Goal: Task Accomplishment & Management: Manage account settings

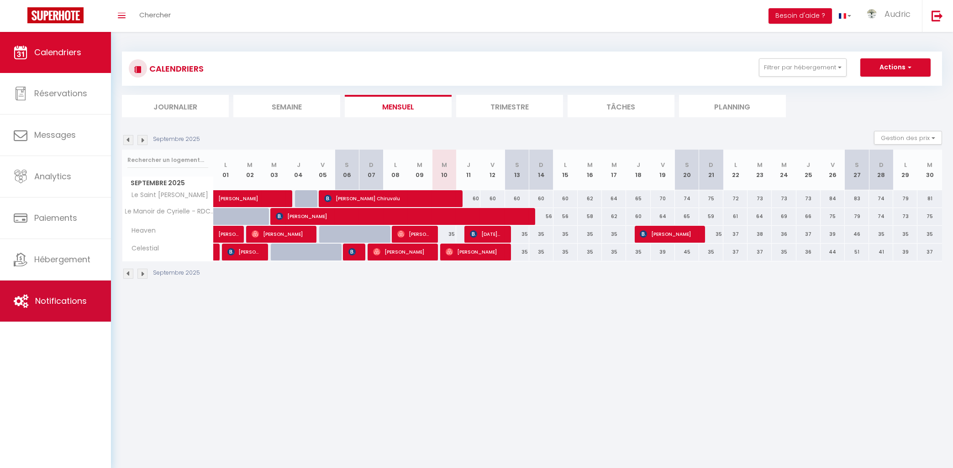
click at [58, 297] on span "Notifications" at bounding box center [61, 300] width 52 height 11
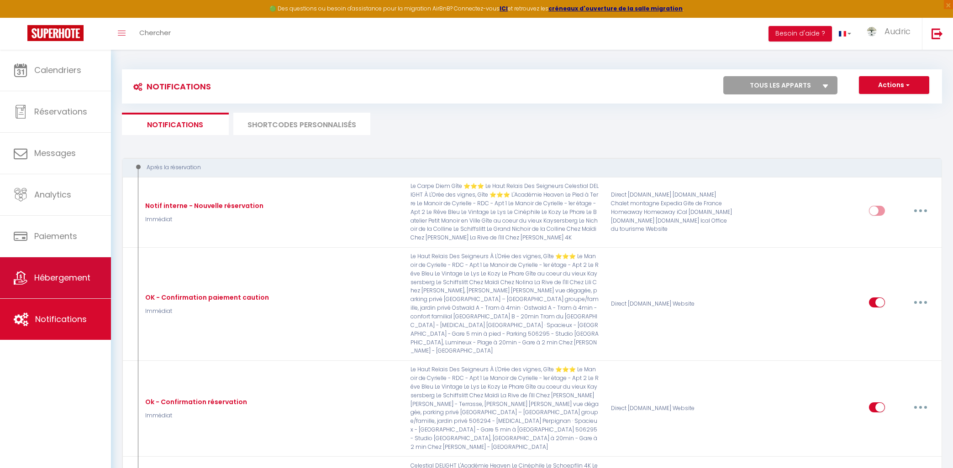
select select
checkbox input "false"
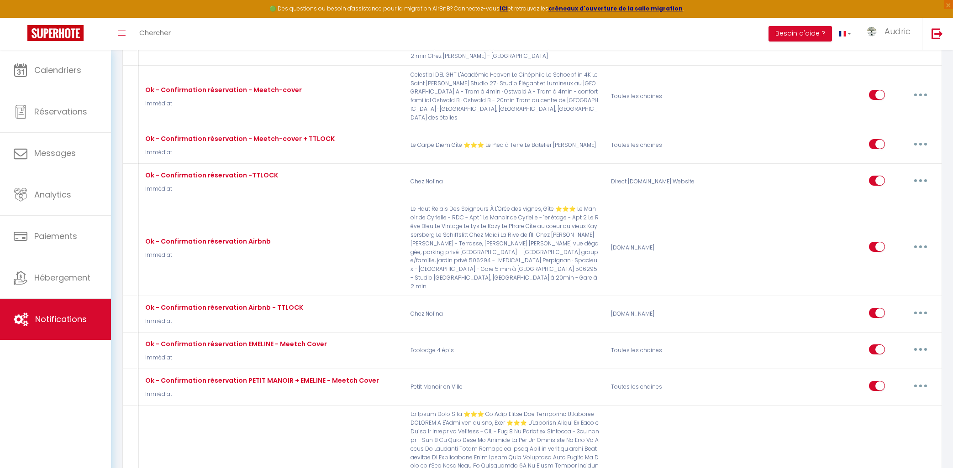
select select
checkbox input "false"
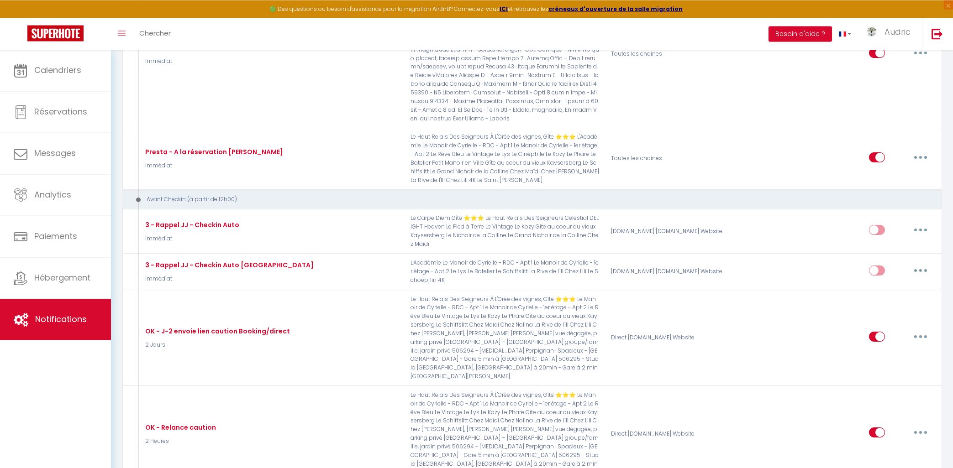
scroll to position [1028, 0]
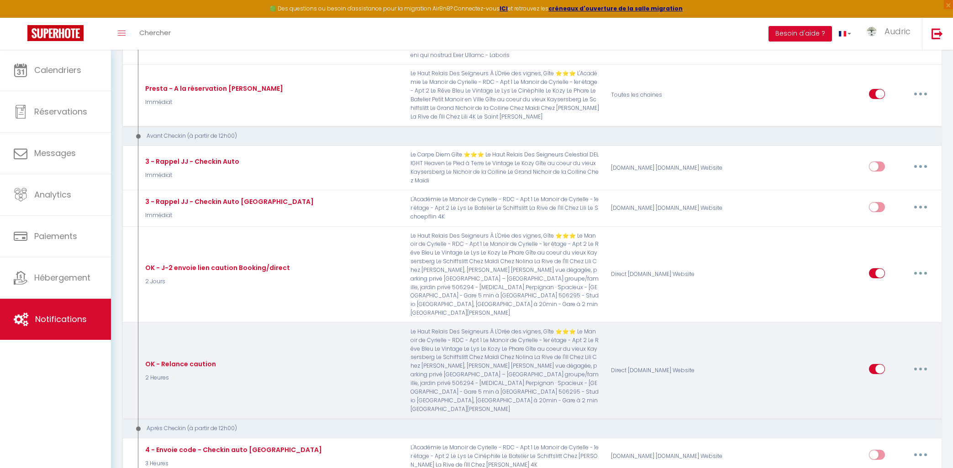
click at [914, 362] on button "button" at bounding box center [921, 369] width 26 height 15
click at [906, 383] on link "Editer" at bounding box center [897, 391] width 68 height 16
type input "OK - Relance caution"
select select "2 Heures"
select select "if_deposit_not_paid"
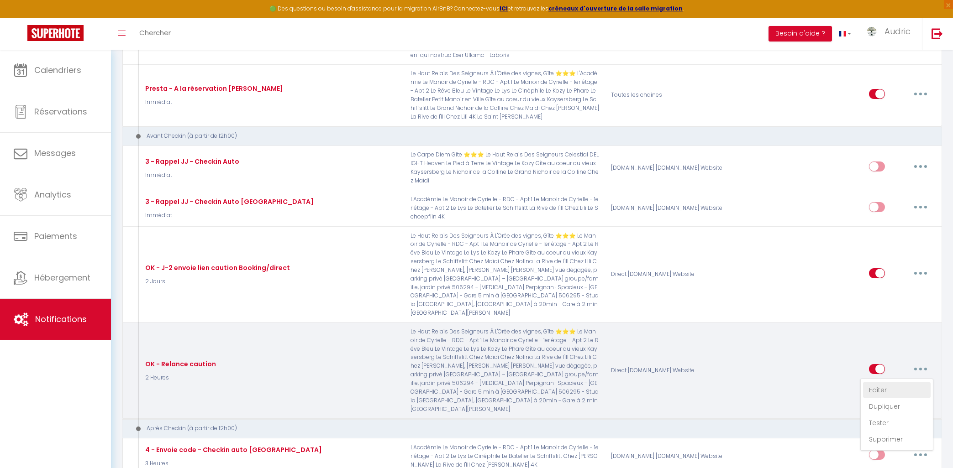
checkbox input "true"
checkbox input "false"
radio input "true"
type input "Relance caution pour accéder à [RENTAL:NAME]"
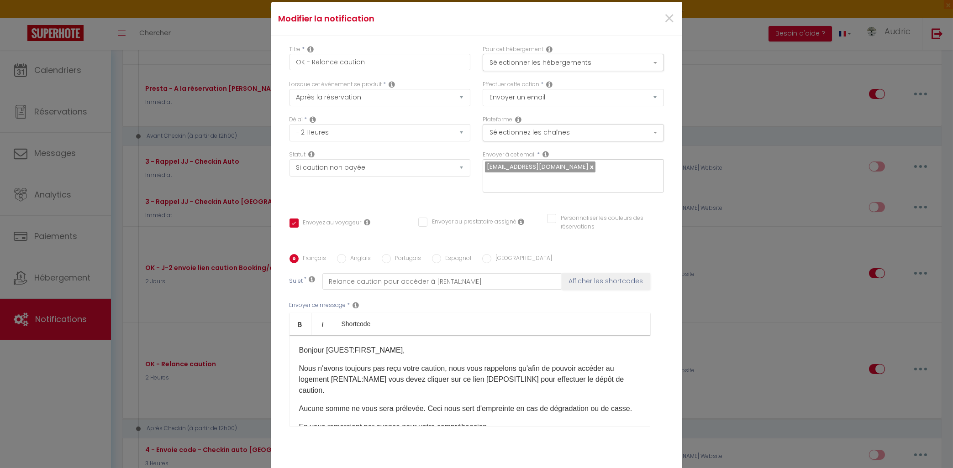
click at [543, 152] on icon at bounding box center [545, 154] width 6 height 7
click at [543, 182] on input "text" at bounding box center [571, 181] width 172 height 12
click at [594, 165] on link at bounding box center [591, 167] width 5 height 9
checkbox input "true"
checkbox input "false"
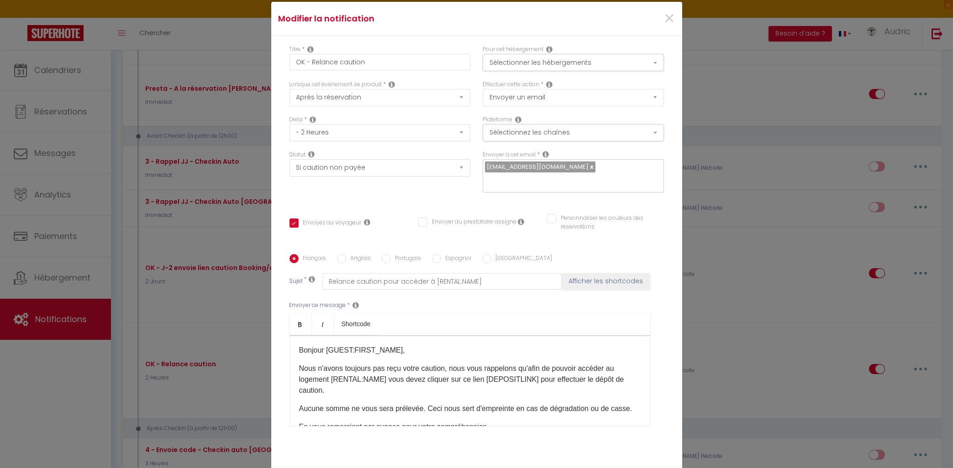
checkbox input "false"
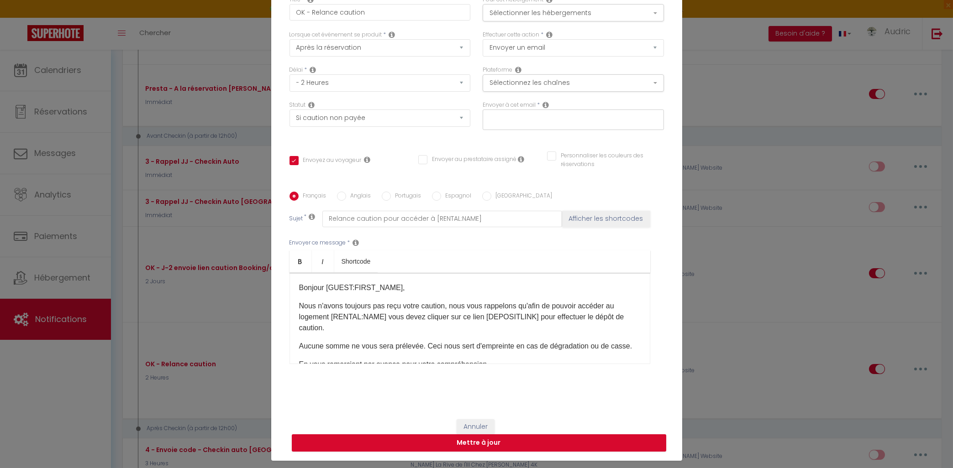
scroll to position [57, 0]
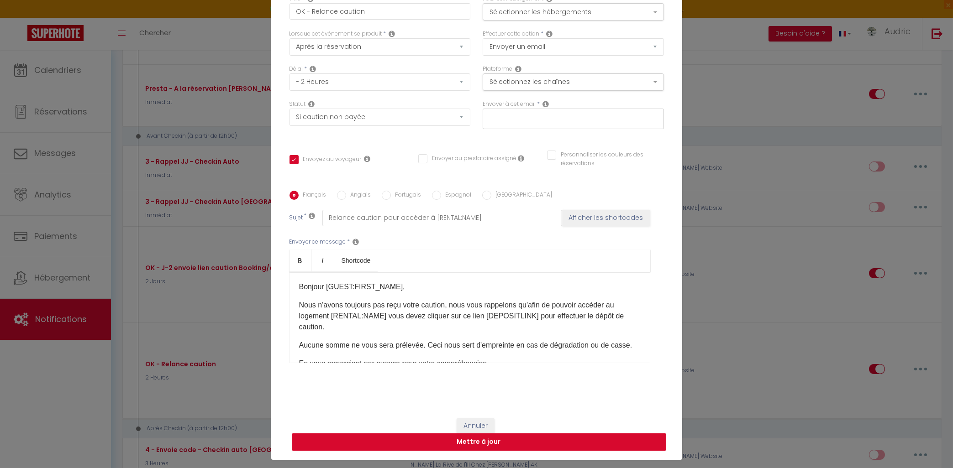
click at [500, 446] on button "Mettre à jour" at bounding box center [479, 442] width 374 height 17
checkbox input "true"
checkbox input "false"
checkbox input "true"
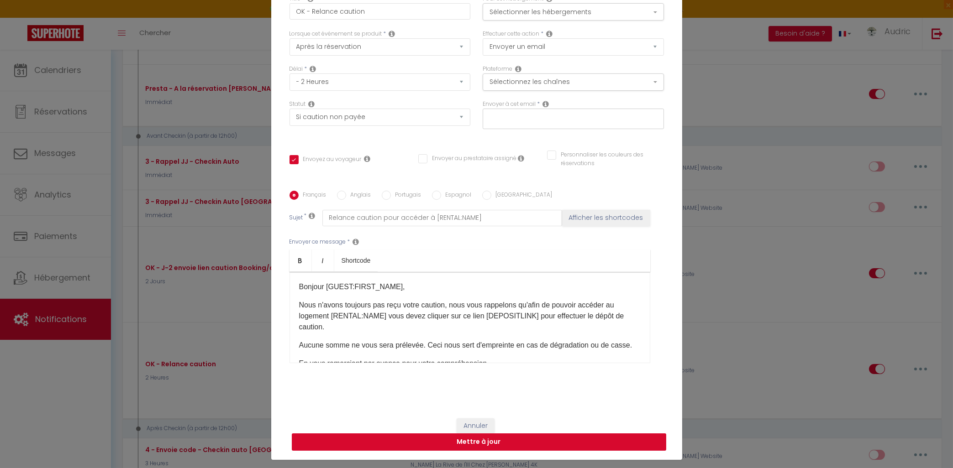
checkbox input "false"
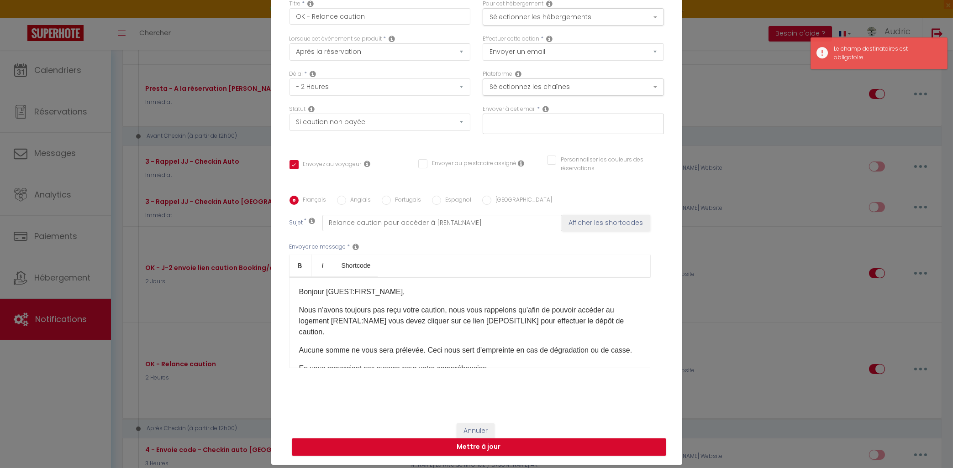
click at [571, 118] on input "text" at bounding box center [571, 122] width 172 height 12
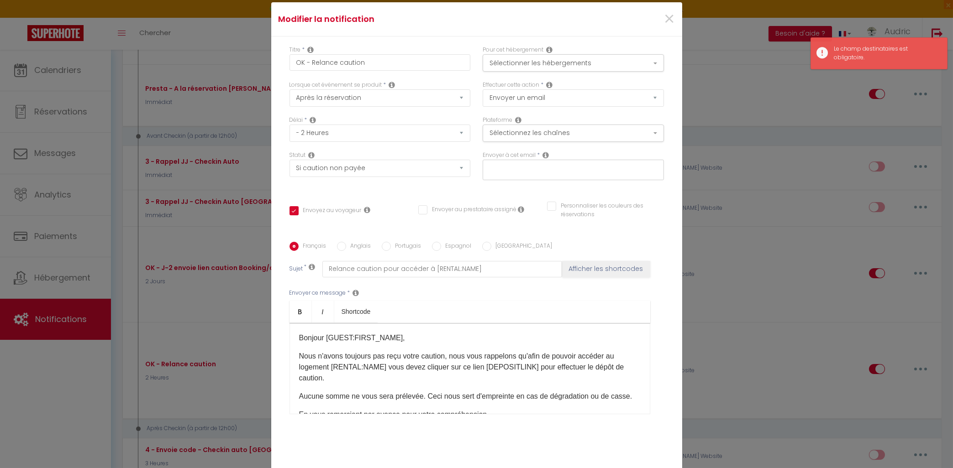
scroll to position [57, 0]
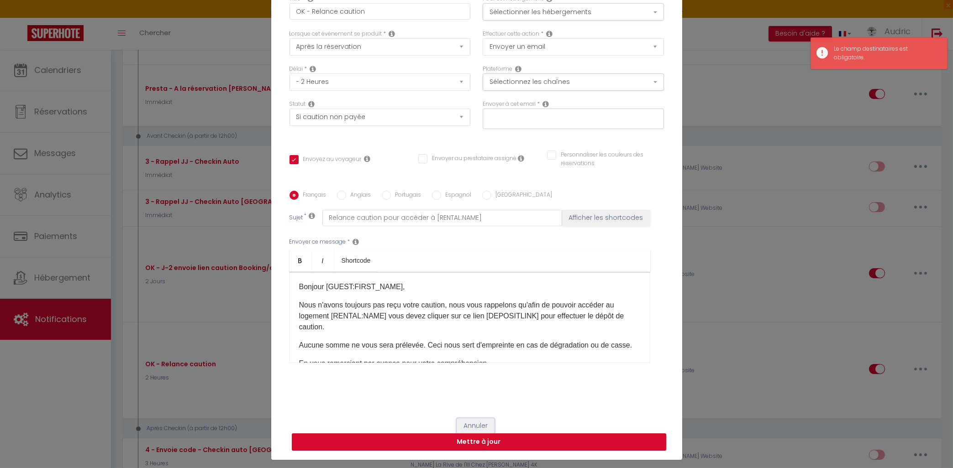
click at [478, 427] on button "Annuler" at bounding box center [476, 427] width 38 height 16
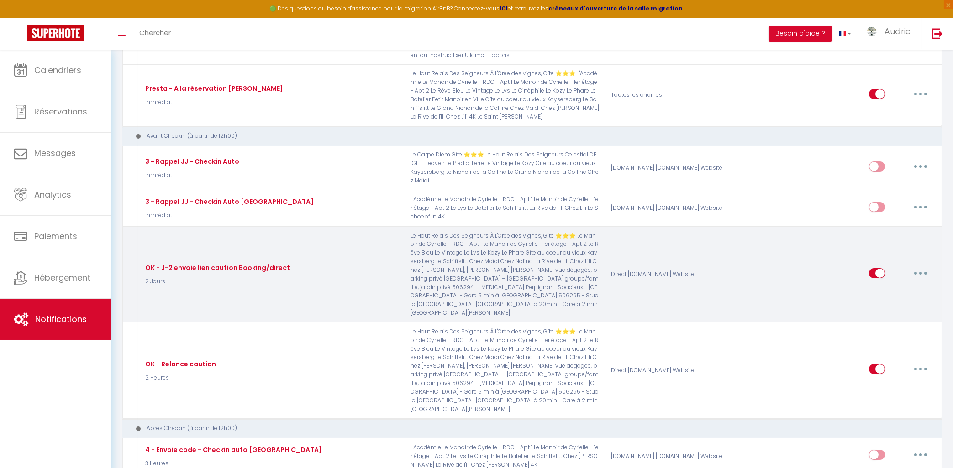
click at [921, 272] on icon "button" at bounding box center [920, 273] width 3 height 3
click at [896, 286] on link "Editer" at bounding box center [897, 294] width 68 height 16
type input "OK - J-2 envoie lien caution Booking/direct"
select select "2 Jours"
checkbox input "true"
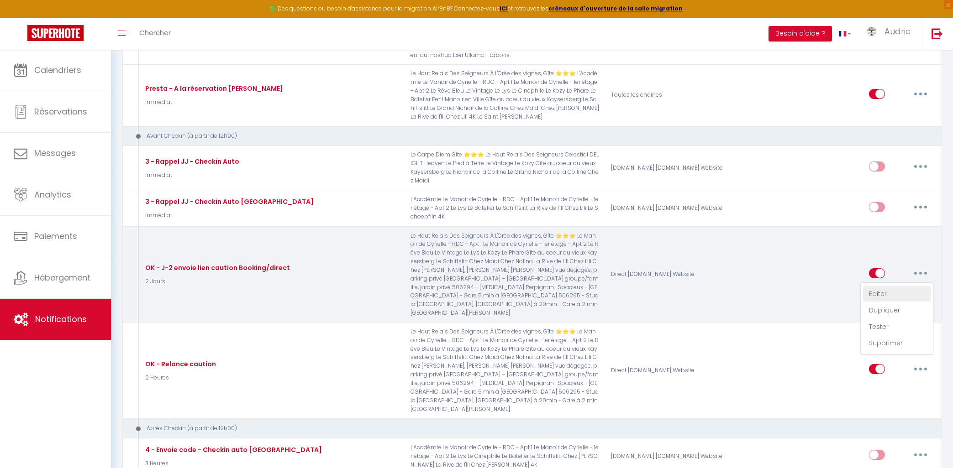
checkbox input "false"
type input "Caution pour votre séjour à [RENTAL:NAME]"
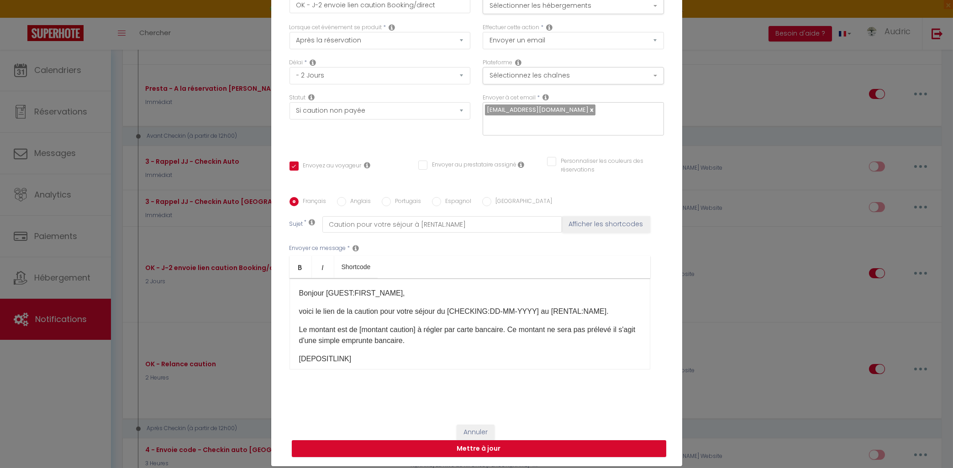
drag, startPoint x: 611, startPoint y: 110, endPoint x: 486, endPoint y: 112, distance: 125.1
click at [486, 112] on div "[EMAIL_ADDRESS][DOMAIN_NAME]" at bounding box center [573, 119] width 181 height 34
click at [490, 109] on span "[EMAIL_ADDRESS][DOMAIN_NAME]" at bounding box center [538, 109] width 102 height 9
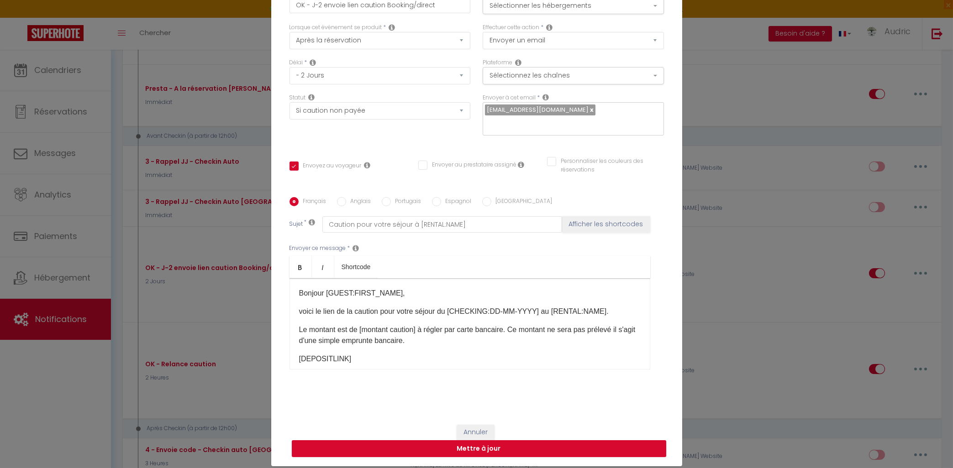
click at [490, 109] on span "[EMAIL_ADDRESS][DOMAIN_NAME]" at bounding box center [538, 109] width 102 height 9
click at [510, 124] on input "text" at bounding box center [571, 124] width 172 height 12
click at [471, 432] on button "Annuler" at bounding box center [476, 433] width 38 height 16
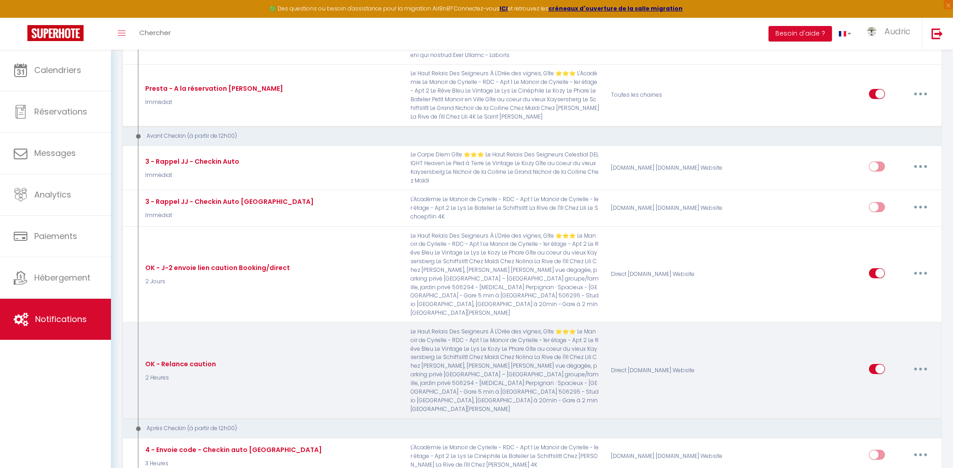
click at [921, 362] on button "button" at bounding box center [921, 369] width 26 height 15
click at [910, 383] on link "Editer" at bounding box center [897, 391] width 68 height 16
type input "OK - Relance caution"
select select "2 Heures"
checkbox input "true"
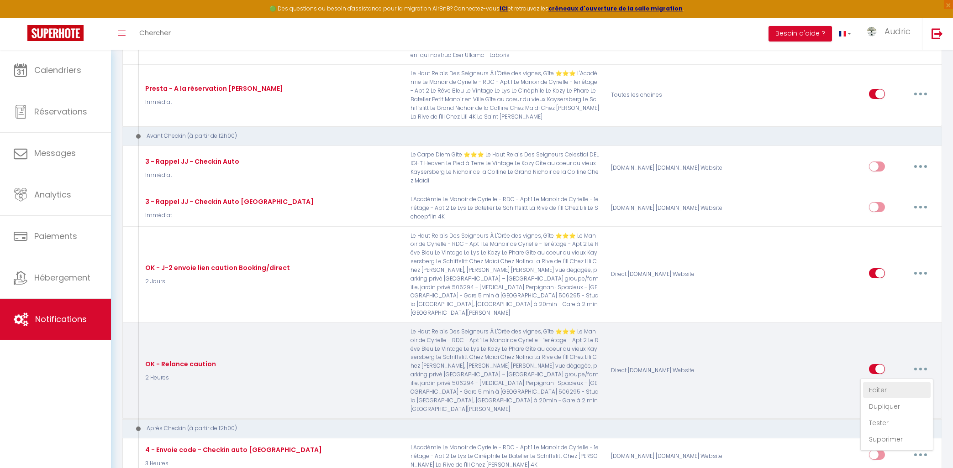
checkbox input "false"
type input "Relance caution pour accéder à [RENTAL:NAME]"
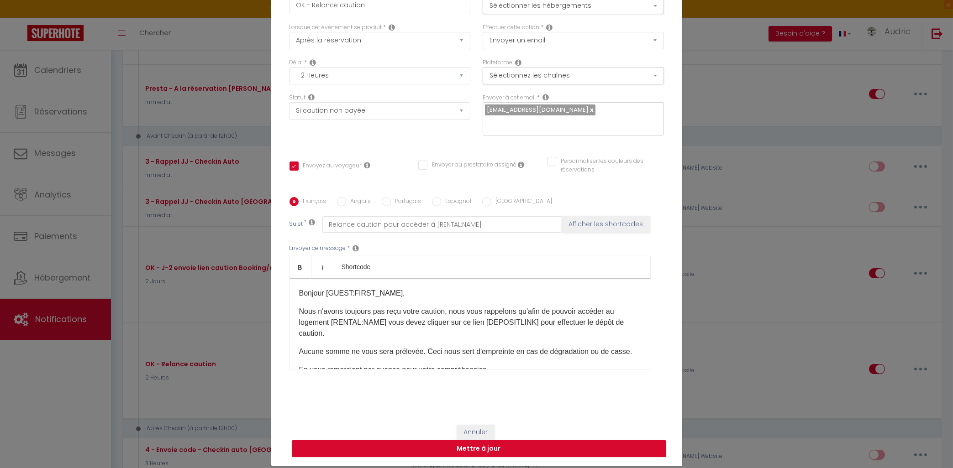
click at [608, 112] on div "[EMAIL_ADDRESS][DOMAIN_NAME]" at bounding box center [573, 119] width 181 height 34
type input "[EMAIL_ADDRESS][DOMAIN_NAME]"
checkbox input "true"
checkbox input "false"
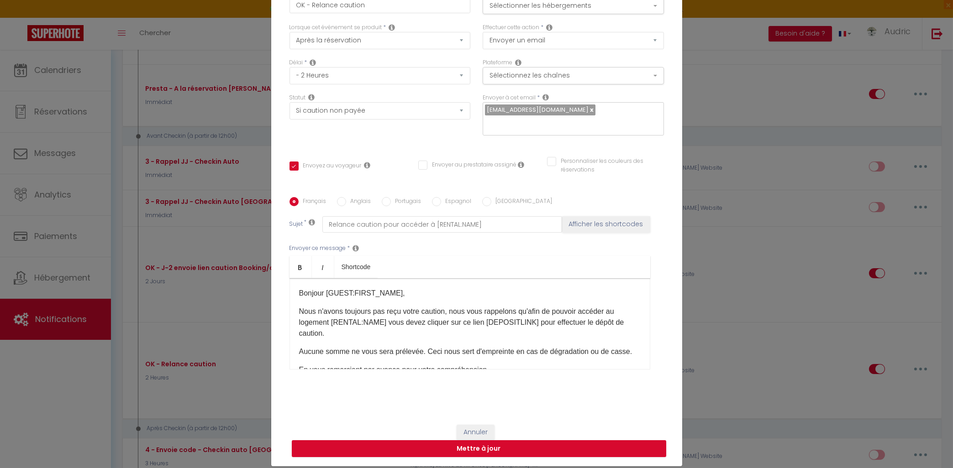
click at [594, 110] on link at bounding box center [591, 109] width 5 height 9
checkbox input "true"
checkbox input "false"
click at [492, 458] on button "Mettre à jour" at bounding box center [479, 449] width 374 height 17
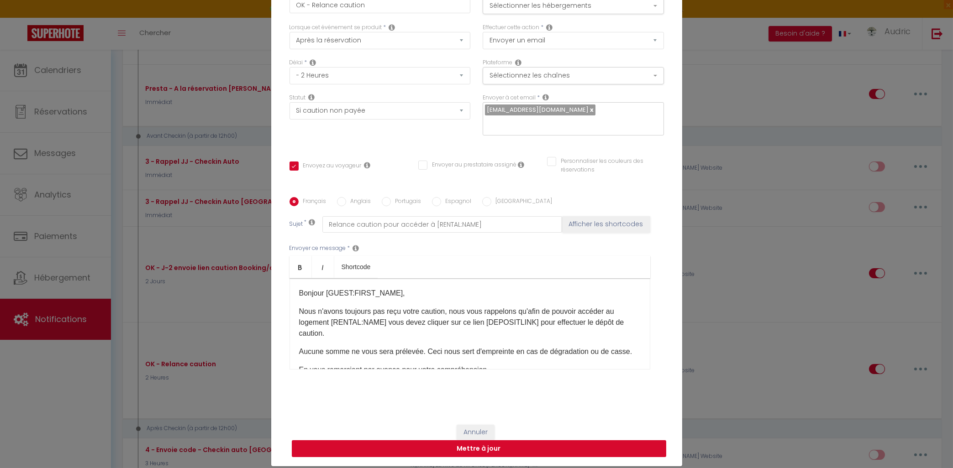
checkbox input "true"
checkbox input "false"
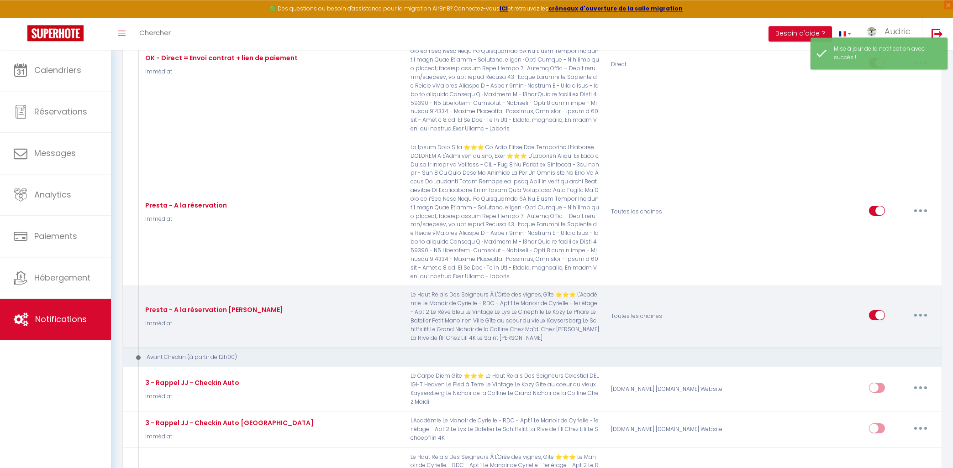
scroll to position [783, 0]
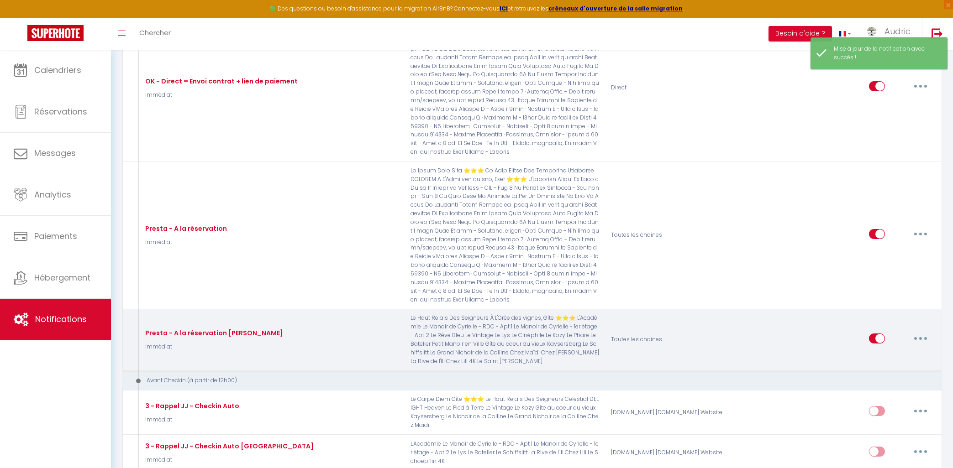
click at [916, 331] on button "button" at bounding box center [921, 338] width 26 height 15
click at [903, 352] on link "Editer" at bounding box center [897, 360] width 68 height 16
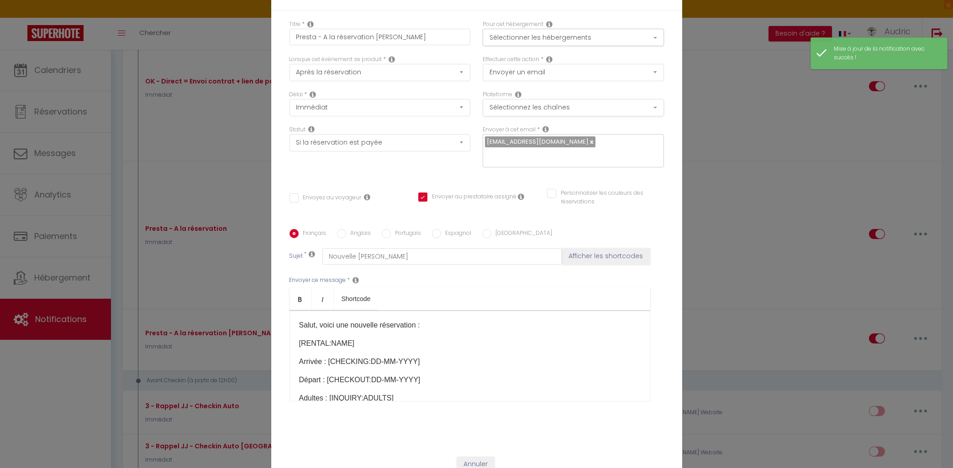
scroll to position [0, 0]
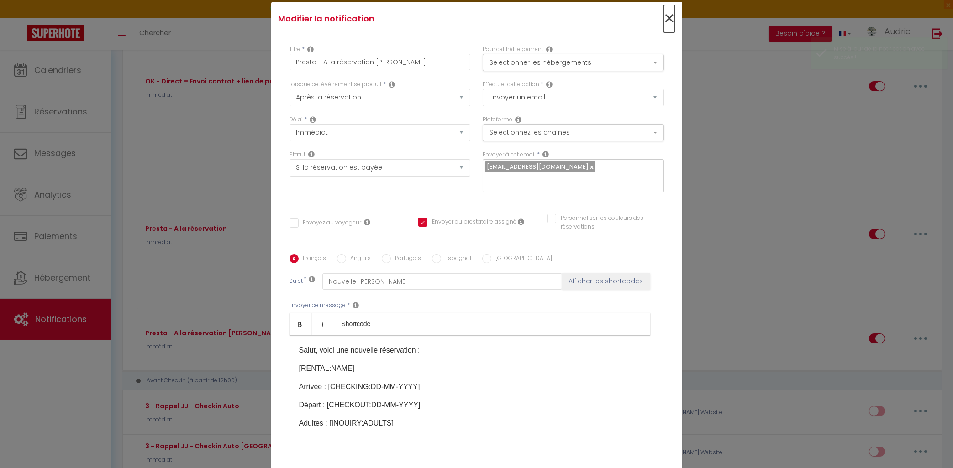
click at [667, 17] on span "×" at bounding box center [668, 18] width 11 height 27
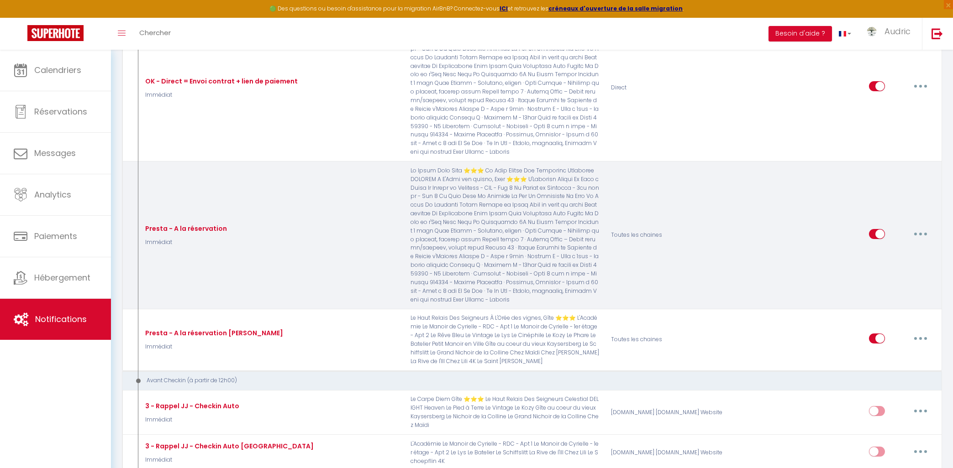
click at [914, 227] on button "button" at bounding box center [921, 234] width 26 height 15
click at [901, 247] on link "Editer" at bounding box center [897, 255] width 68 height 16
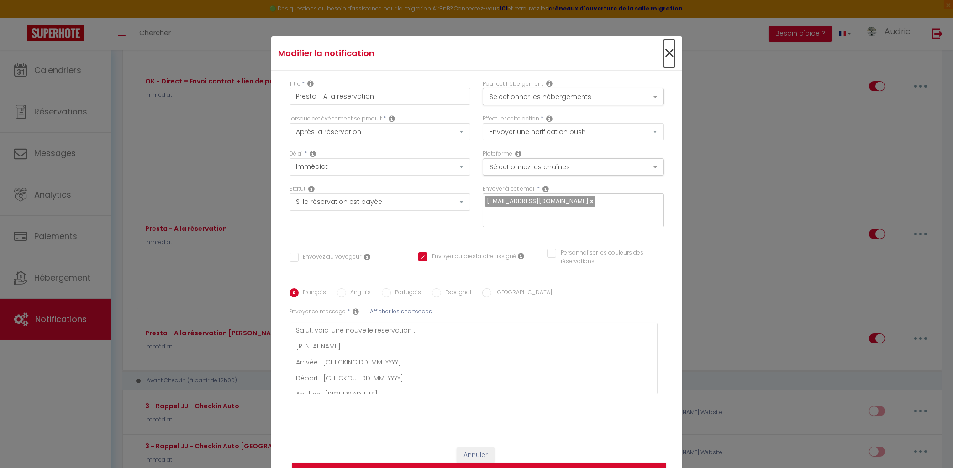
click at [673, 48] on span "×" at bounding box center [668, 53] width 11 height 27
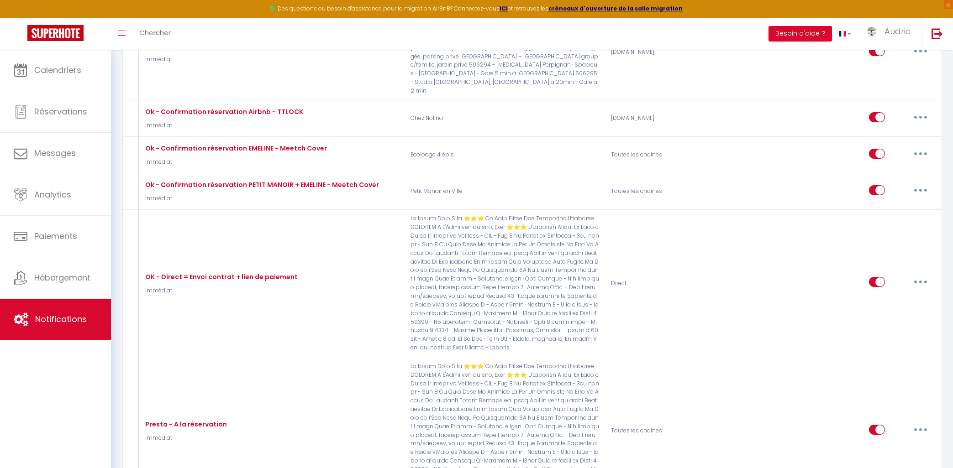
scroll to position [538, 0]
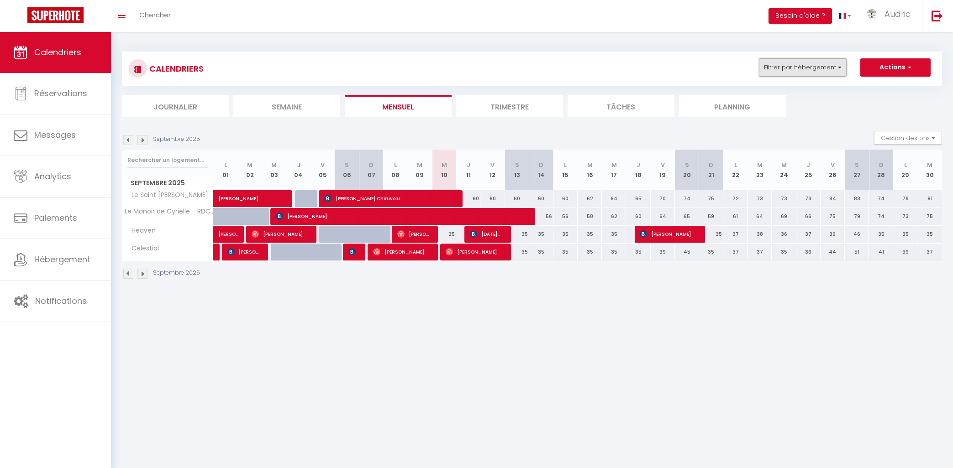
click at [799, 68] on button "Filtrer par hébergement" at bounding box center [803, 67] width 88 height 18
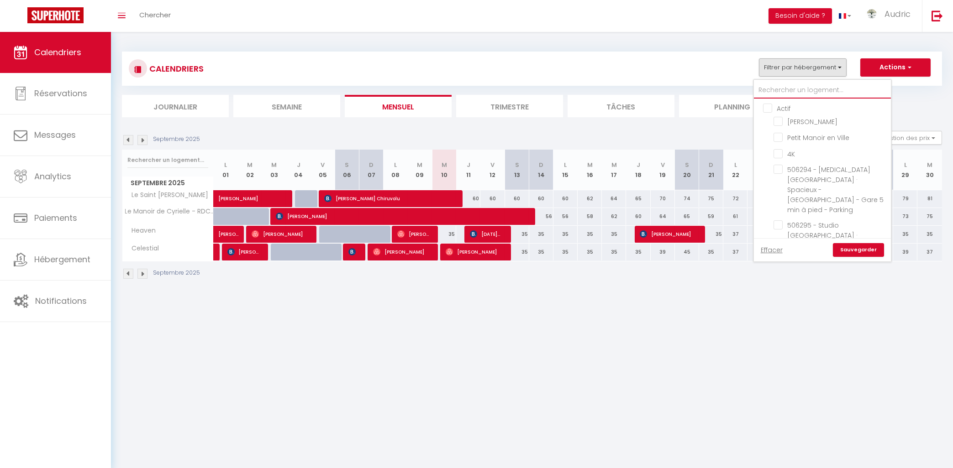
click at [792, 88] on input "text" at bounding box center [822, 90] width 137 height 16
type input "e"
checkbox input "false"
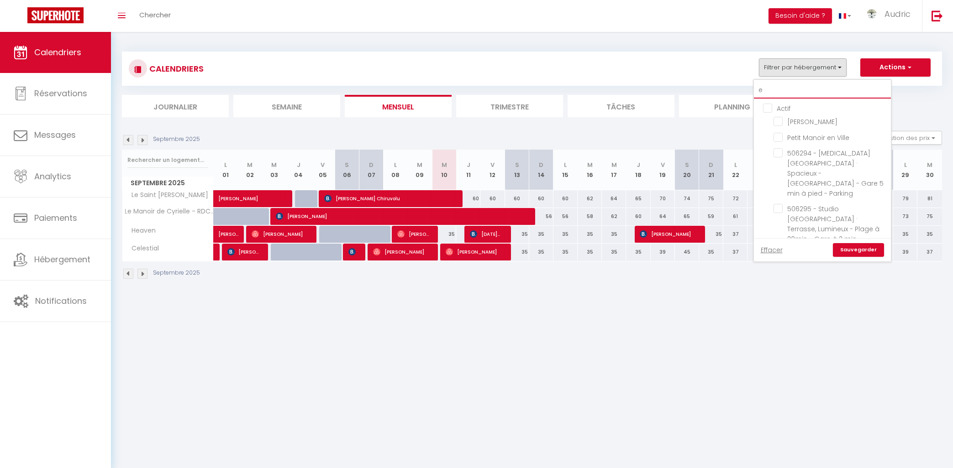
checkbox input "false"
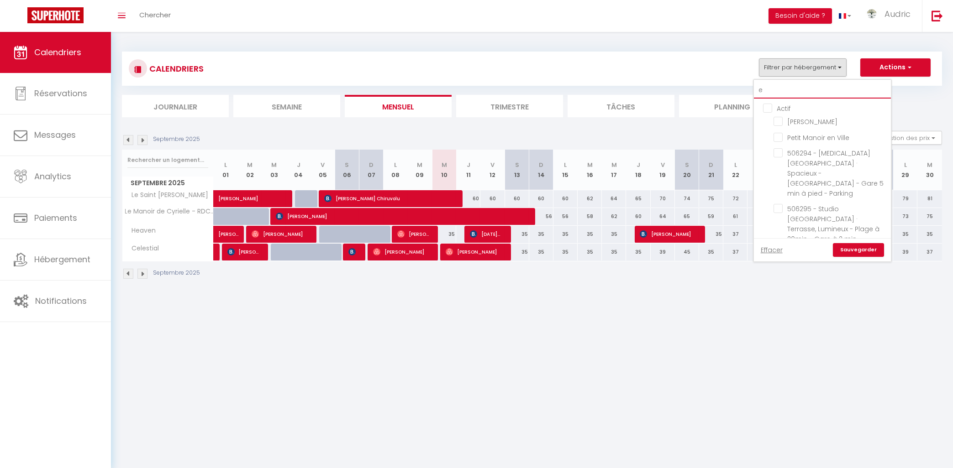
checkbox input "false"
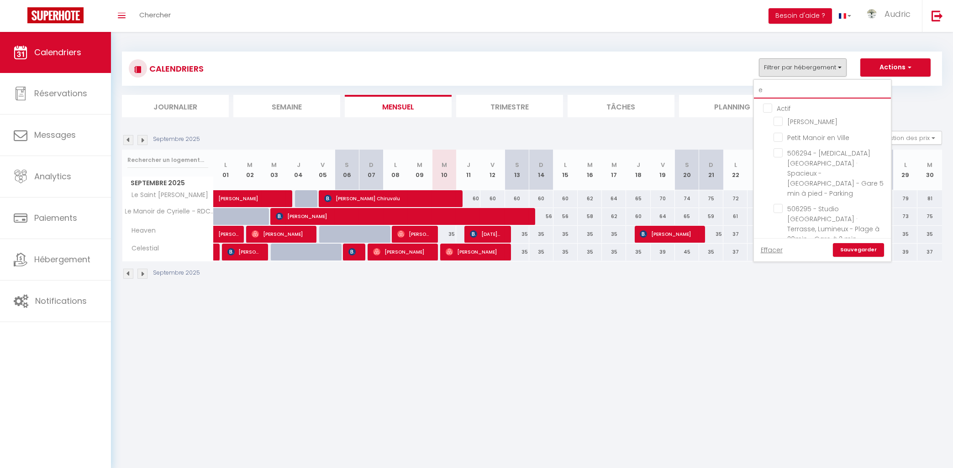
checkbox input "false"
checkbox input "true"
checkbox input "false"
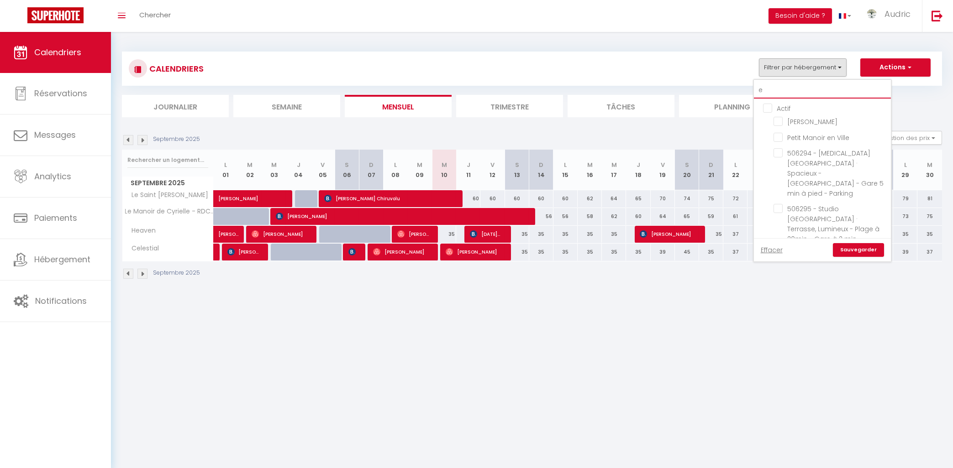
checkbox input "false"
checkbox input "true"
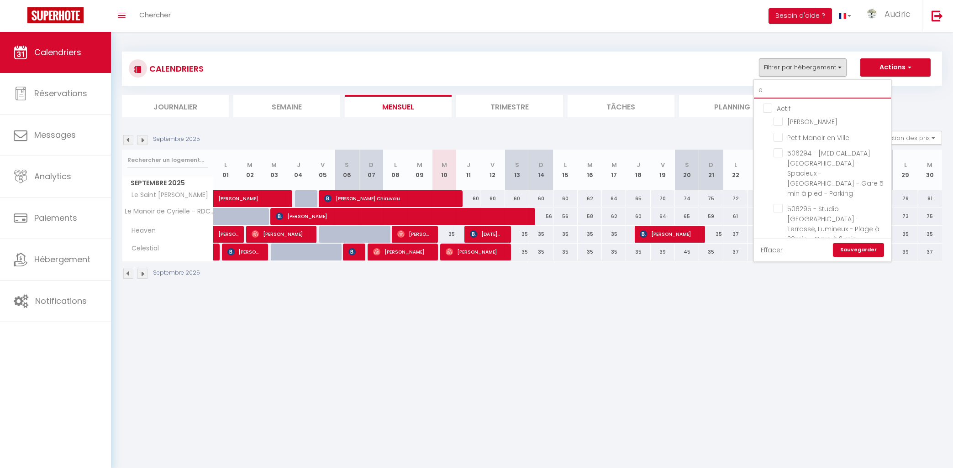
checkbox input "true"
checkbox input "false"
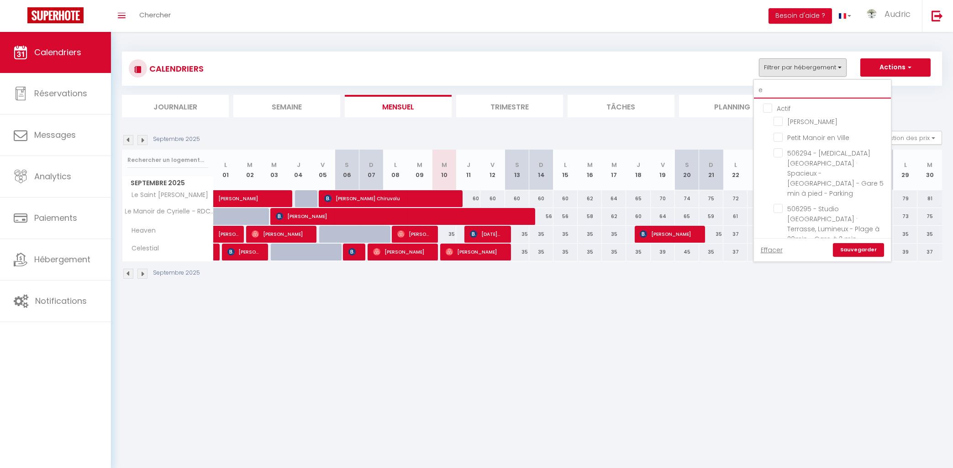
checkbox input "false"
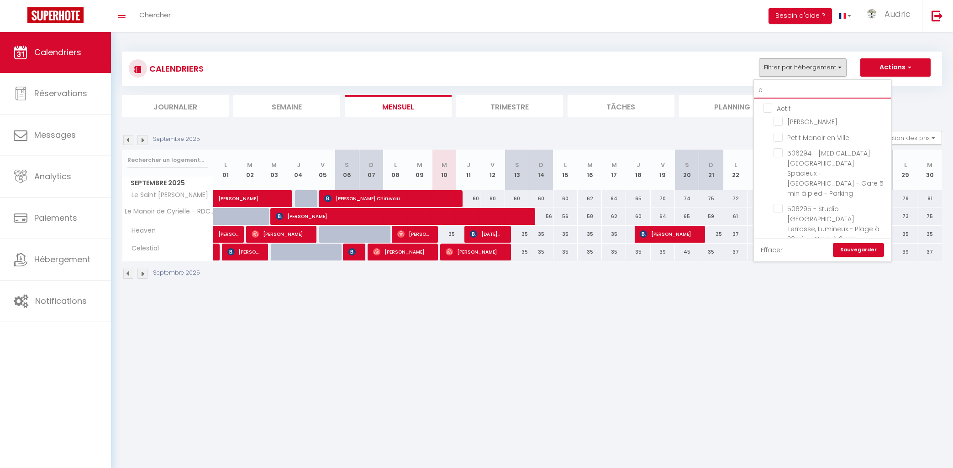
checkbox input "false"
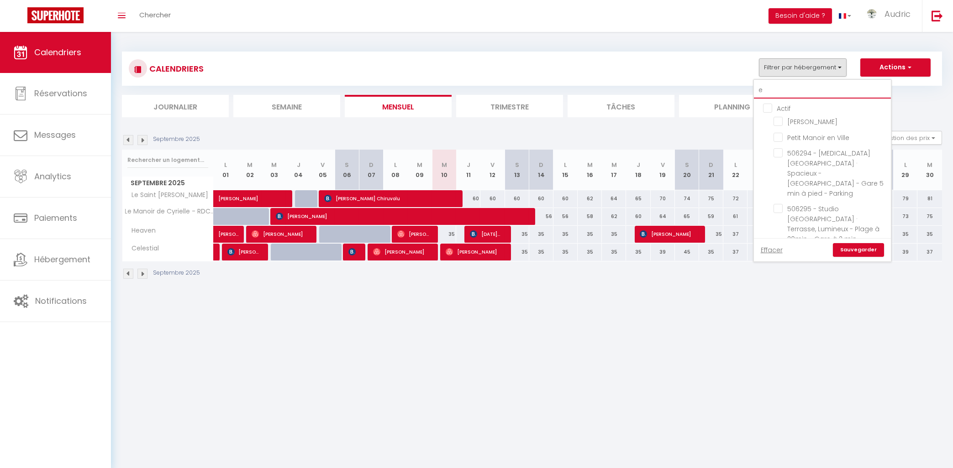
checkbox input "false"
type input "ec"
checkbox input "false"
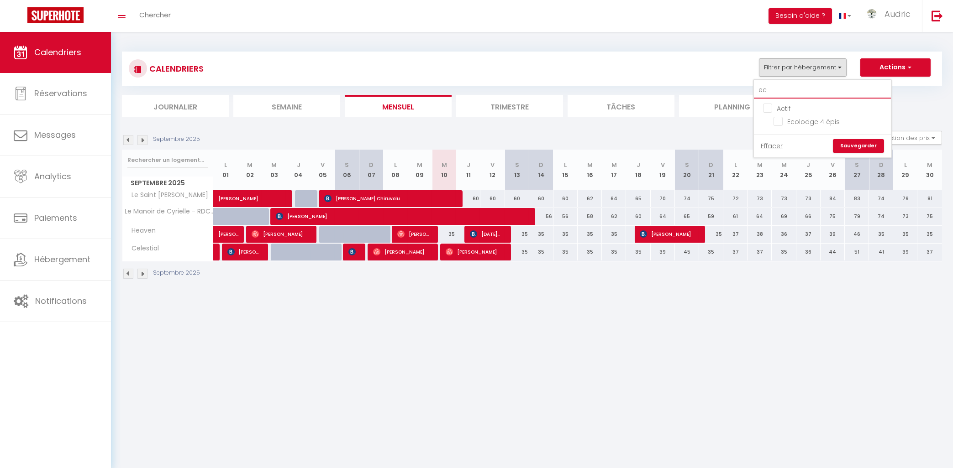
type input "eco"
checkbox input "false"
type input "eco"
click at [805, 126] on span "Ecolodge 4 épis" at bounding box center [813, 121] width 53 height 9
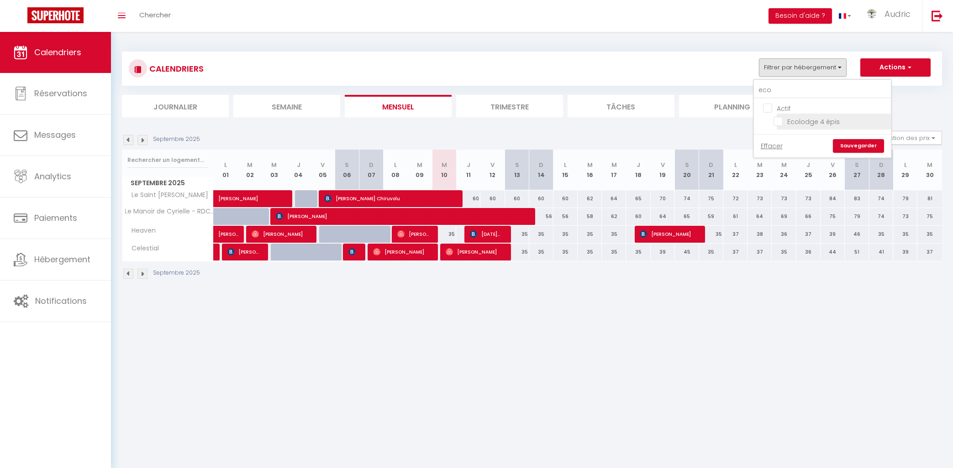
click at [805, 126] on input "Ecolodge 4 épis" at bounding box center [830, 120] width 114 height 9
click at [822, 69] on button "Filtrer par hébergement" at bounding box center [803, 67] width 88 height 18
click at [866, 147] on link "Sauvegarder" at bounding box center [858, 146] width 51 height 14
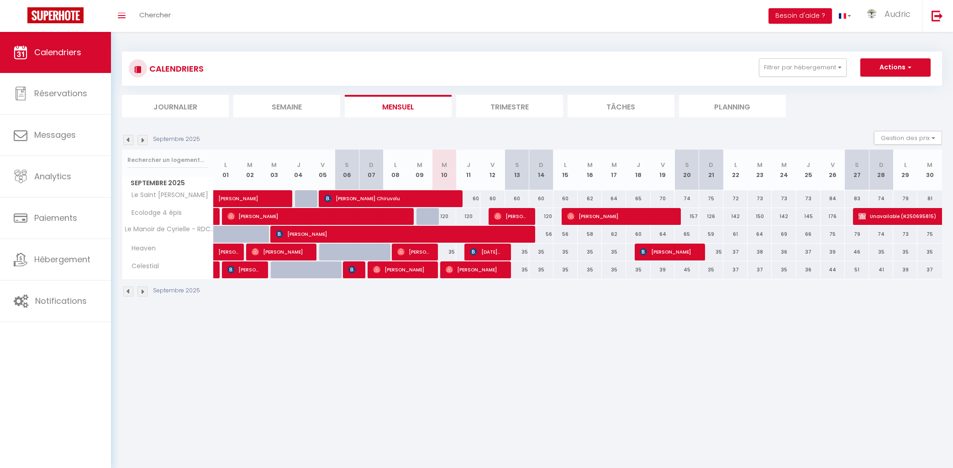
click at [397, 421] on body "🟢 Des questions ou besoin d'assistance pour la migration AirBnB? Connectez-vous…" at bounding box center [476, 266] width 953 height 468
click at [777, 67] on button "Filtrer par hébergement" at bounding box center [803, 67] width 88 height 18
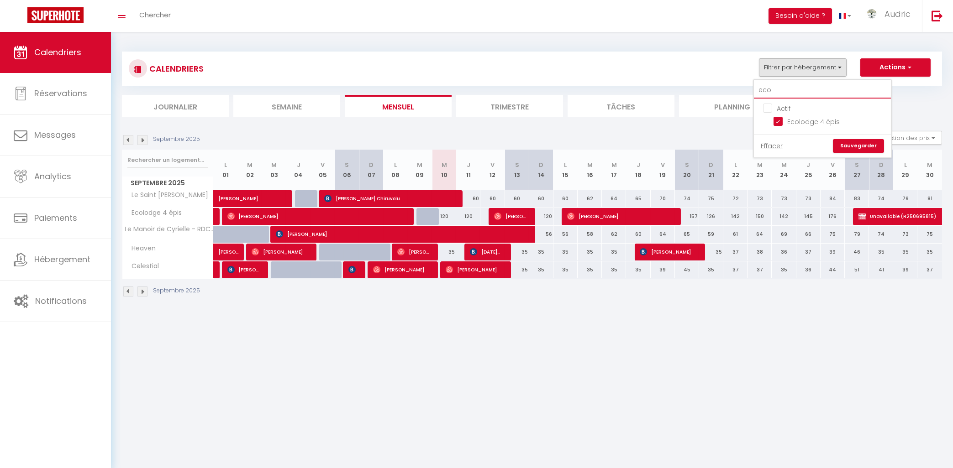
click at [775, 87] on input "eco" at bounding box center [822, 90] width 137 height 16
type input "p"
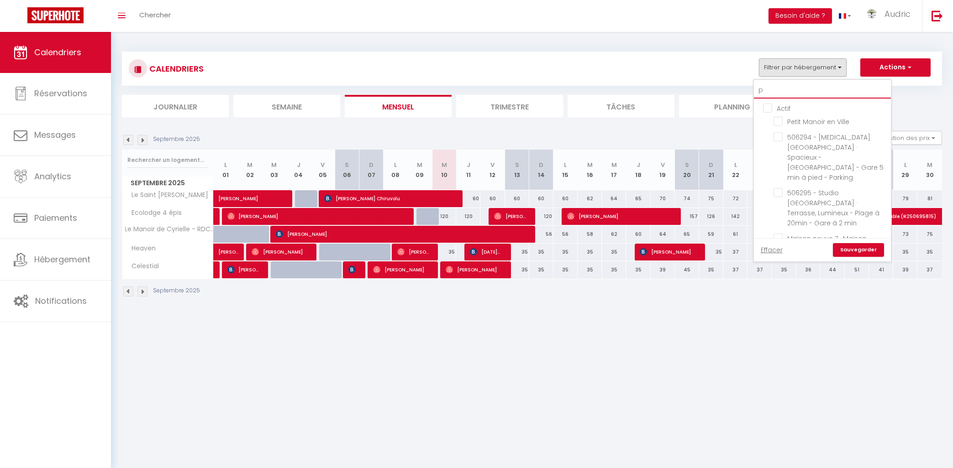
checkbox input "false"
type input "pi"
checkbox input "false"
checkbox input "true"
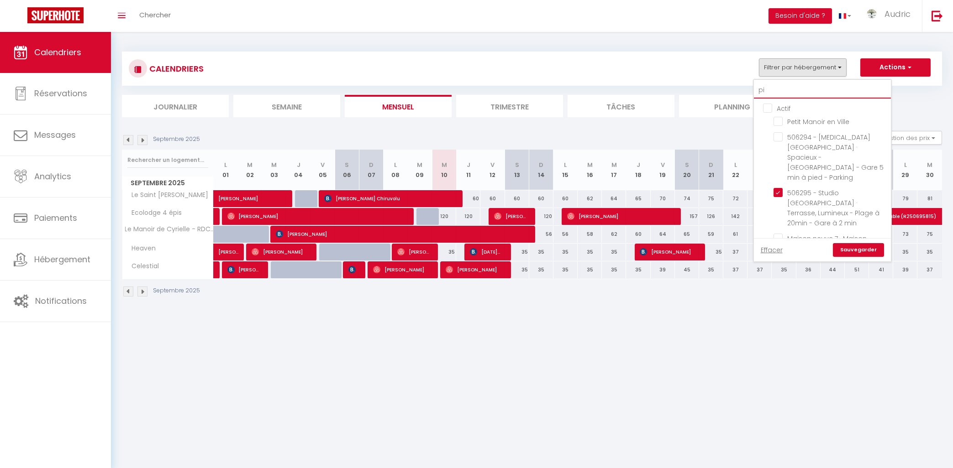
checkbox input "false"
type input "pie"
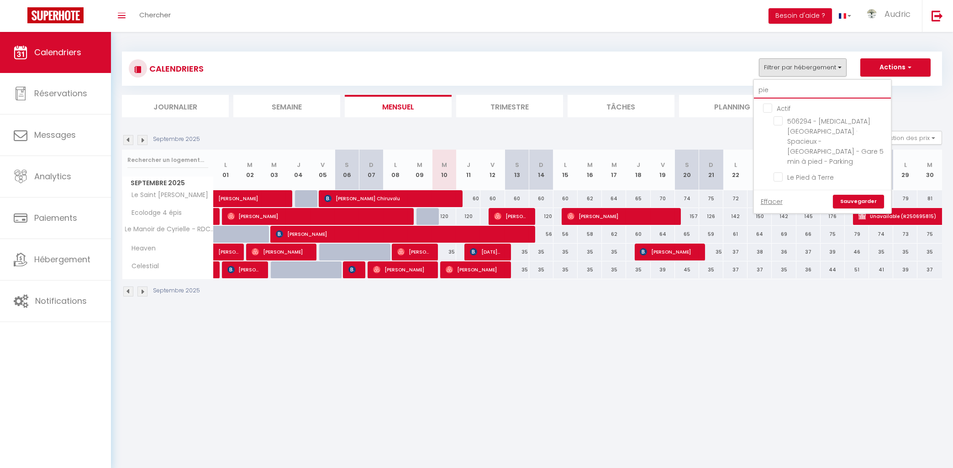
checkbox input "false"
type input "pied"
checkbox input "false"
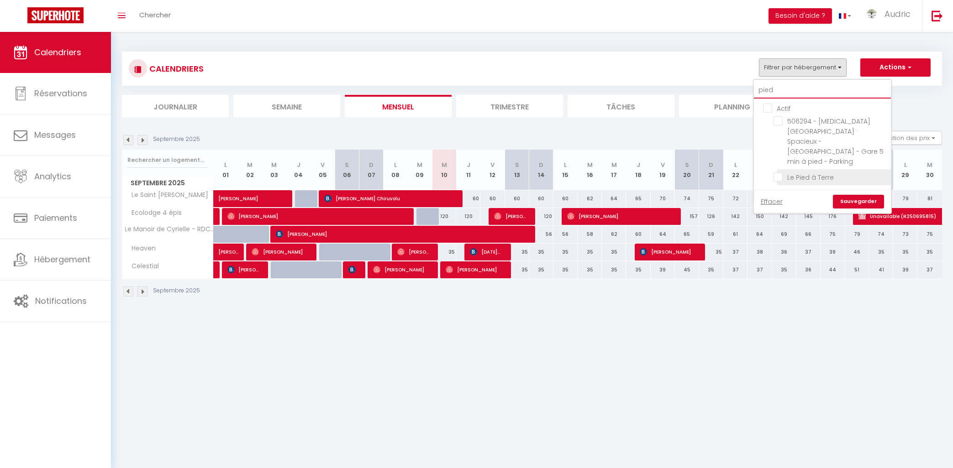
type input "pied"
click at [804, 172] on input "Le Pied à Terre" at bounding box center [830, 176] width 114 height 9
checkbox input "true"
checkbox input "false"
click at [862, 195] on link "Sauvegarder" at bounding box center [858, 202] width 51 height 14
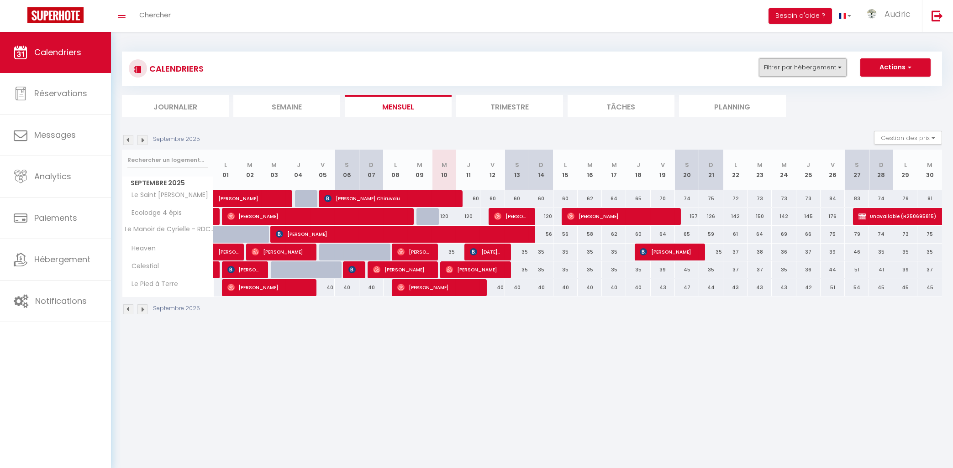
click at [795, 66] on button "Filtrer par hébergement" at bounding box center [803, 67] width 88 height 18
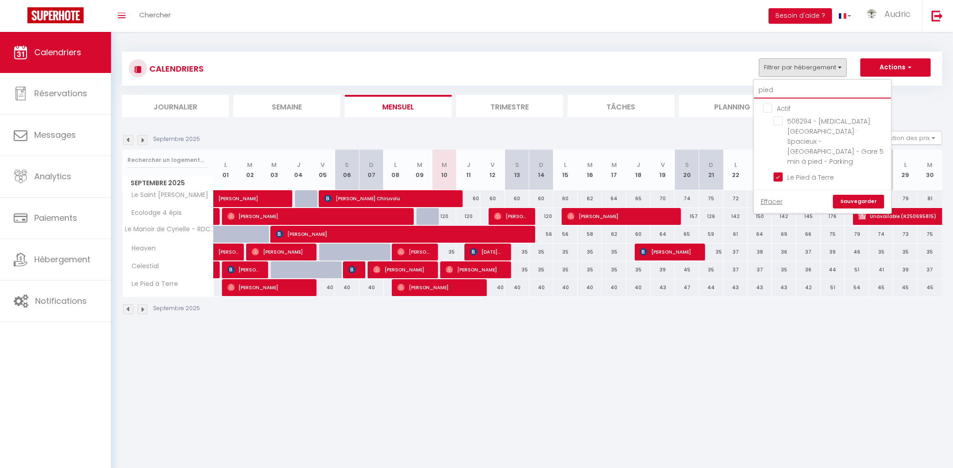
click at [778, 87] on input "pied" at bounding box center [822, 90] width 137 height 16
type input "c"
checkbox input "false"
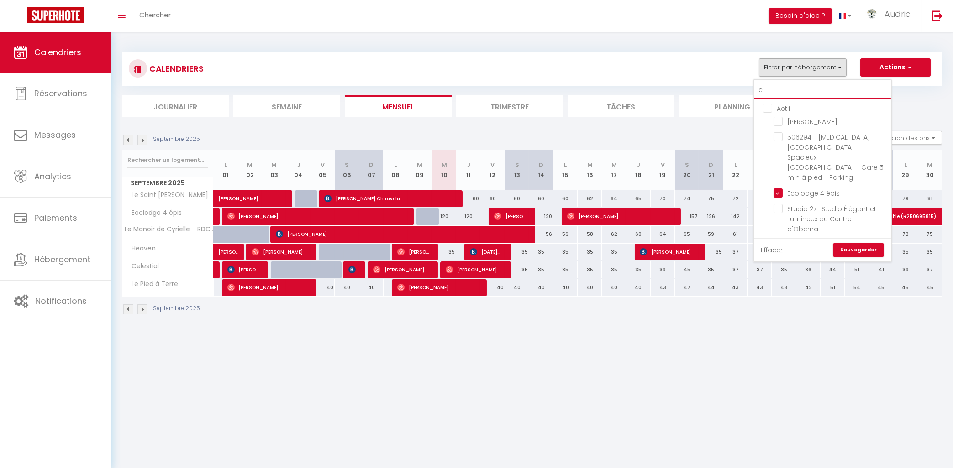
type input "ca"
checkbox input "false"
type input "car"
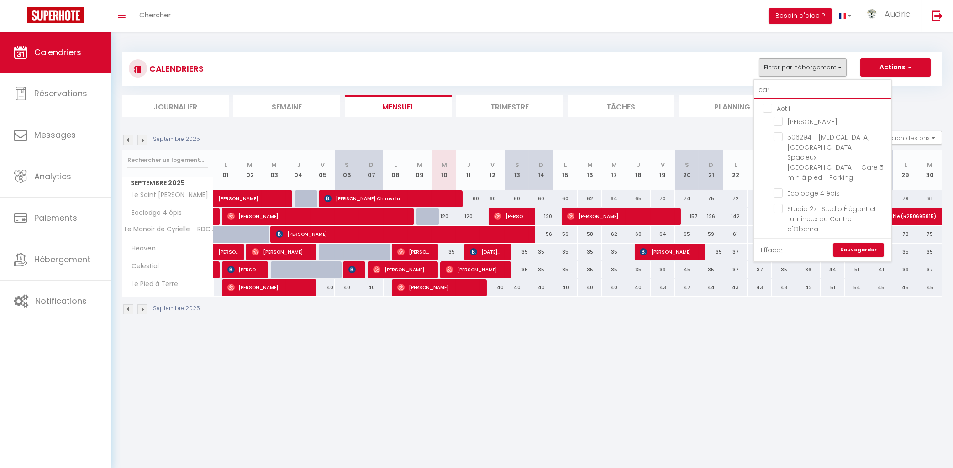
checkbox input "false"
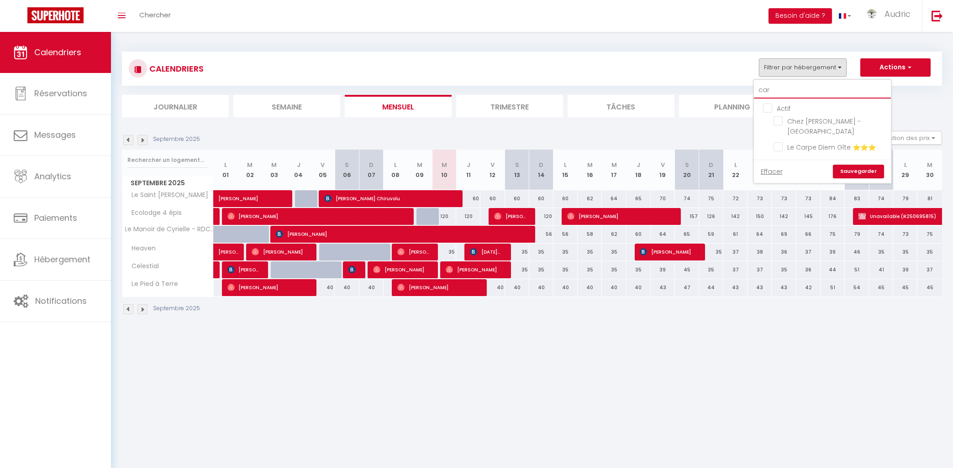
type input "carp"
checkbox input "false"
type input "carpe"
checkbox input "false"
type input "carpe"
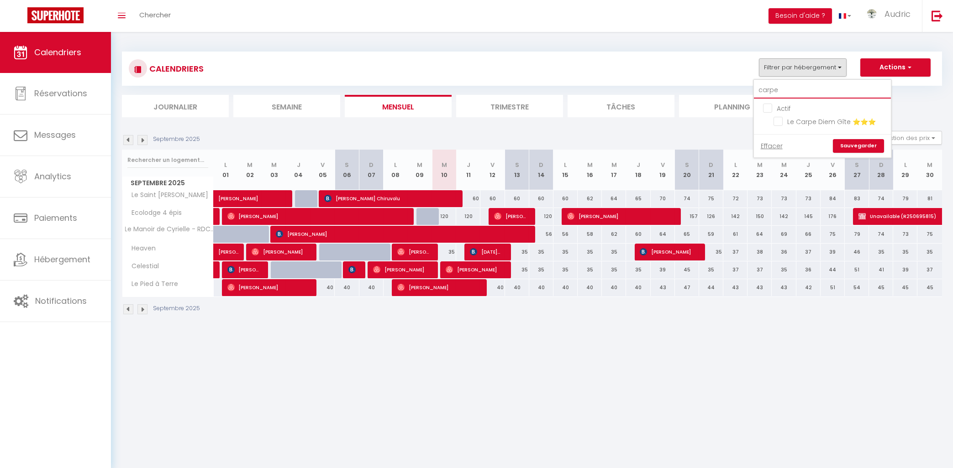
checkbox input "false"
type input "carpe d"
checkbox input "false"
type input "carpe di"
checkbox input "false"
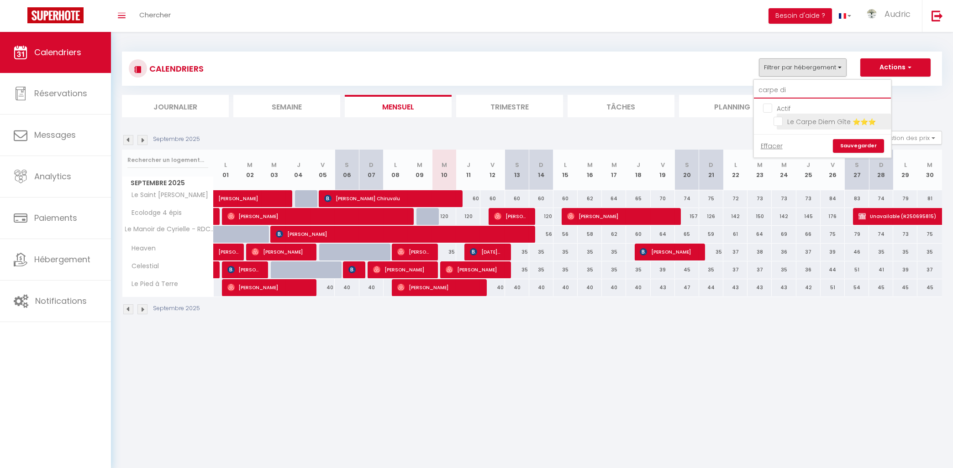
type input "carpe di"
click at [785, 122] on input "Le Carpe Diem Gîte ⭐⭐⭐" at bounding box center [830, 120] width 114 height 9
checkbox input "true"
click at [850, 143] on link "Sauvegarder" at bounding box center [858, 146] width 51 height 14
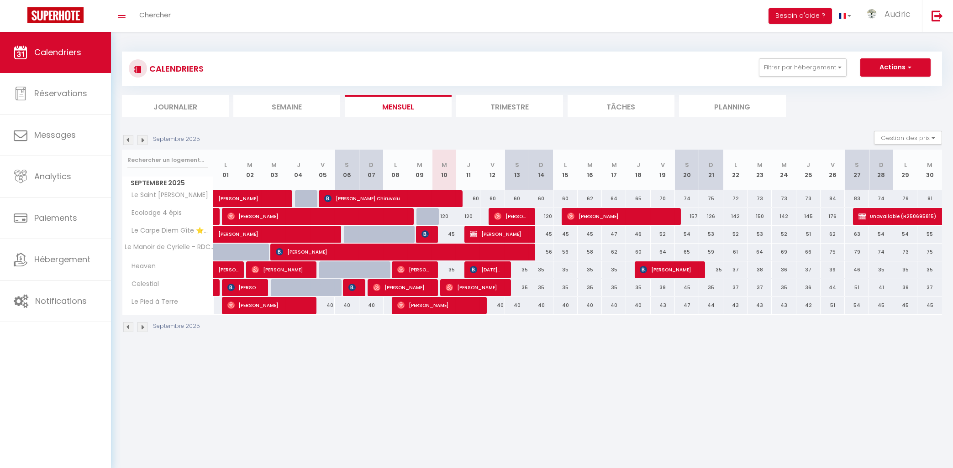
click at [501, 363] on body "🟢 Des questions ou besoin d'assistance pour la migration AirBnB? Connectez-vous…" at bounding box center [476, 266] width 953 height 468
click at [831, 71] on button "Filtrer par hébergement" at bounding box center [803, 67] width 88 height 18
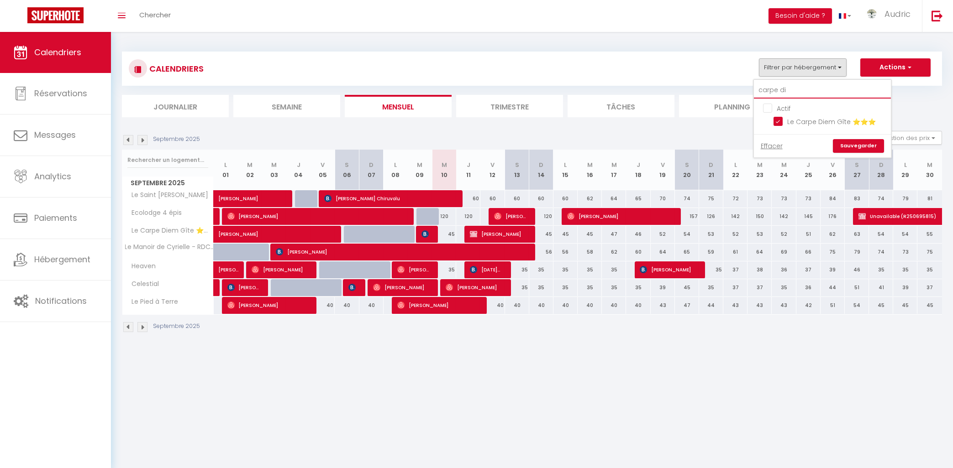
click at [844, 87] on input "carpe di" at bounding box center [822, 90] width 137 height 16
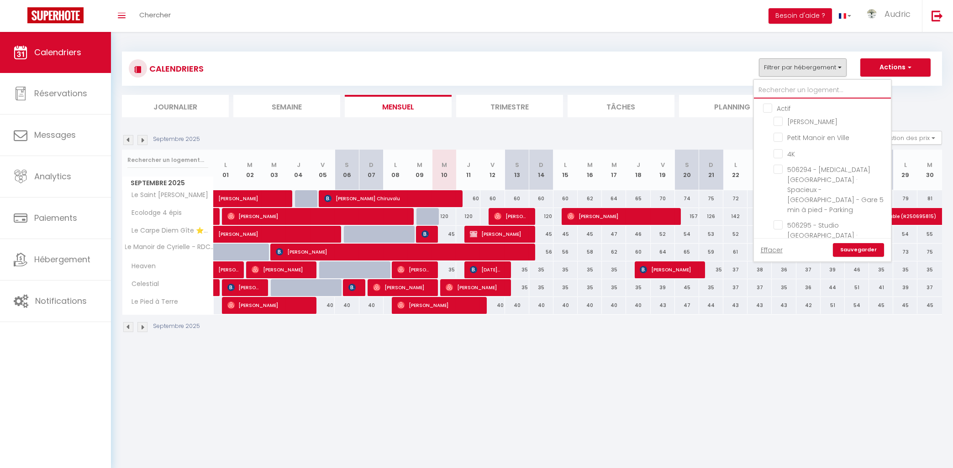
checkbox input "false"
click at [773, 108] on input "Actif" at bounding box center [831, 107] width 137 height 9
checkbox input "true"
checkbox input "false"
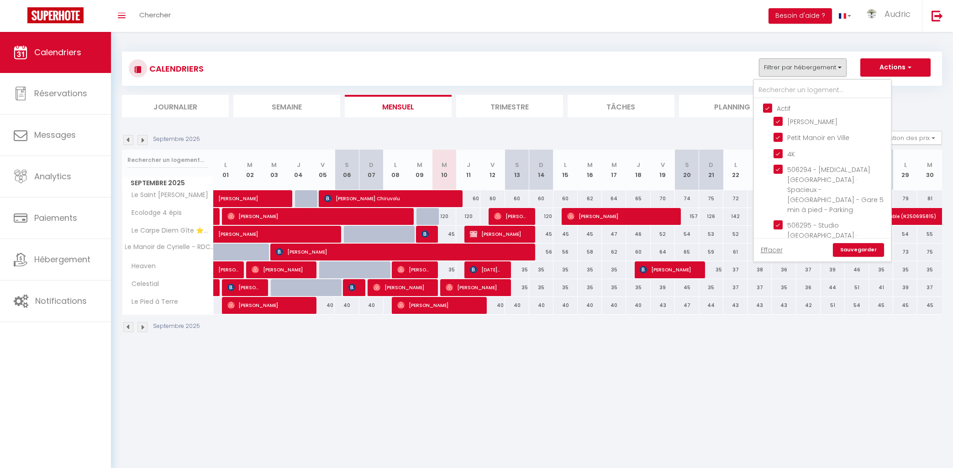
checkbox input "false"
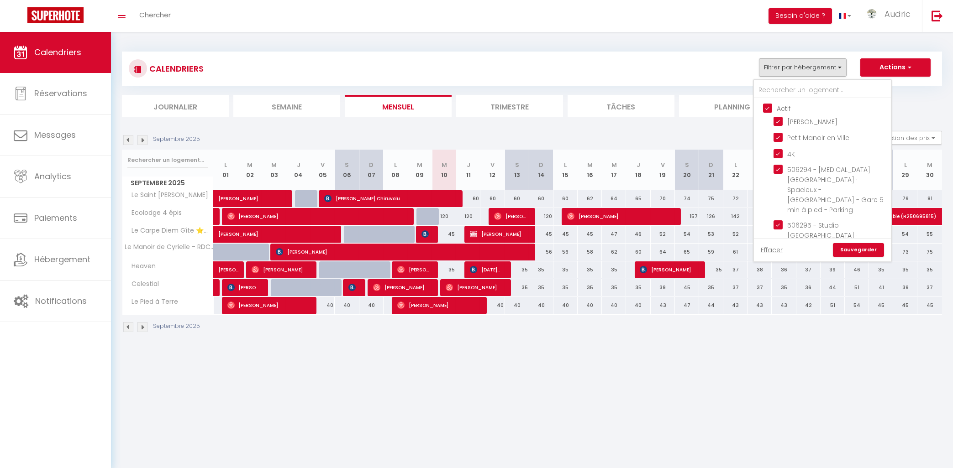
checkbox input "false"
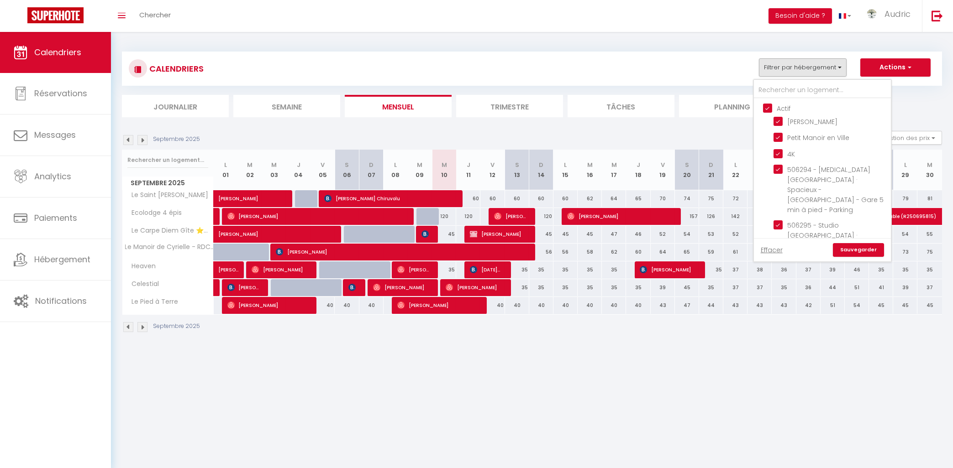
checkbox input "false"
checkbox input "true"
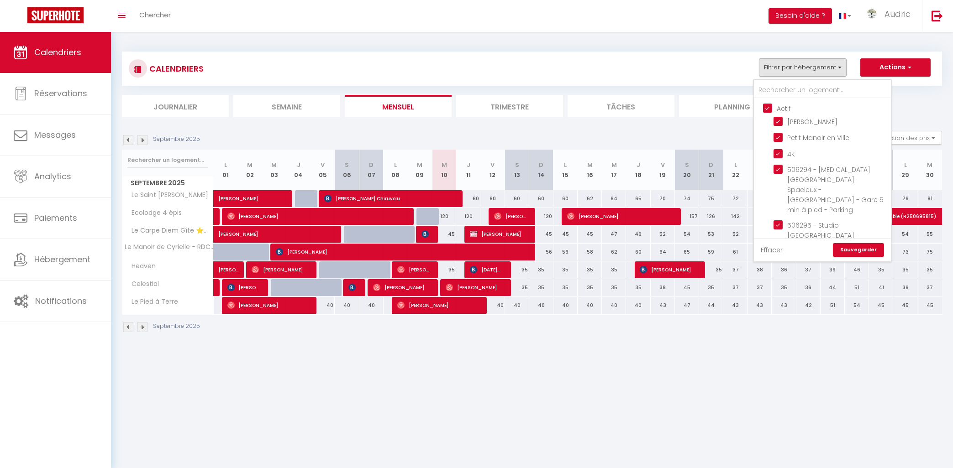
checkbox input "true"
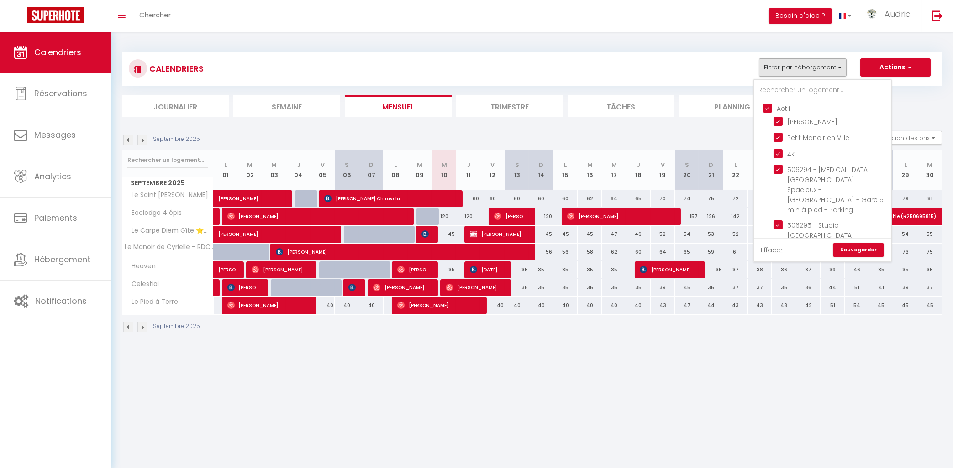
checkbox input "true"
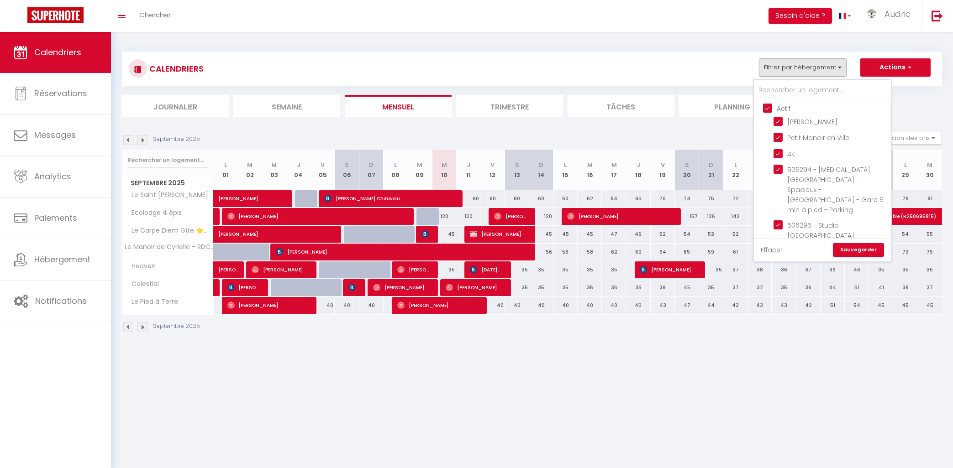
checkbox input "true"
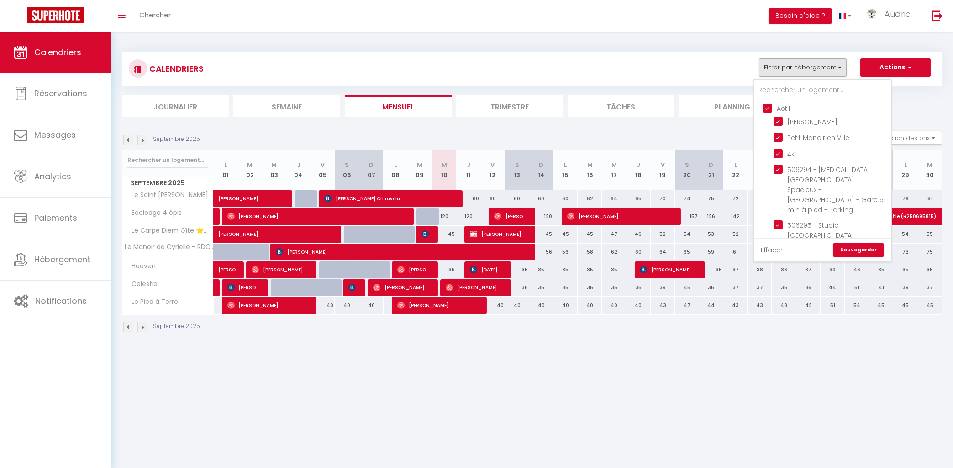
checkbox input "true"
click at [773, 108] on input "Actif" at bounding box center [831, 107] width 137 height 9
checkbox input "false"
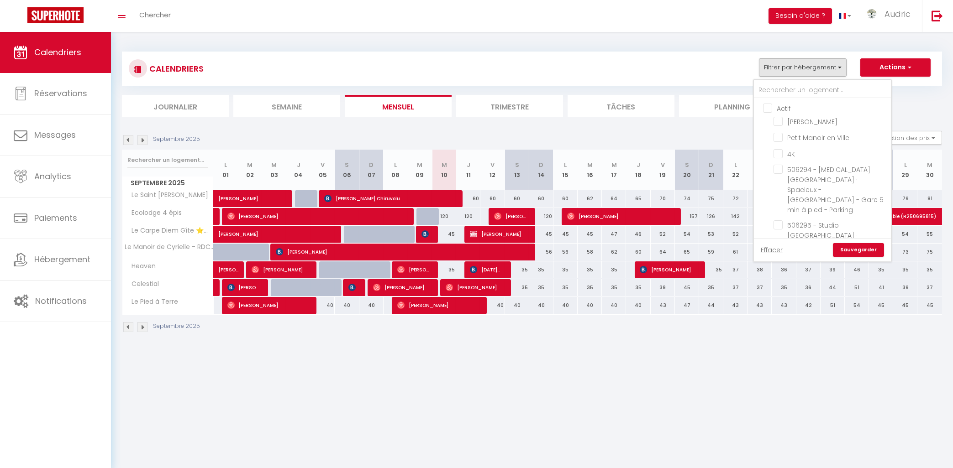
checkbox input "false"
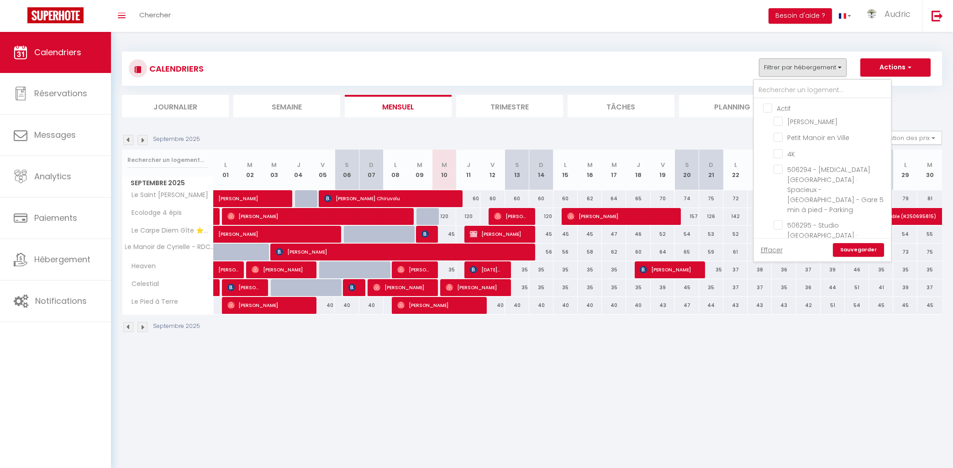
checkbox input "false"
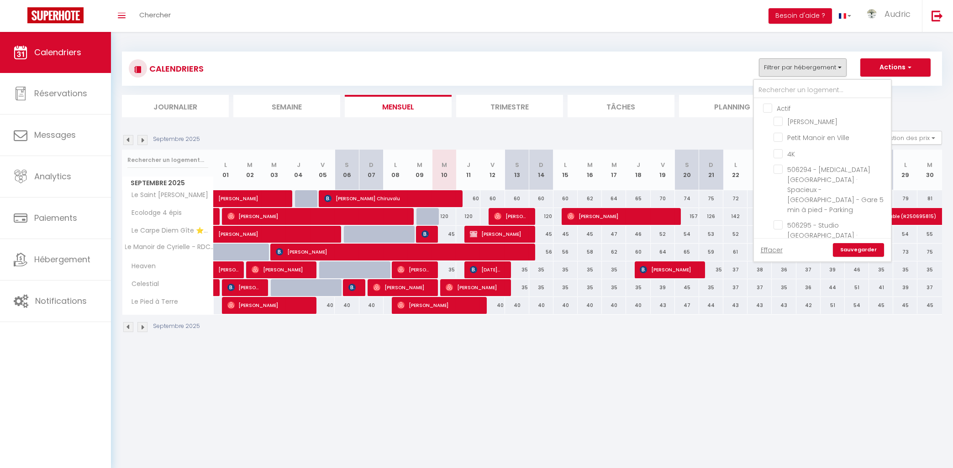
checkbox input "false"
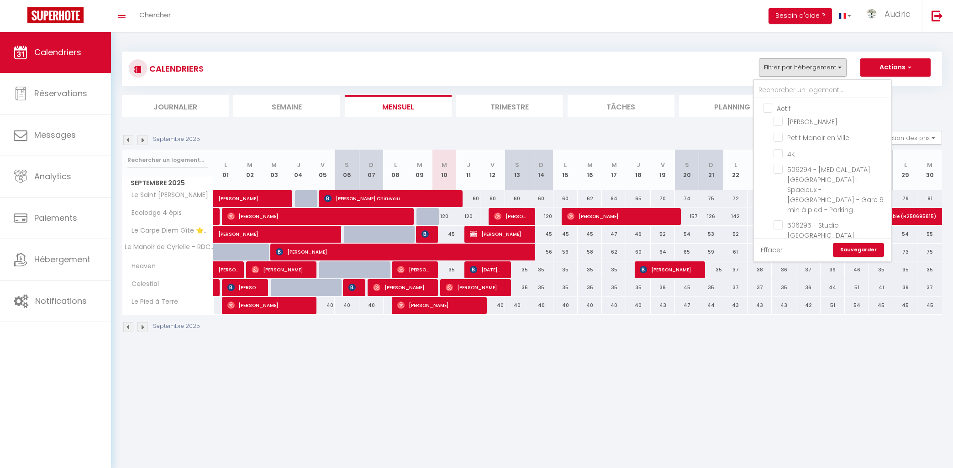
checkbox input "false"
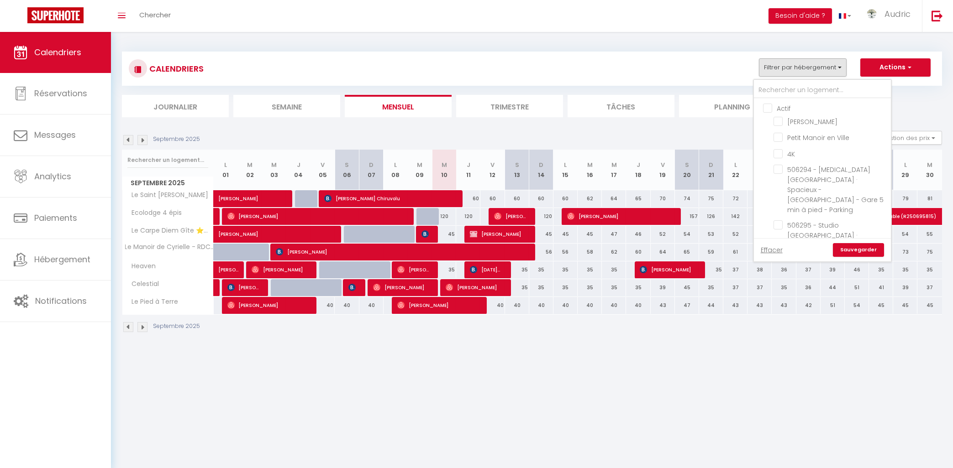
checkbox input "false"
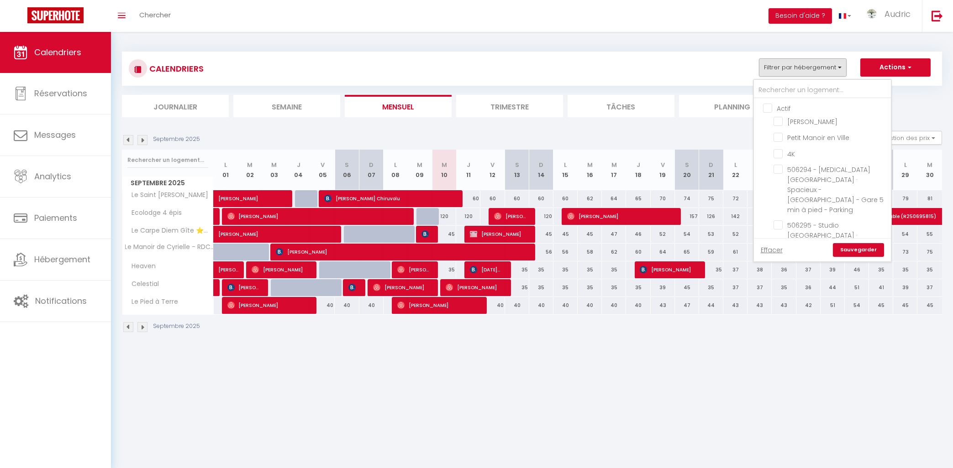
checkbox input "false"
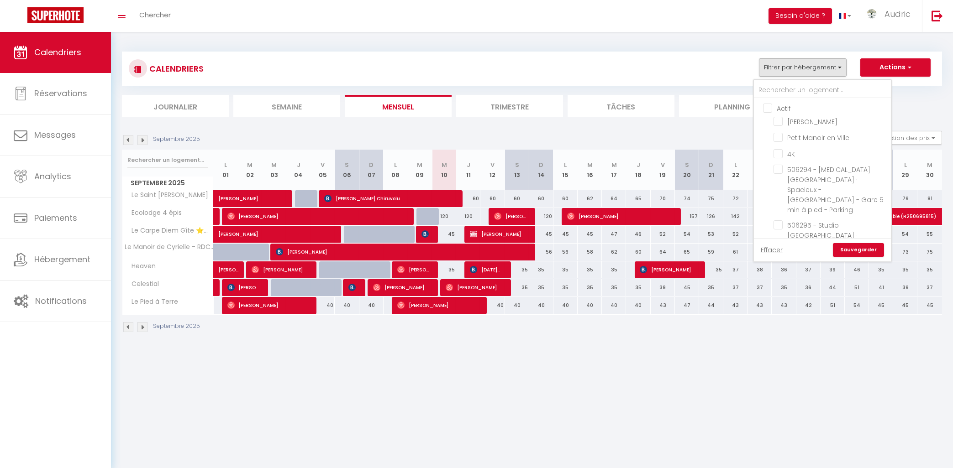
checkbox input "false"
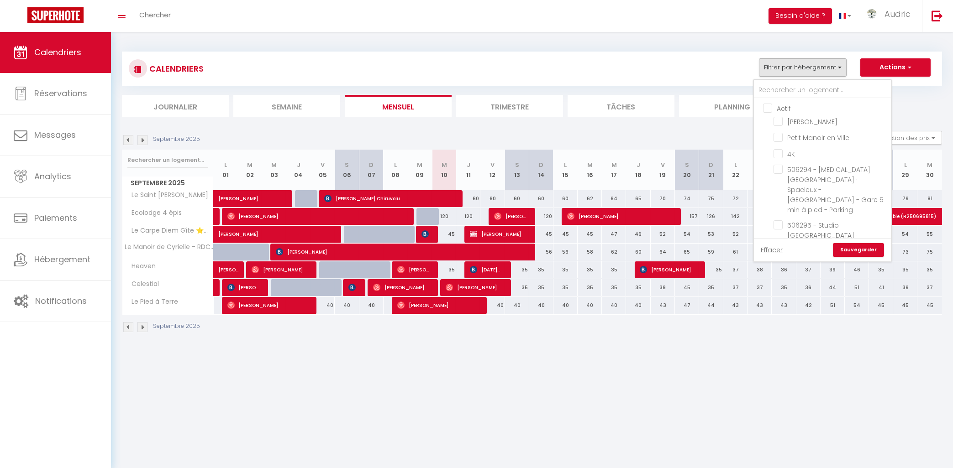
checkbox input "false"
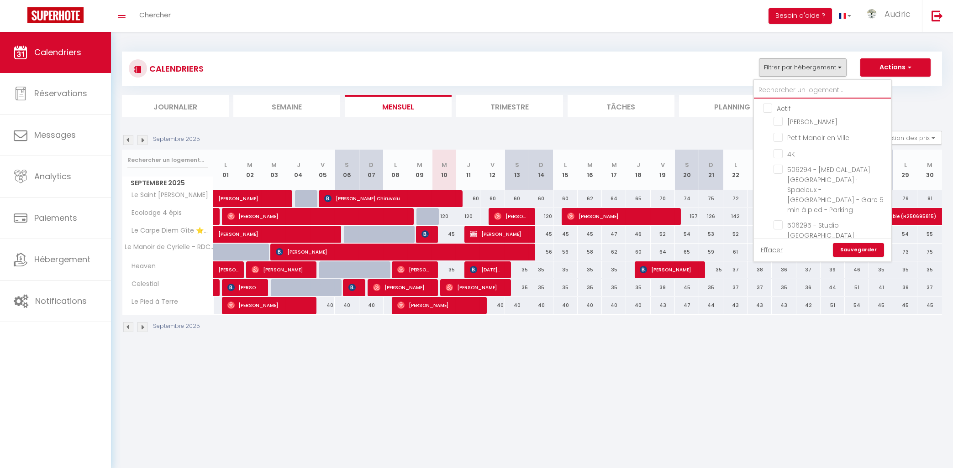
click at [788, 90] on input "text" at bounding box center [822, 90] width 137 height 16
type input "c"
checkbox input "false"
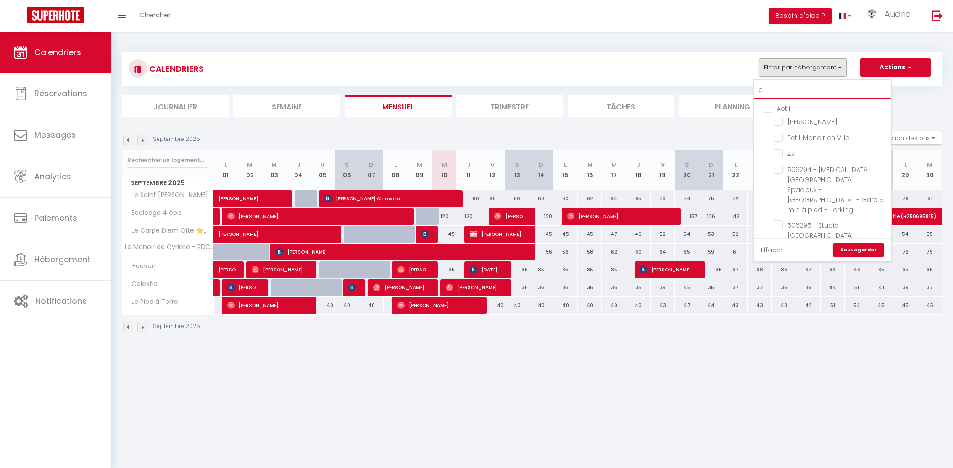
checkbox input "false"
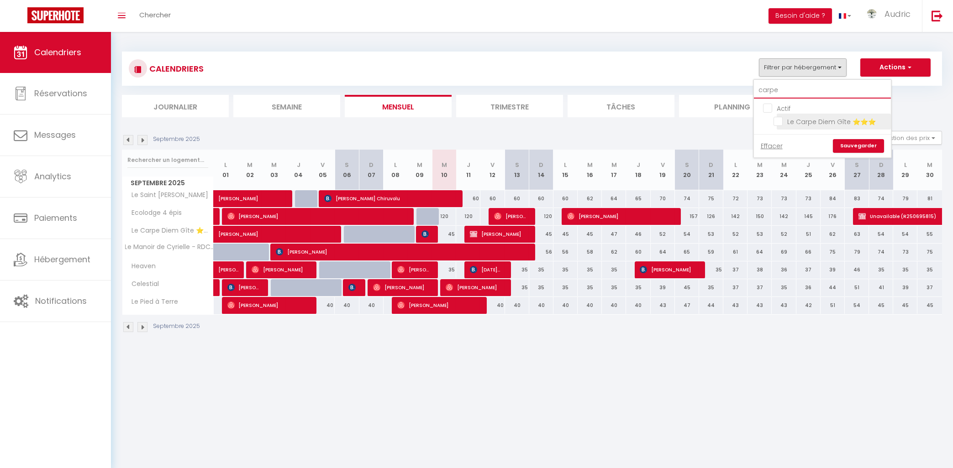
type input "carpe"
click at [783, 124] on input "Le Carpe Diem Gîte ⭐⭐⭐" at bounding box center [830, 120] width 114 height 9
checkbox input "true"
click at [861, 144] on link "Sauvegarder" at bounding box center [858, 146] width 51 height 14
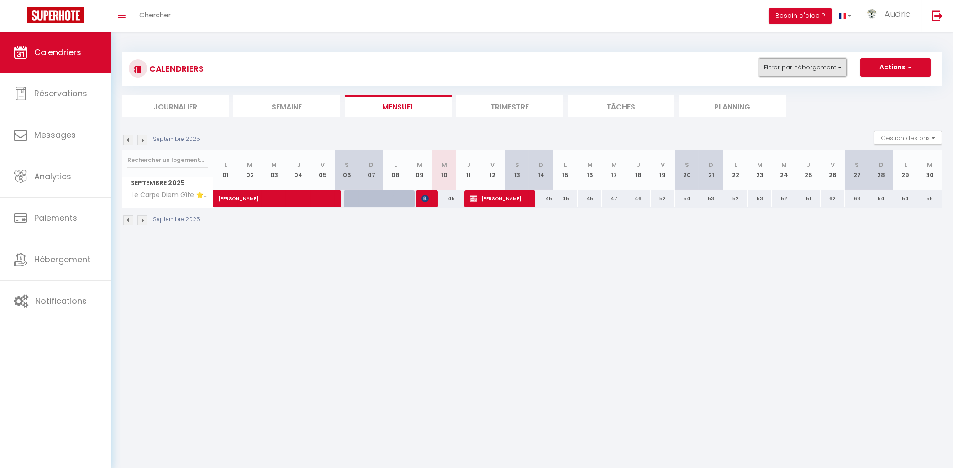
click at [792, 69] on button "Filtrer par hébergement" at bounding box center [803, 67] width 88 height 18
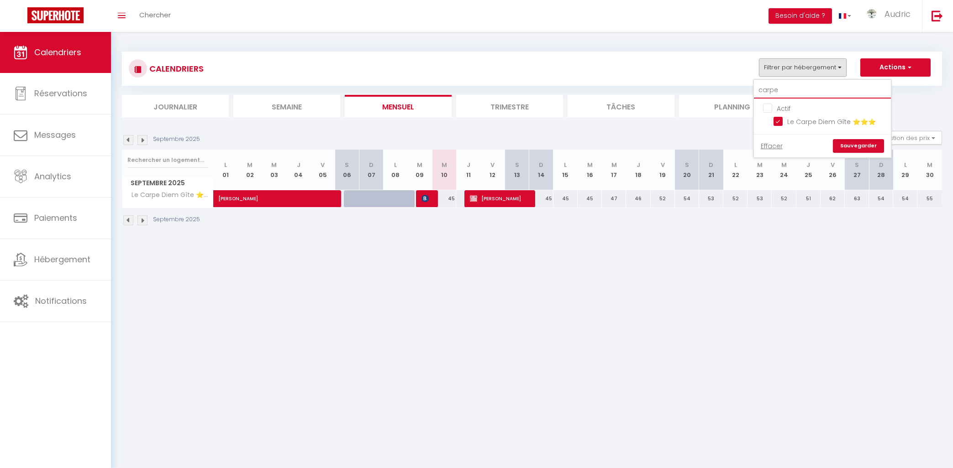
click at [791, 92] on input "carpe" at bounding box center [822, 90] width 137 height 16
type input "p"
checkbox input "false"
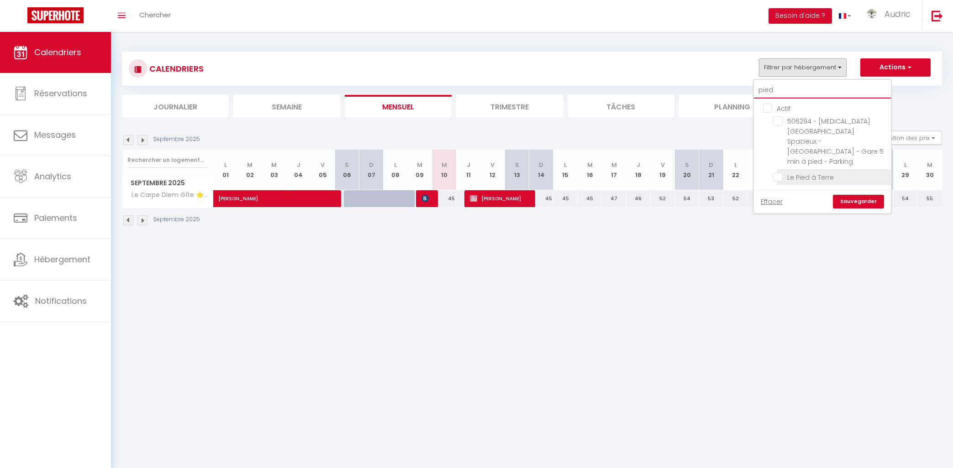
type input "pied"
click at [782, 172] on input "Le Pied à Terre" at bounding box center [830, 176] width 114 height 9
checkbox input "true"
click at [848, 195] on link "Sauvegarder" at bounding box center [858, 202] width 51 height 14
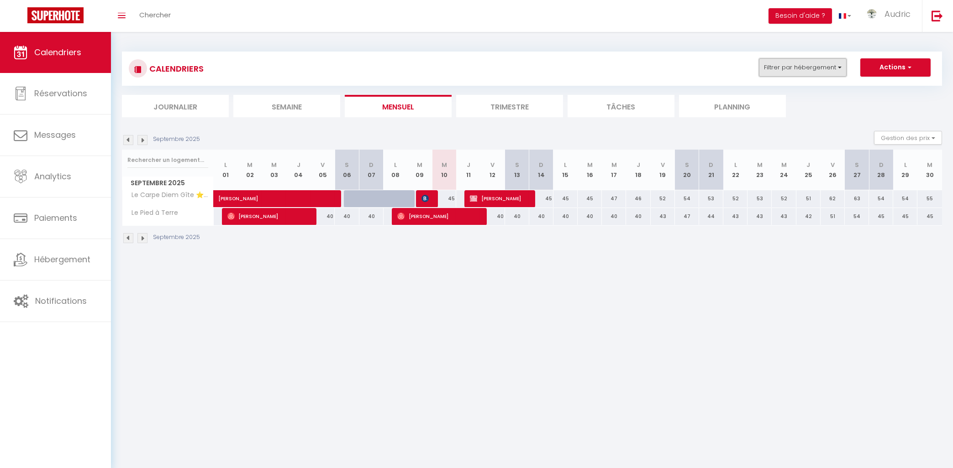
click at [775, 69] on button "Filtrer par hébergement" at bounding box center [803, 67] width 88 height 18
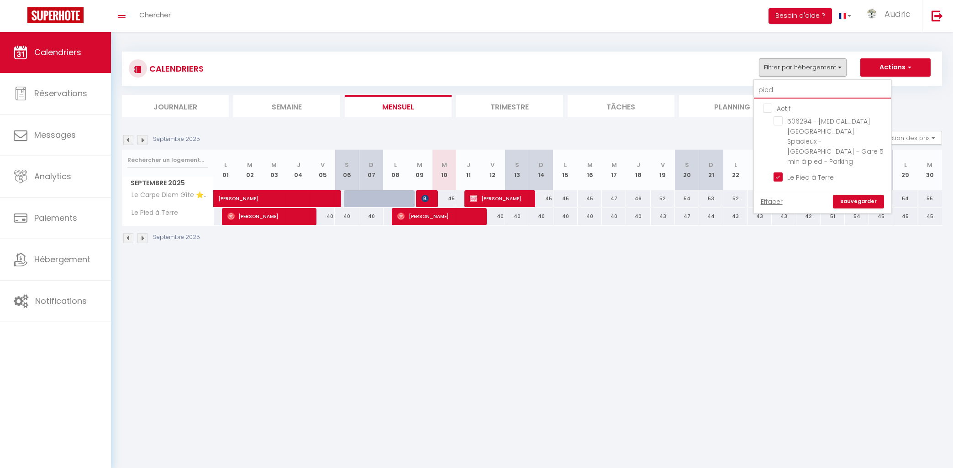
click at [781, 95] on input "pied" at bounding box center [822, 90] width 137 height 16
type input "o"
checkbox input "false"
type input "o"
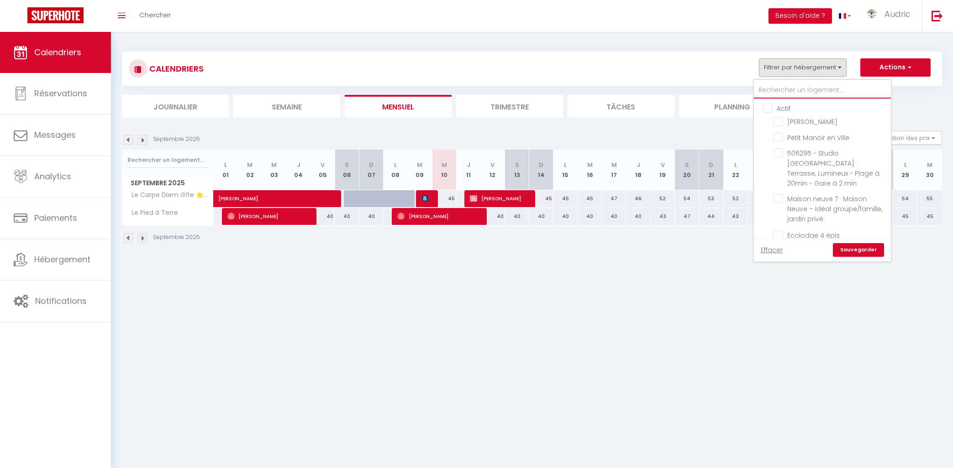
checkbox input "false"
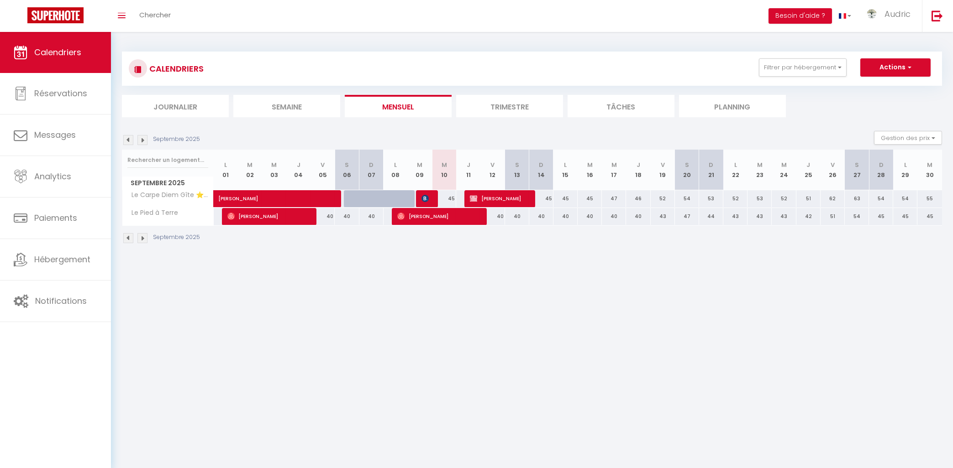
click at [241, 325] on body "🟢 Des questions ou besoin d'assistance pour la migration AirBnB? Connectez-vous…" at bounding box center [476, 266] width 953 height 468
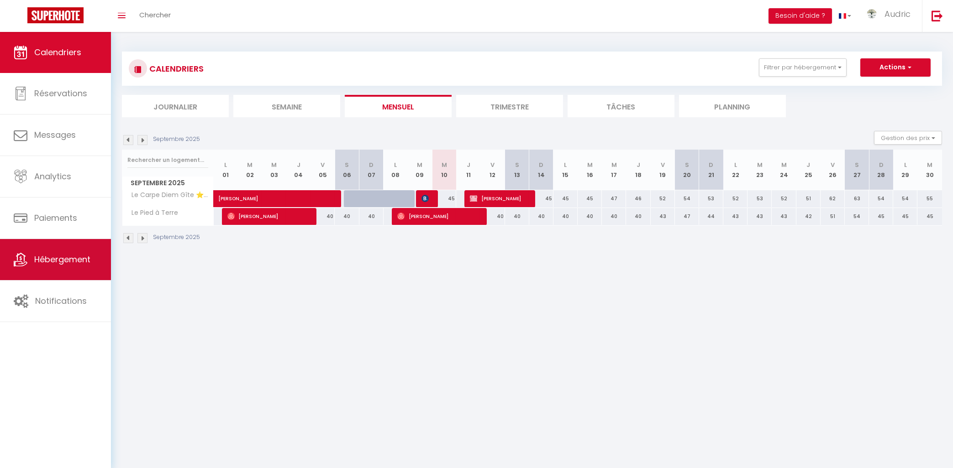
click at [87, 265] on span "Hébergement" at bounding box center [62, 259] width 56 height 11
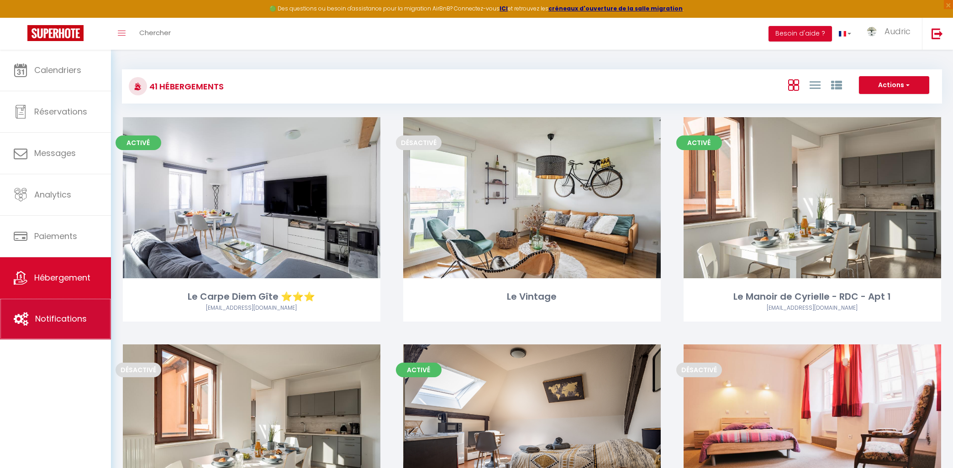
click at [74, 310] on link "Notifications" at bounding box center [55, 319] width 111 height 41
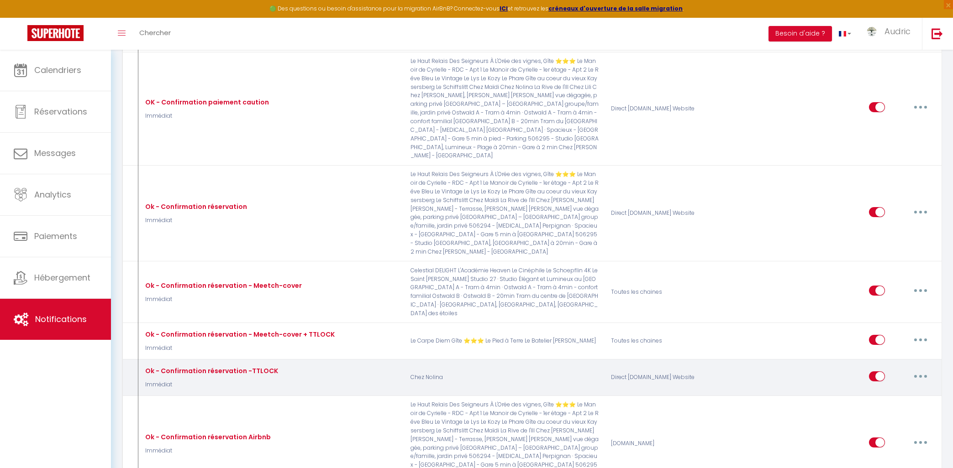
select select
checkbox input "false"
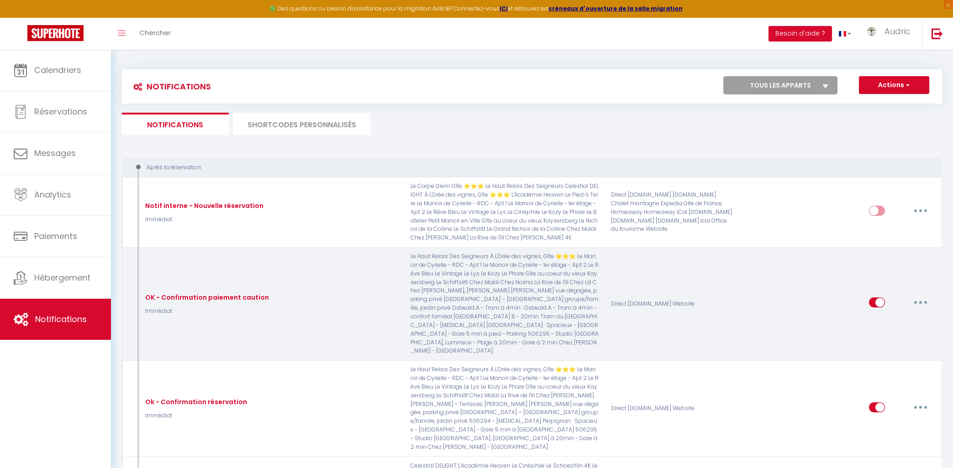
click at [920, 304] on icon "button" at bounding box center [920, 302] width 3 height 3
click at [878, 326] on link "Editer" at bounding box center [897, 324] width 68 height 16
type input "OK - Confirmation paiement caution"
select select "Immédiat"
select select "if_deposit_is_paid"
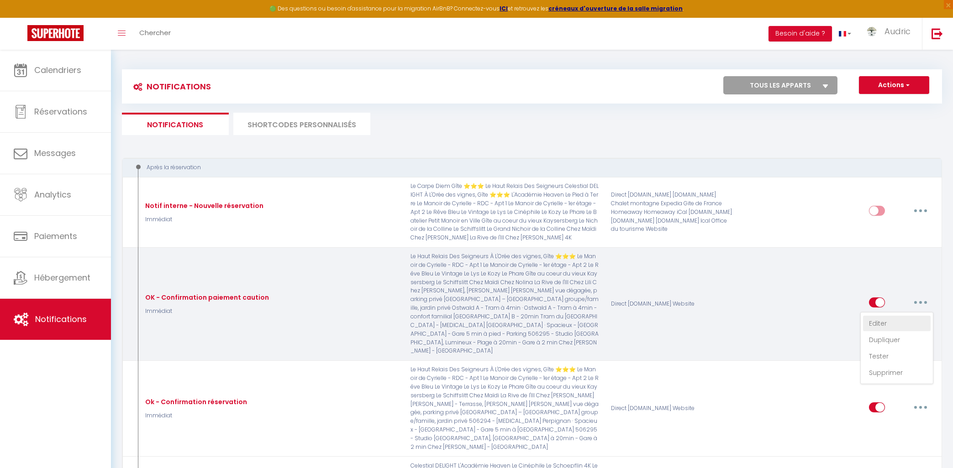
checkbox input "true"
checkbox input "false"
checkbox input "true"
radio input "true"
type input "Confirmation prise de caution - [RENTAL:NAME]"
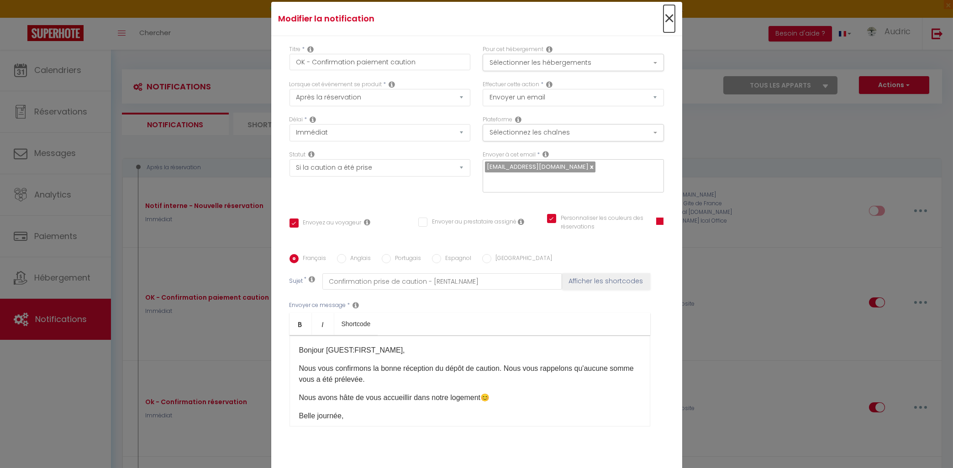
click at [665, 20] on span "×" at bounding box center [668, 18] width 11 height 27
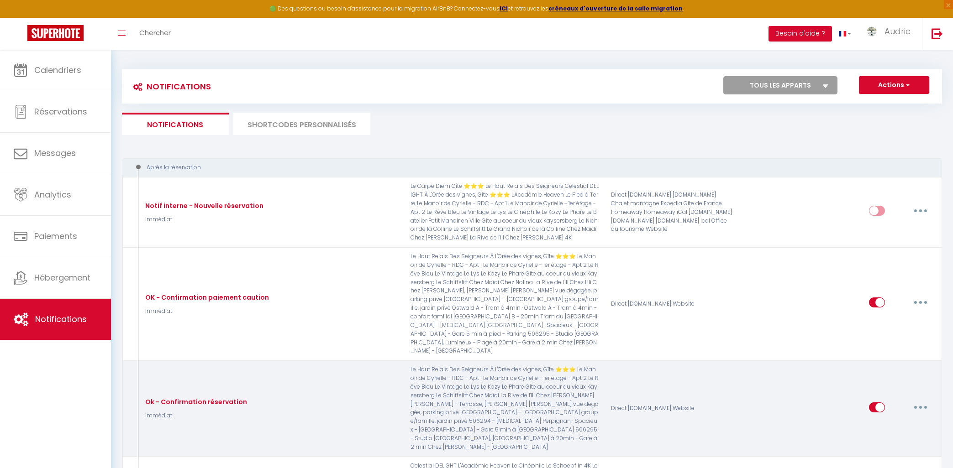
click at [917, 407] on button "button" at bounding box center [921, 407] width 26 height 15
click at [891, 422] on link "Editer" at bounding box center [897, 428] width 68 height 16
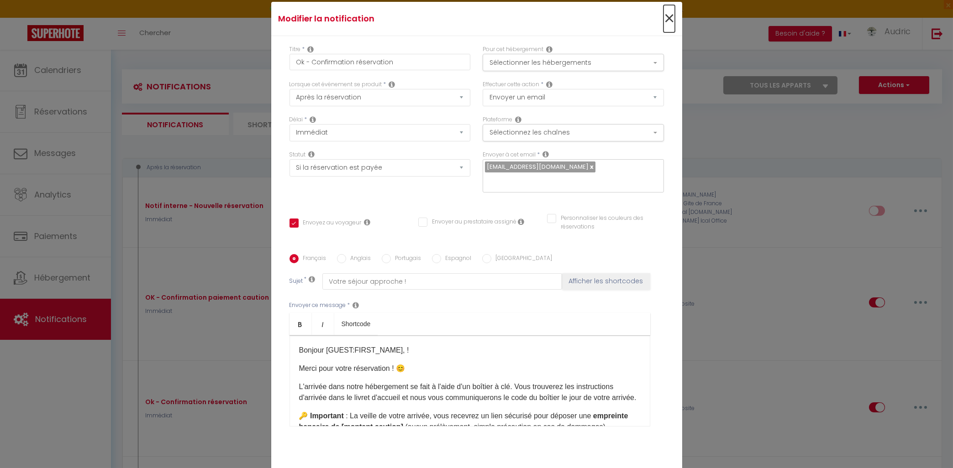
click at [668, 18] on span "×" at bounding box center [668, 18] width 11 height 27
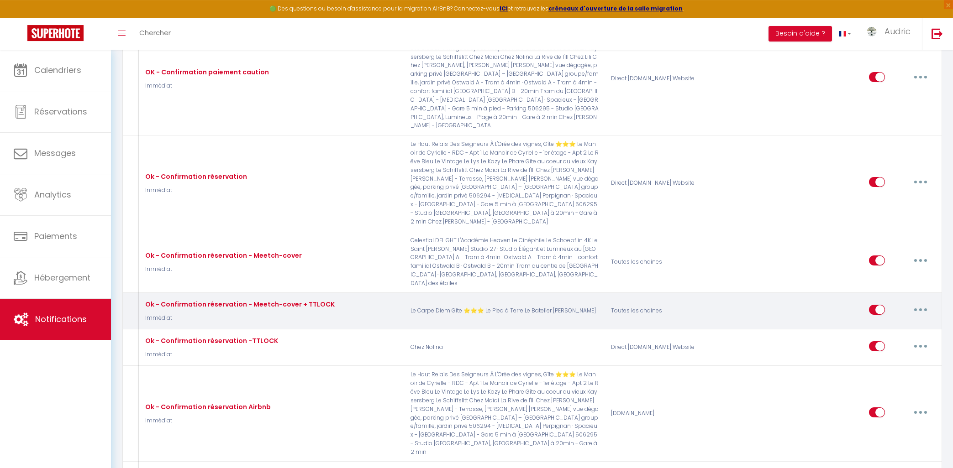
scroll to position [245, 0]
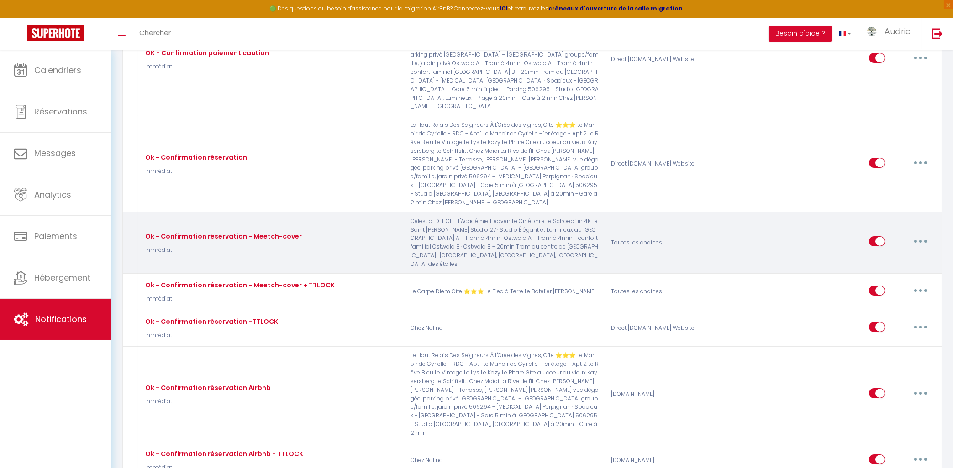
click at [916, 234] on button "button" at bounding box center [921, 241] width 26 height 15
click at [900, 255] on link "Editer" at bounding box center [897, 263] width 68 height 16
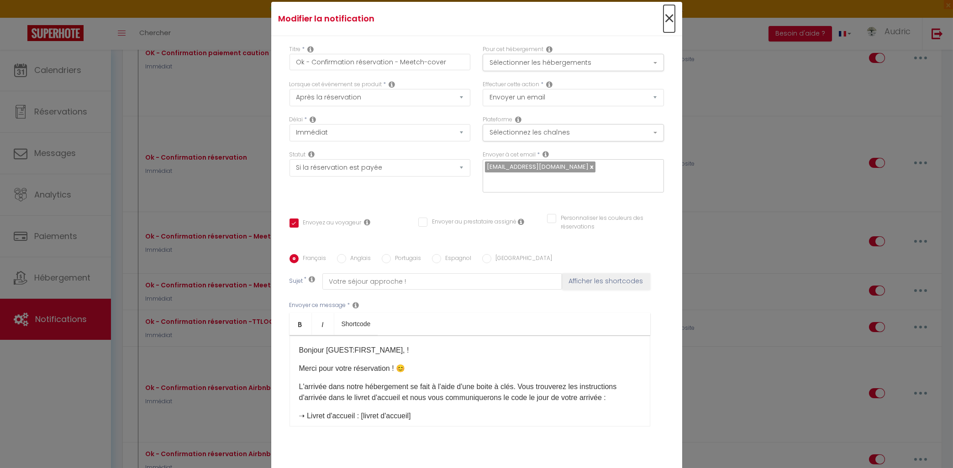
click at [672, 21] on span "×" at bounding box center [668, 18] width 11 height 27
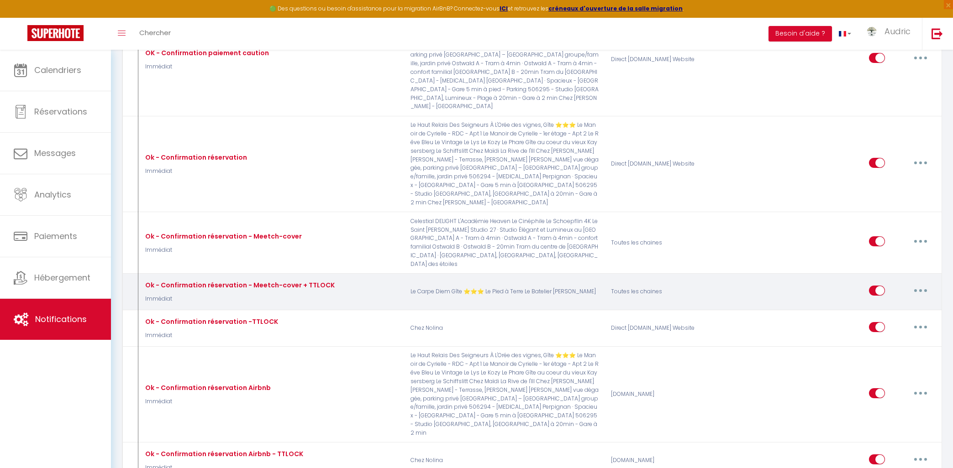
click at [928, 284] on button "button" at bounding box center [921, 291] width 26 height 15
click at [889, 304] on link "Editer" at bounding box center [897, 312] width 68 height 16
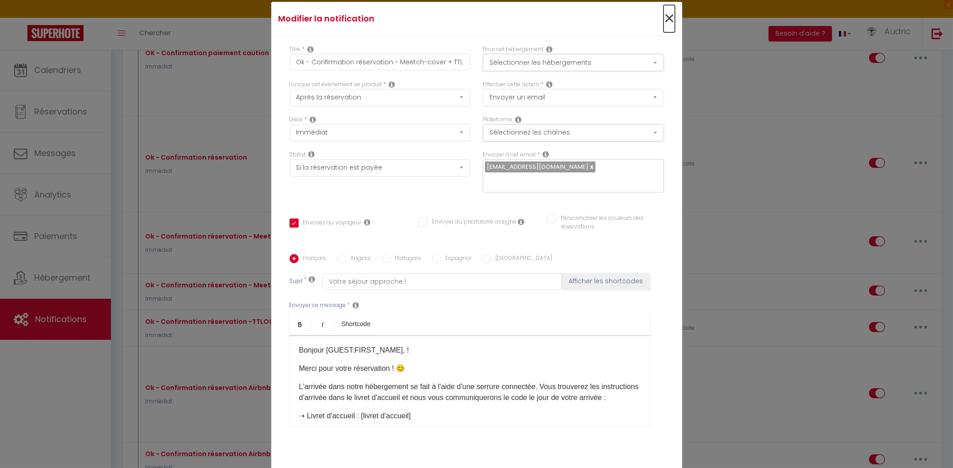
click at [673, 17] on span "×" at bounding box center [668, 18] width 11 height 27
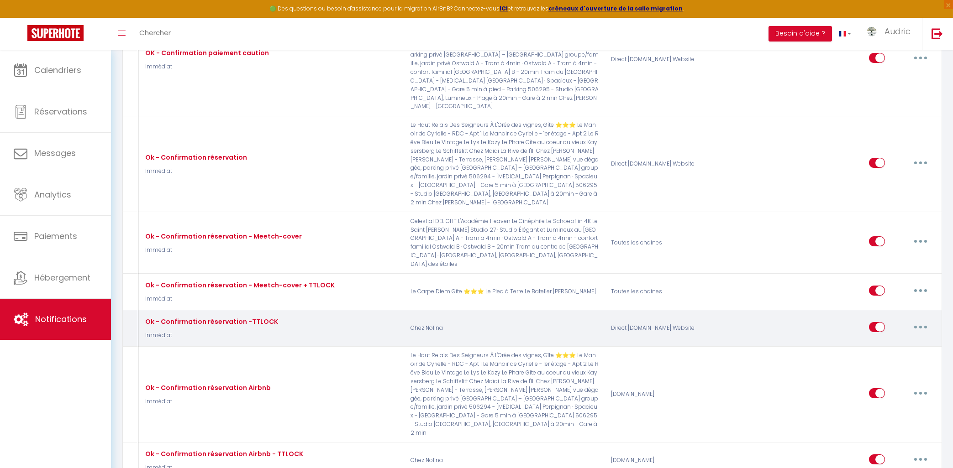
click at [924, 320] on button "button" at bounding box center [921, 327] width 26 height 15
click at [904, 340] on link "Editer" at bounding box center [897, 348] width 68 height 16
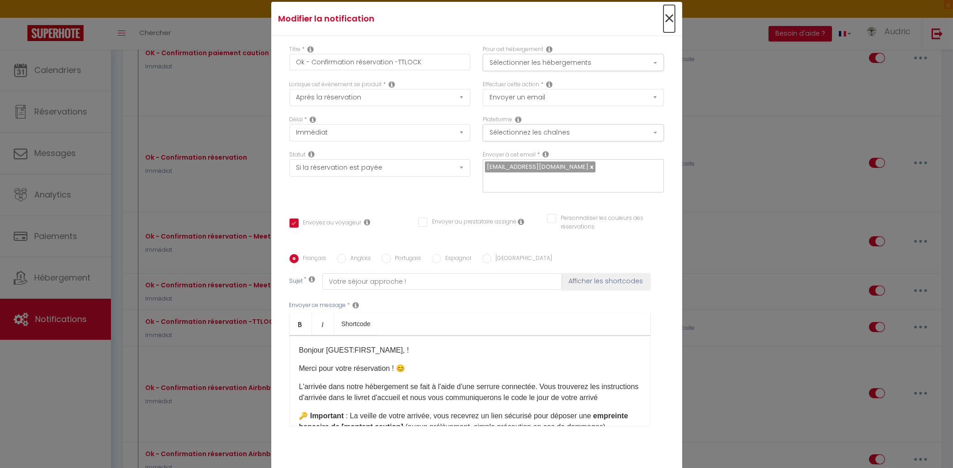
click at [667, 16] on span "×" at bounding box center [668, 18] width 11 height 27
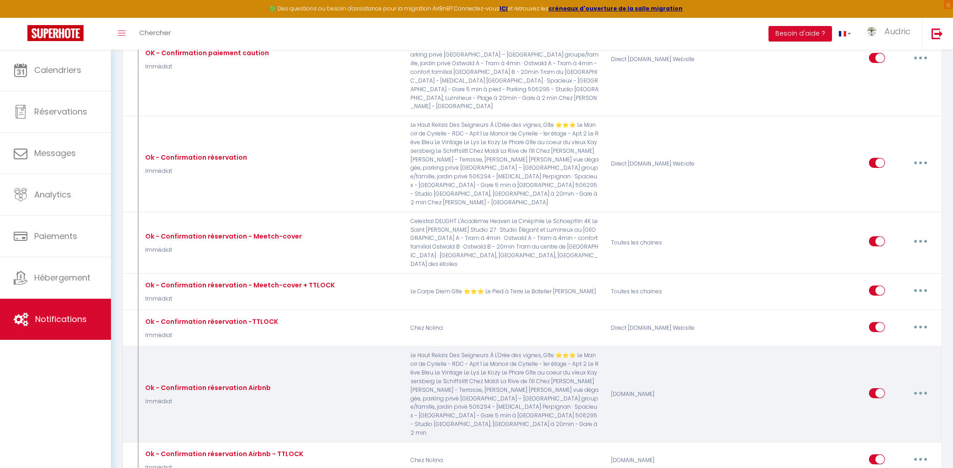
click at [919, 386] on button "button" at bounding box center [921, 393] width 26 height 15
click at [899, 406] on link "Editer" at bounding box center [897, 414] width 68 height 16
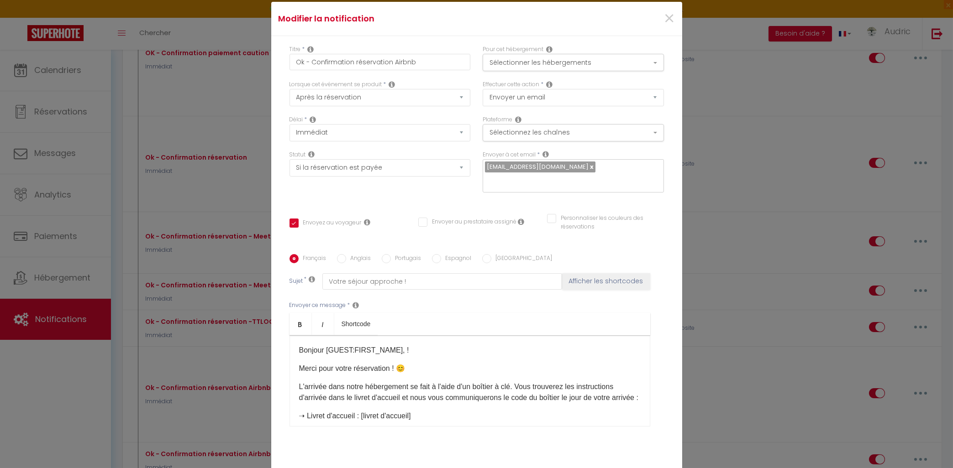
click at [663, 13] on div "×" at bounding box center [613, 19] width 137 height 20
click at [674, 18] on span "×" at bounding box center [668, 18] width 11 height 27
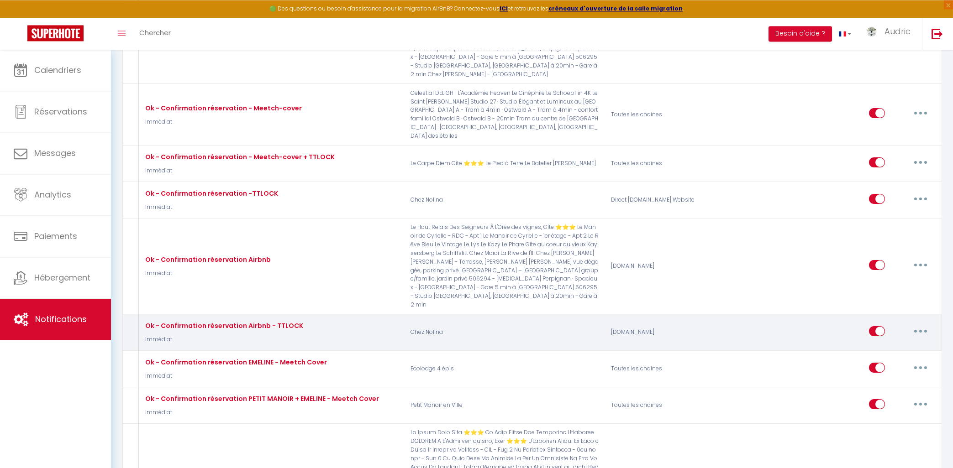
scroll to position [391, 0]
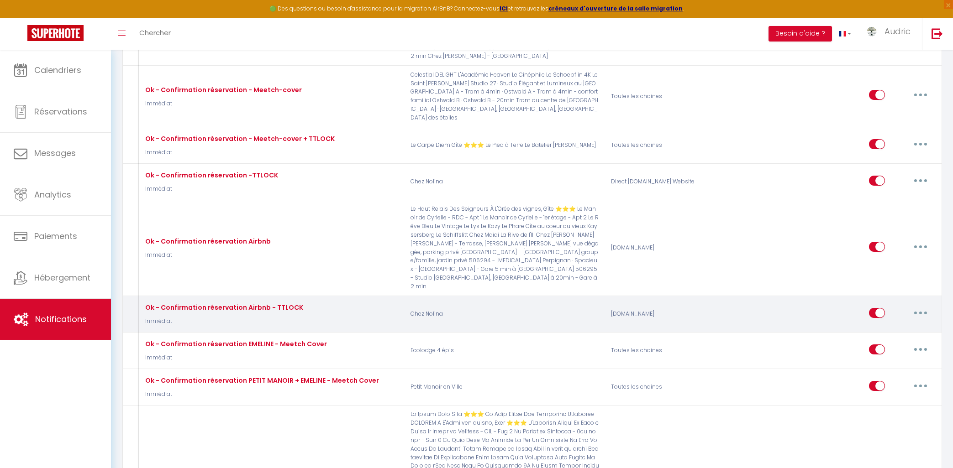
click at [916, 306] on button "button" at bounding box center [921, 313] width 26 height 15
click at [909, 326] on link "Editer" at bounding box center [897, 334] width 68 height 16
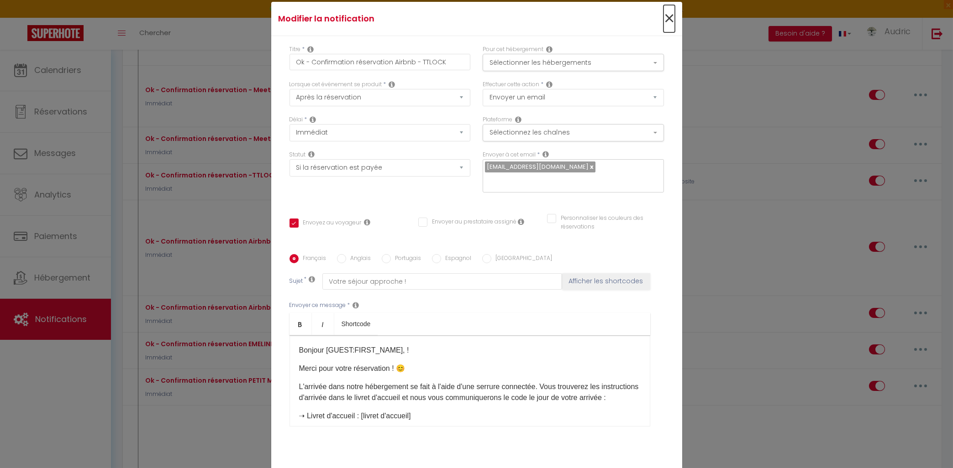
click at [668, 22] on span "×" at bounding box center [668, 18] width 11 height 27
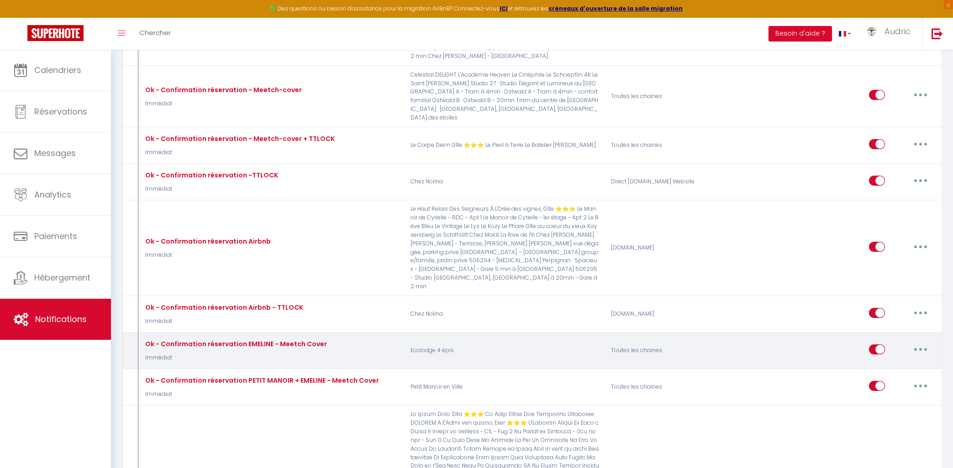
click at [922, 342] on button "button" at bounding box center [921, 349] width 26 height 15
drag, startPoint x: 905, startPoint y: 342, endPoint x: 897, endPoint y: 345, distance: 8.8
click at [904, 363] on link "Editer" at bounding box center [897, 371] width 68 height 16
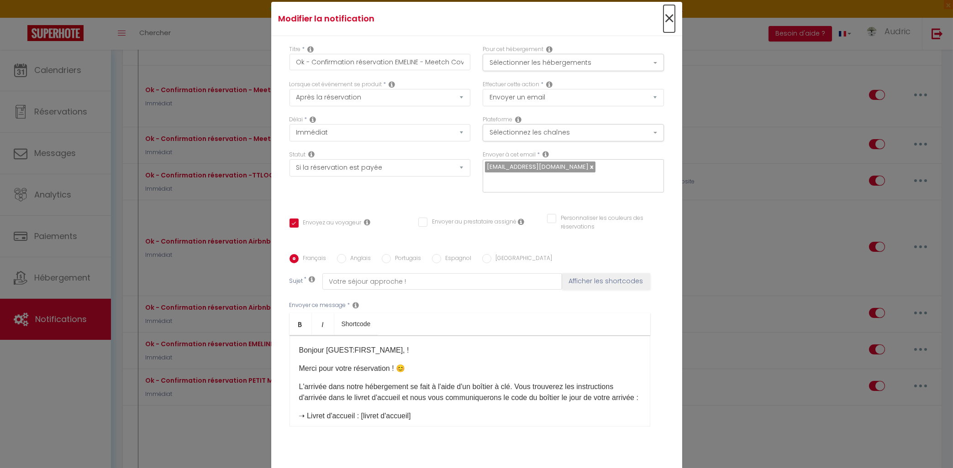
click at [670, 21] on span "×" at bounding box center [668, 18] width 11 height 27
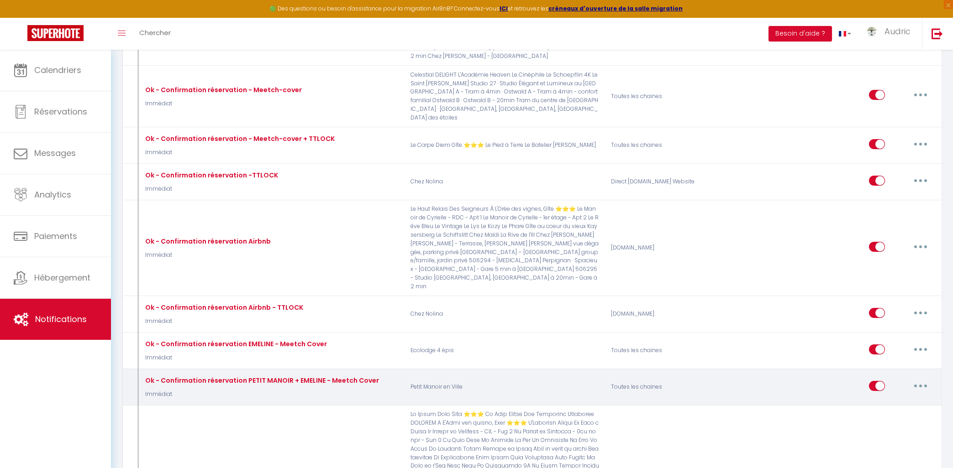
click at [923, 379] on button "button" at bounding box center [921, 386] width 26 height 15
click at [909, 399] on link "Editer" at bounding box center [897, 407] width 68 height 16
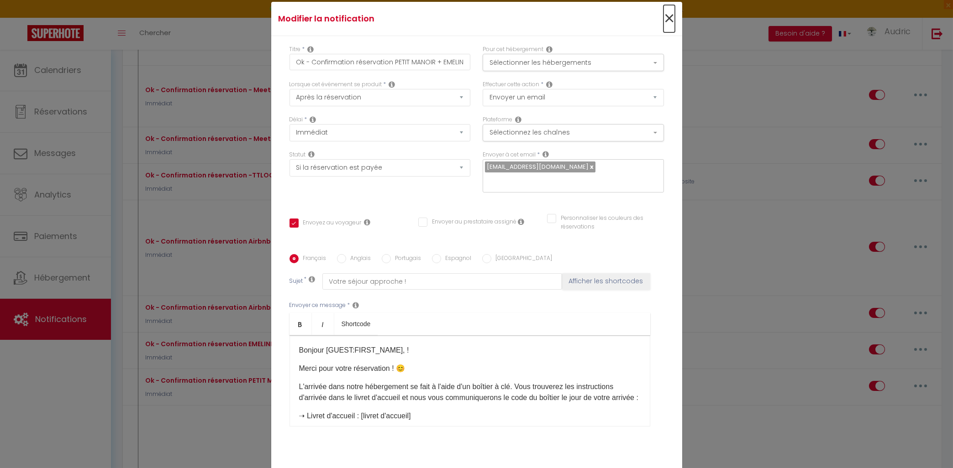
click at [668, 12] on span "×" at bounding box center [668, 18] width 11 height 27
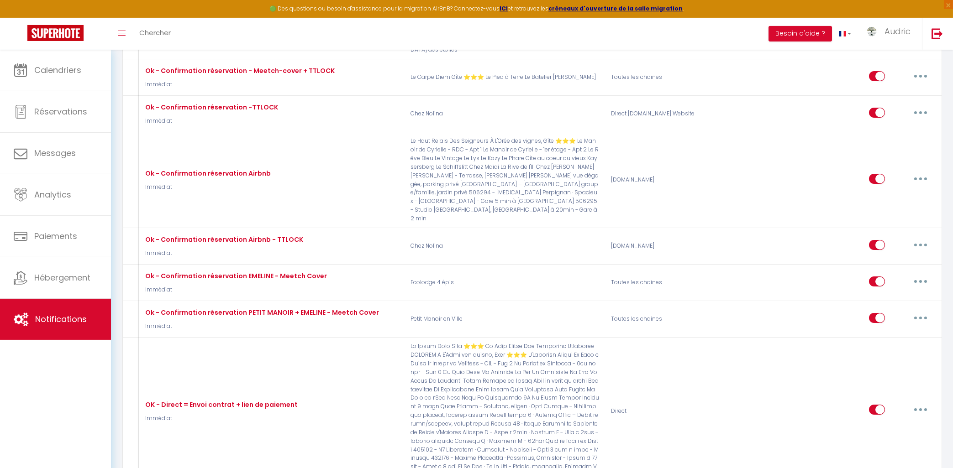
scroll to position [587, 0]
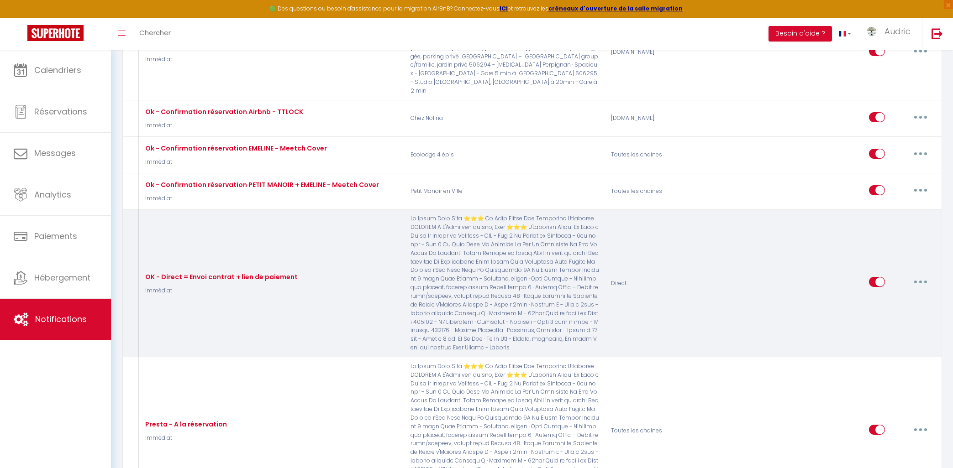
click at [922, 275] on button "button" at bounding box center [921, 282] width 26 height 15
click at [917, 295] on link "Editer" at bounding box center [897, 303] width 68 height 16
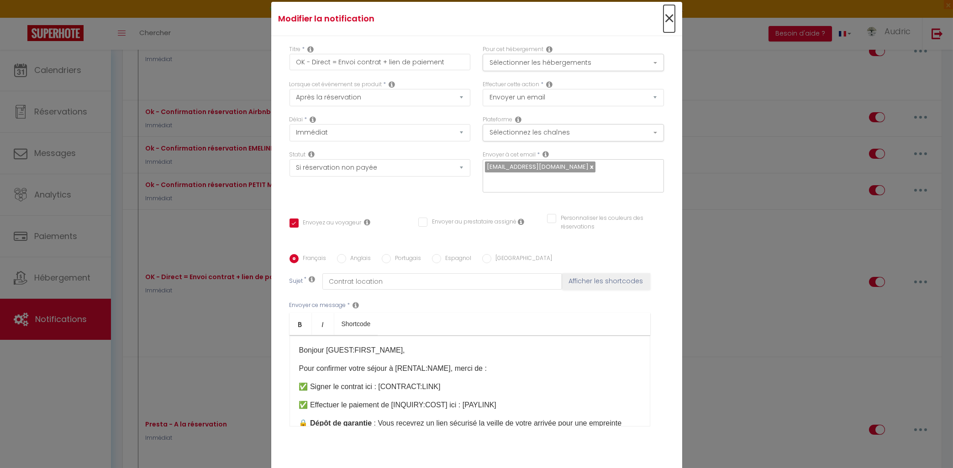
click at [664, 17] on span "×" at bounding box center [668, 18] width 11 height 27
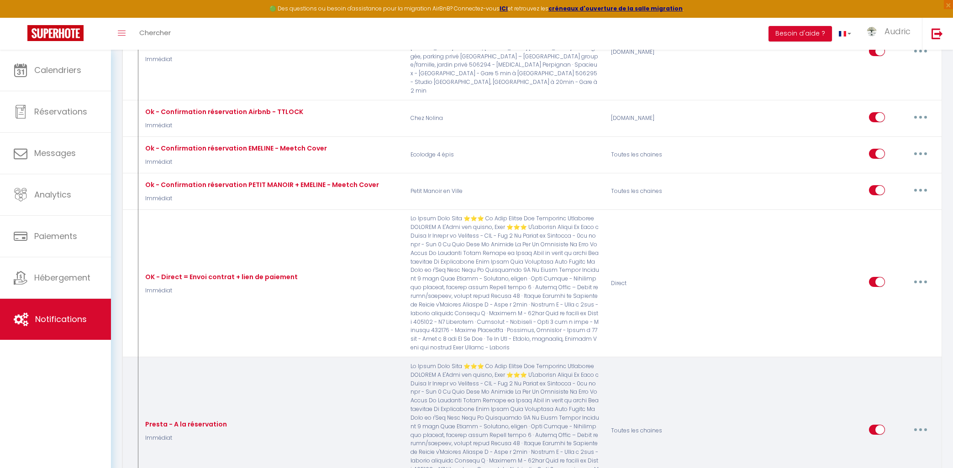
click at [913, 423] on button "button" at bounding box center [921, 430] width 26 height 15
click at [890, 443] on link "Editer" at bounding box center [897, 451] width 68 height 16
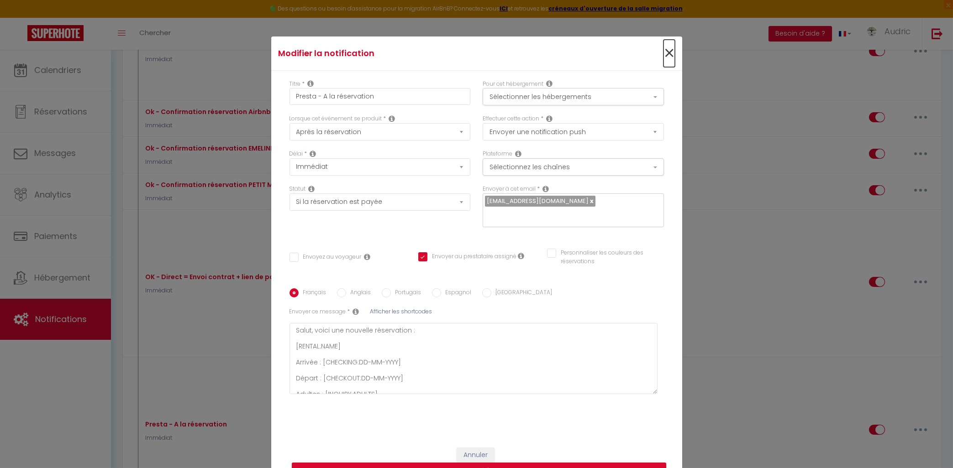
click at [668, 54] on span "×" at bounding box center [668, 53] width 11 height 27
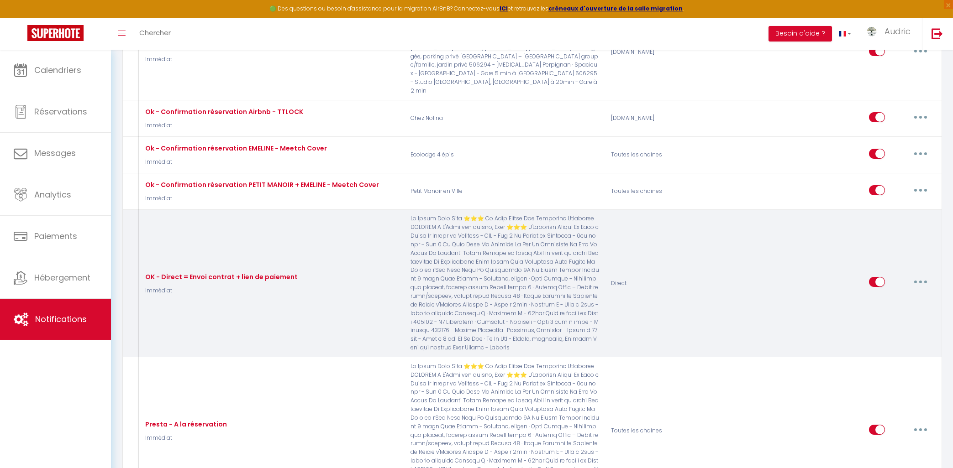
scroll to position [832, 0]
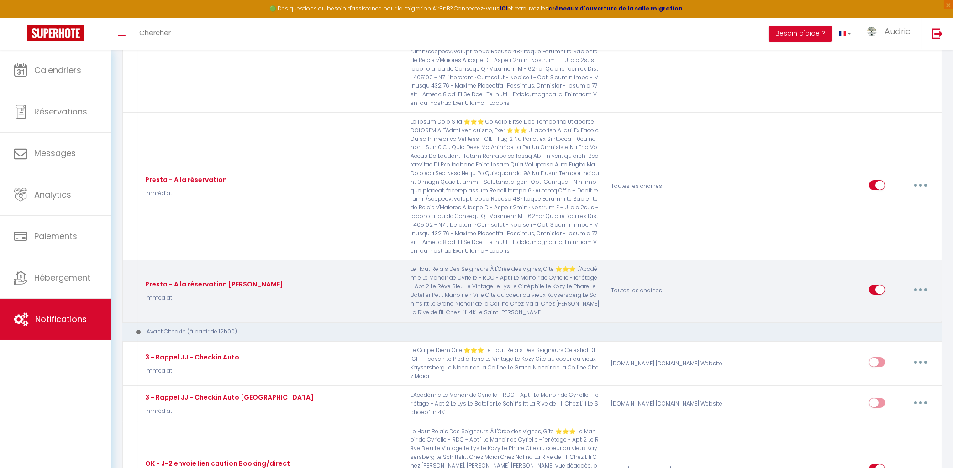
click at [917, 283] on button "button" at bounding box center [921, 290] width 26 height 15
click at [903, 303] on link "Editer" at bounding box center [897, 311] width 68 height 16
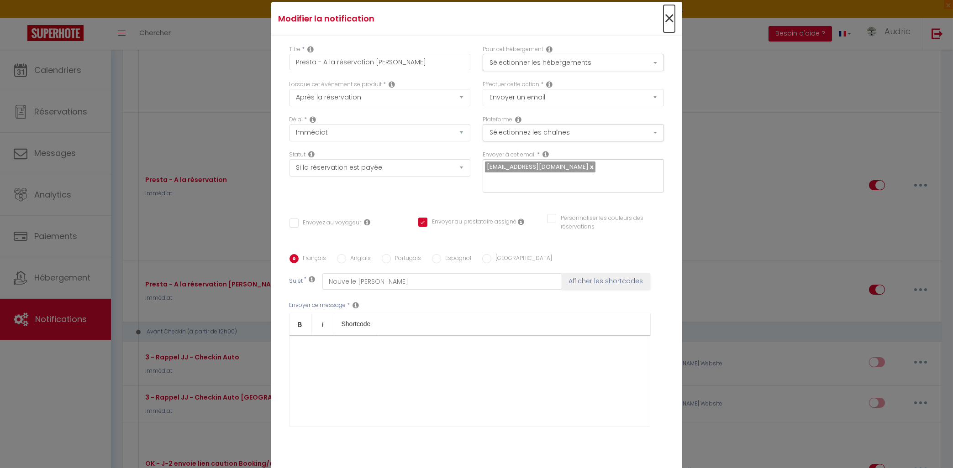
click at [670, 18] on span "×" at bounding box center [668, 18] width 11 height 27
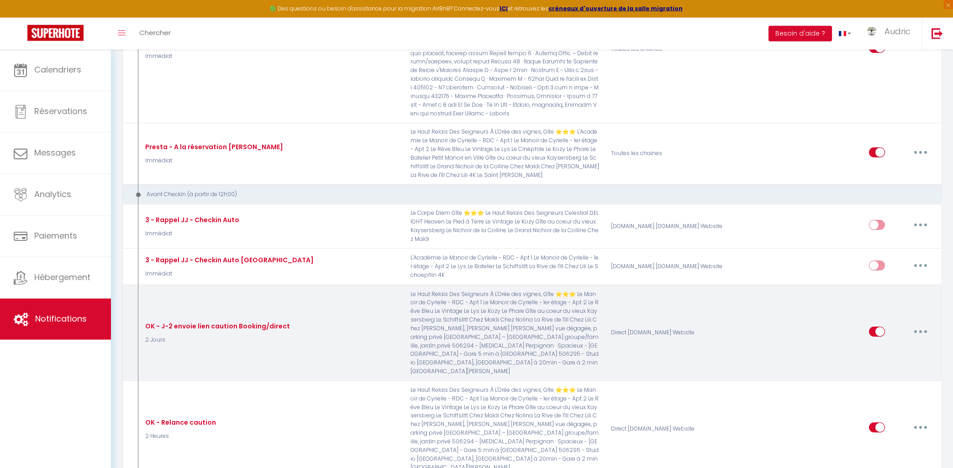
scroll to position [979, 0]
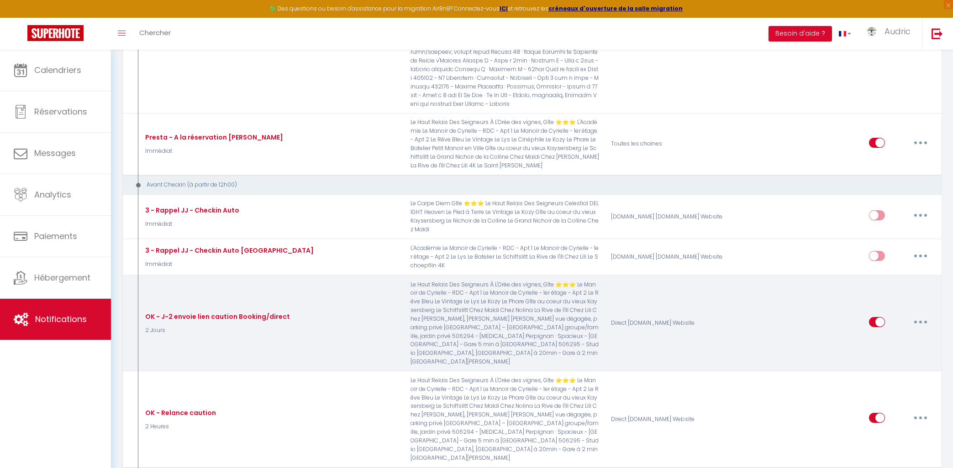
click at [923, 315] on button "button" at bounding box center [921, 322] width 26 height 15
click at [907, 335] on link "Editer" at bounding box center [897, 343] width 68 height 16
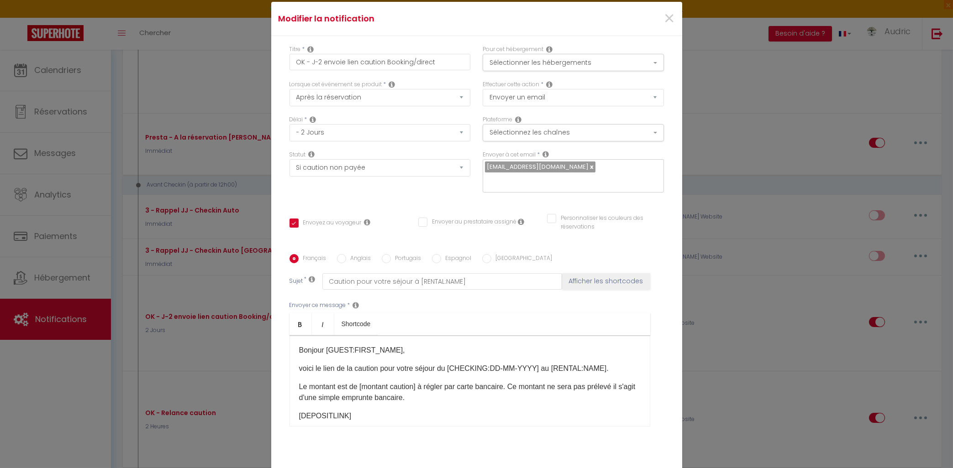
click at [676, 14] on div "×" at bounding box center [613, 19] width 137 height 20
click at [673, 19] on span "×" at bounding box center [668, 18] width 11 height 27
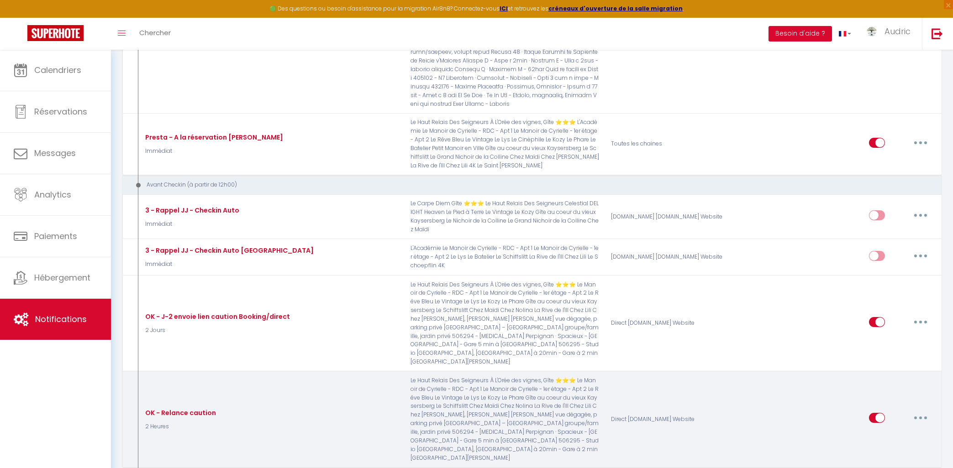
click at [931, 411] on button "button" at bounding box center [921, 418] width 26 height 15
click at [913, 431] on link "Editer" at bounding box center [897, 439] width 68 height 16
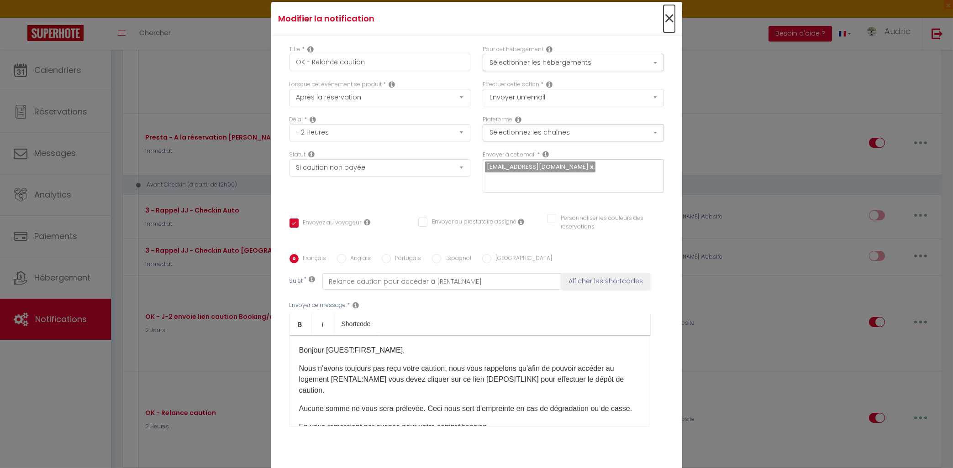
click at [666, 16] on span "×" at bounding box center [668, 18] width 11 height 27
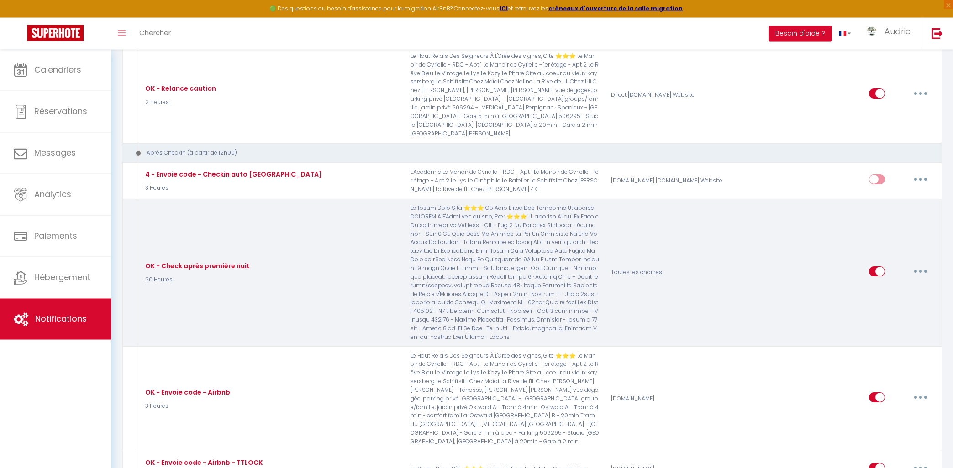
scroll to position [1321, 0]
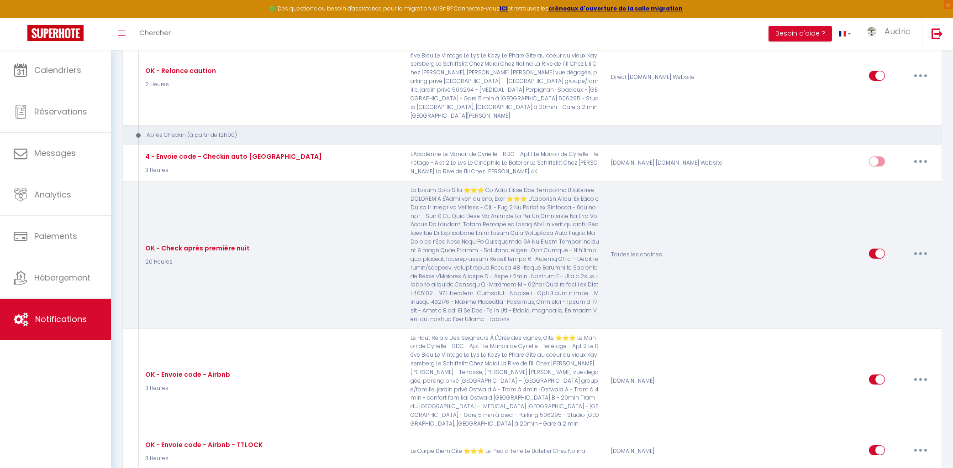
click at [909, 247] on button "button" at bounding box center [921, 254] width 26 height 15
click at [899, 267] on link "Editer" at bounding box center [897, 275] width 68 height 16
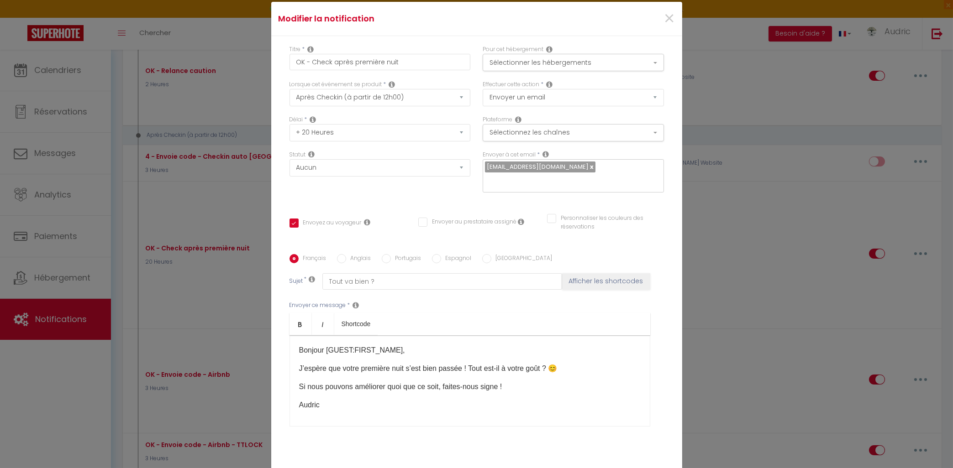
click at [616, 169] on div "[EMAIL_ADDRESS][DOMAIN_NAME]" at bounding box center [573, 176] width 181 height 34
click at [617, 168] on div "[EMAIL_ADDRESS][DOMAIN_NAME]" at bounding box center [573, 176] width 181 height 34
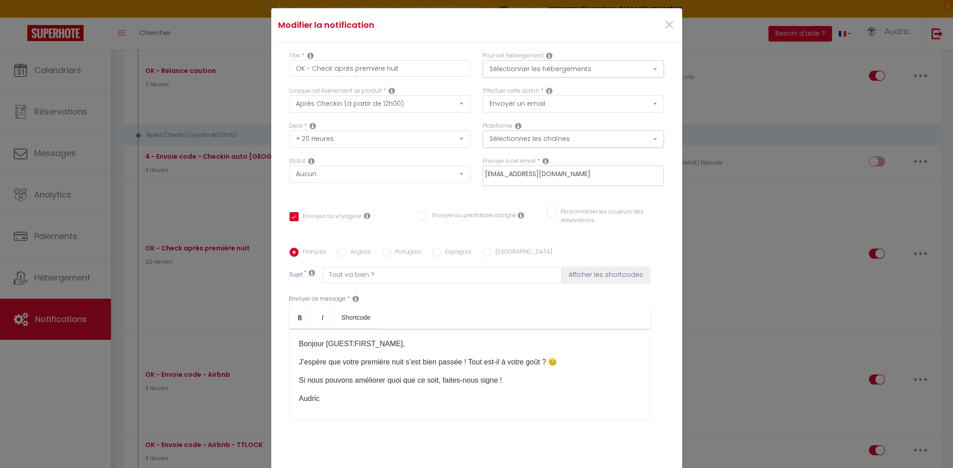
scroll to position [2, 0]
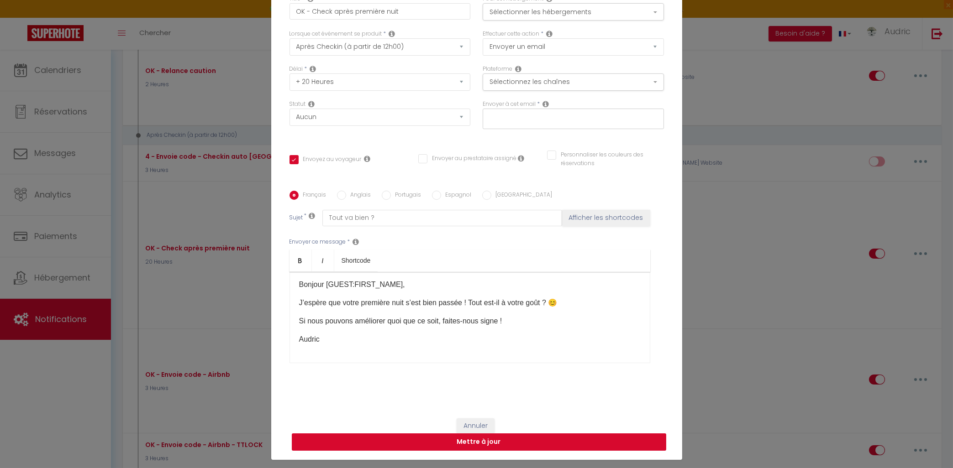
click at [557, 448] on div "Annuler Mettre à jour" at bounding box center [476, 435] width 411 height 51
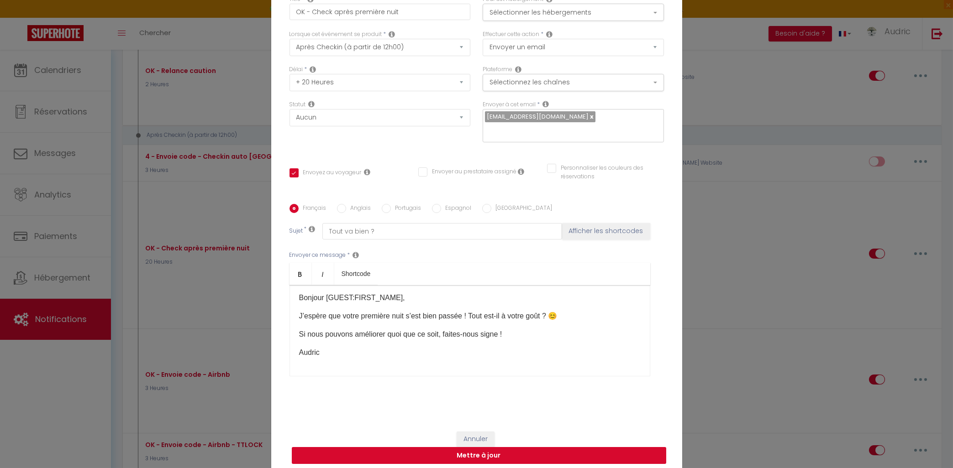
click at [520, 452] on button "Mettre à jour" at bounding box center [479, 455] width 374 height 17
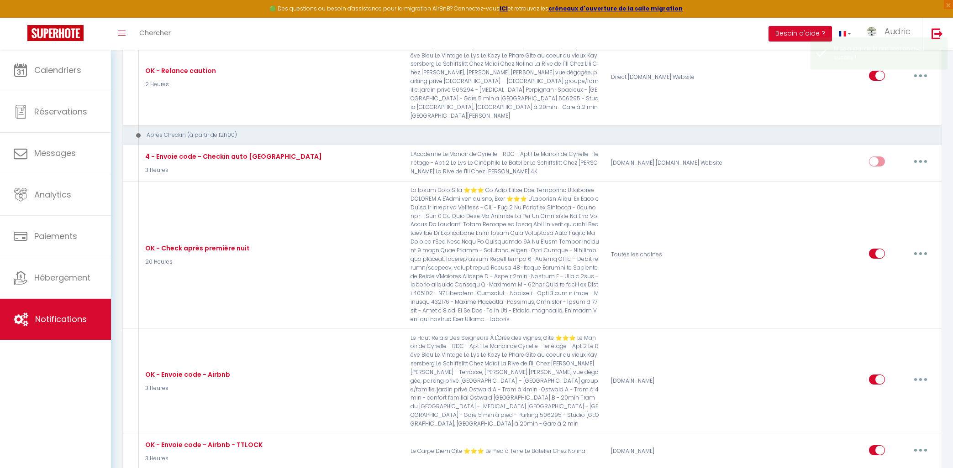
scroll to position [0, 0]
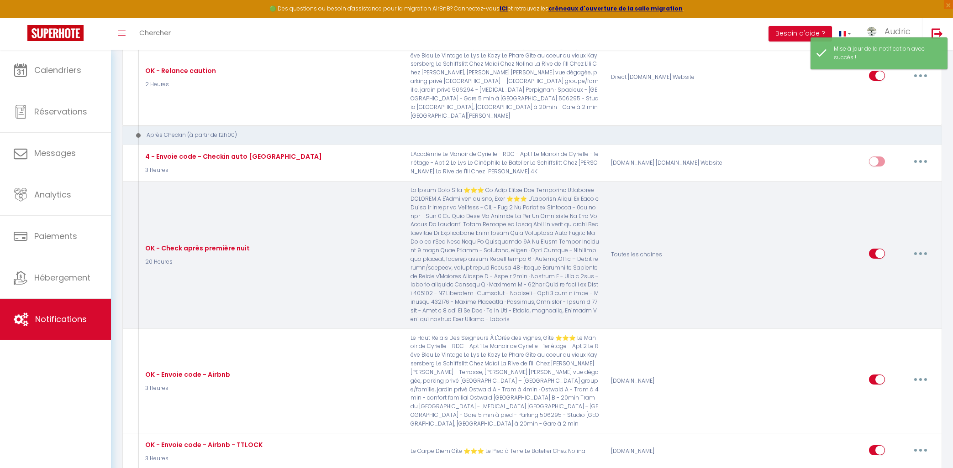
click at [914, 247] on button "button" at bounding box center [921, 254] width 26 height 15
click at [896, 267] on link "Editer" at bounding box center [897, 275] width 68 height 16
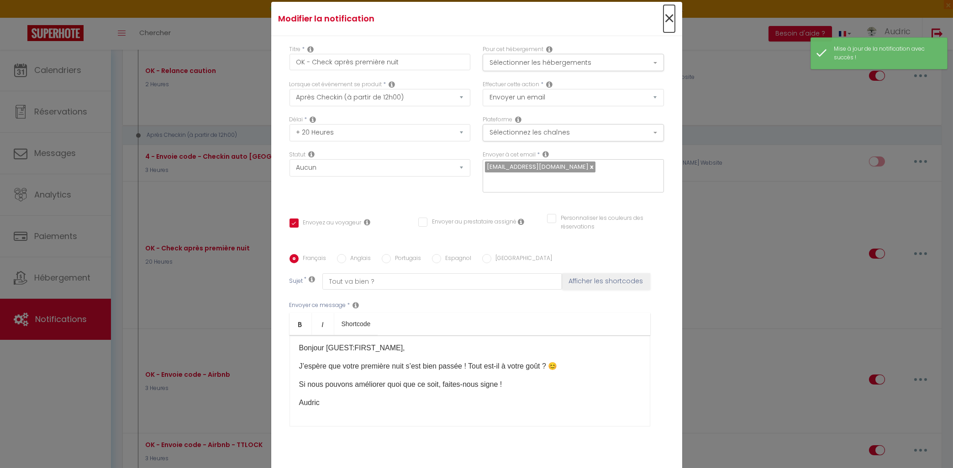
click at [664, 13] on span "×" at bounding box center [668, 18] width 11 height 27
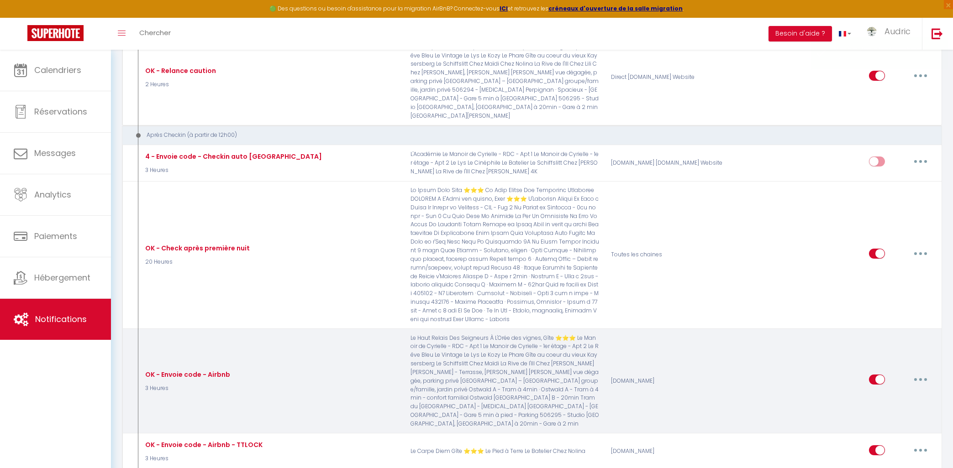
drag, startPoint x: 925, startPoint y: 301, endPoint x: 920, endPoint y: 311, distance: 11.0
click at [925, 373] on button "button" at bounding box center [921, 380] width 26 height 15
click at [912, 393] on link "Editer" at bounding box center [897, 401] width 68 height 16
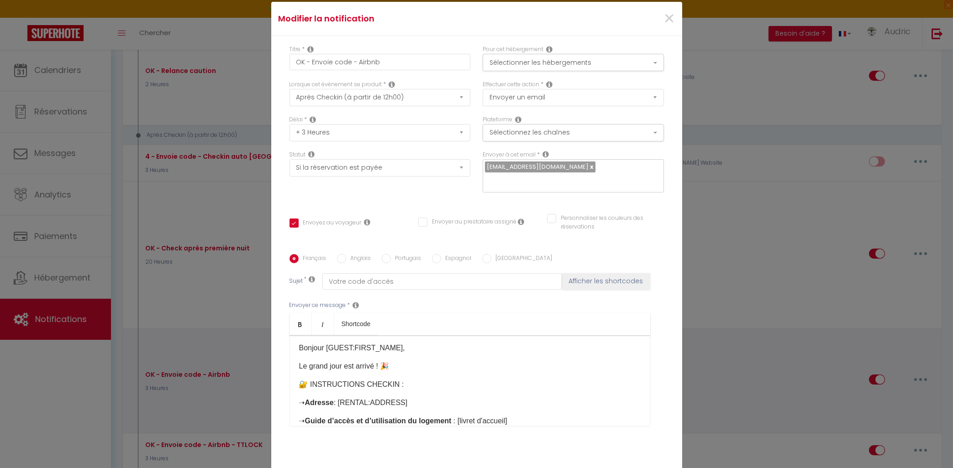
scroll to position [2, 0]
click at [668, 16] on span "×" at bounding box center [668, 18] width 11 height 27
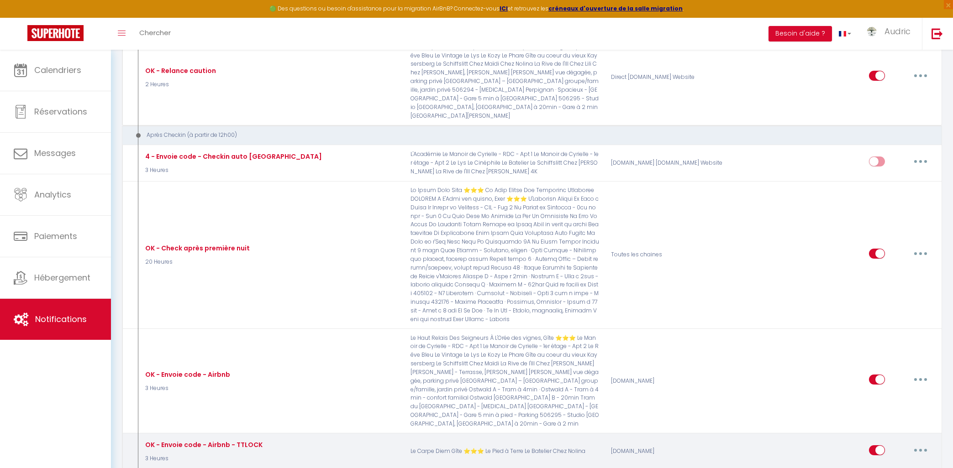
click at [930, 443] on button "button" at bounding box center [921, 450] width 26 height 15
click at [909, 463] on link "Editer" at bounding box center [897, 471] width 68 height 16
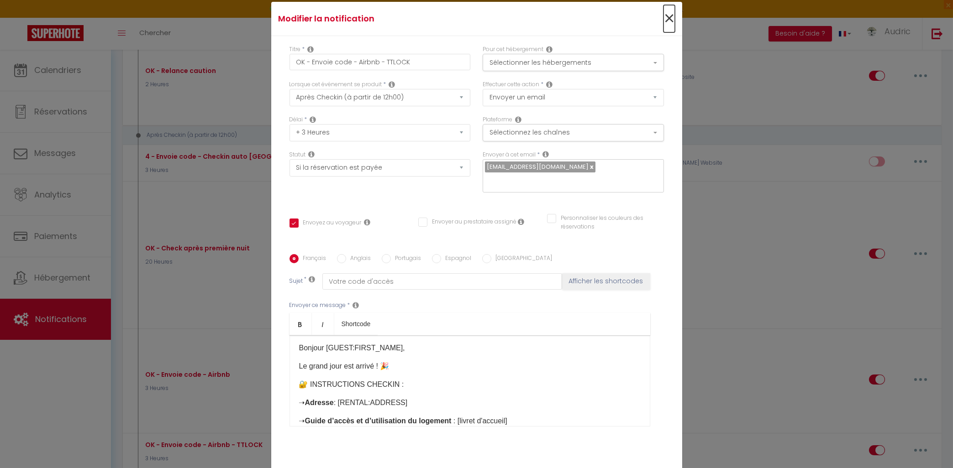
click at [671, 16] on span "×" at bounding box center [668, 18] width 11 height 27
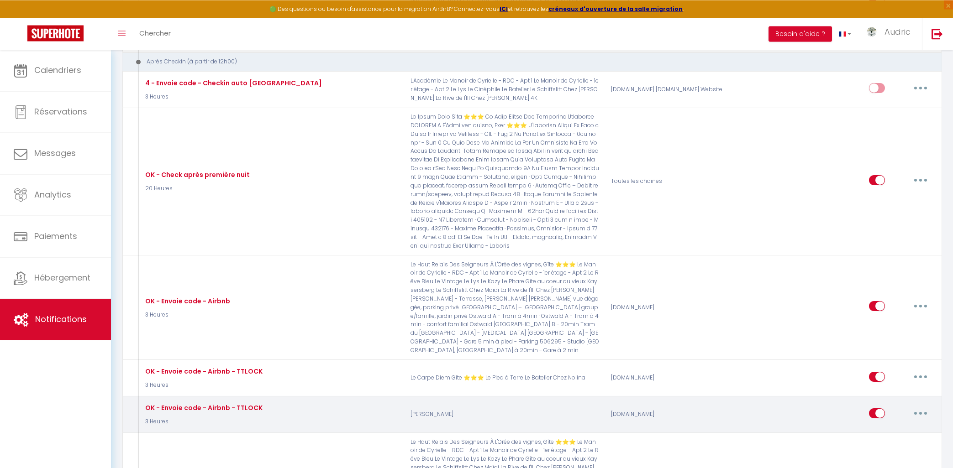
scroll to position [1419, 0]
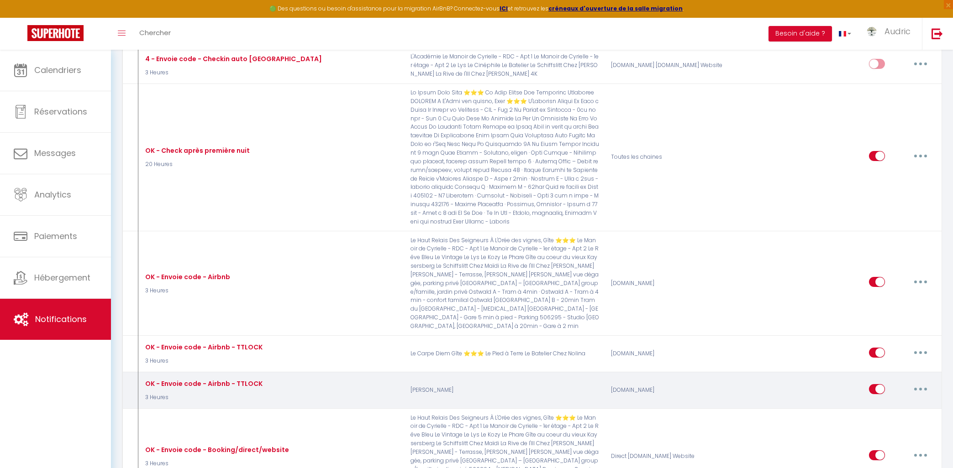
click at [922, 382] on button "button" at bounding box center [921, 389] width 26 height 15
click at [903, 402] on link "Editer" at bounding box center [897, 410] width 68 height 16
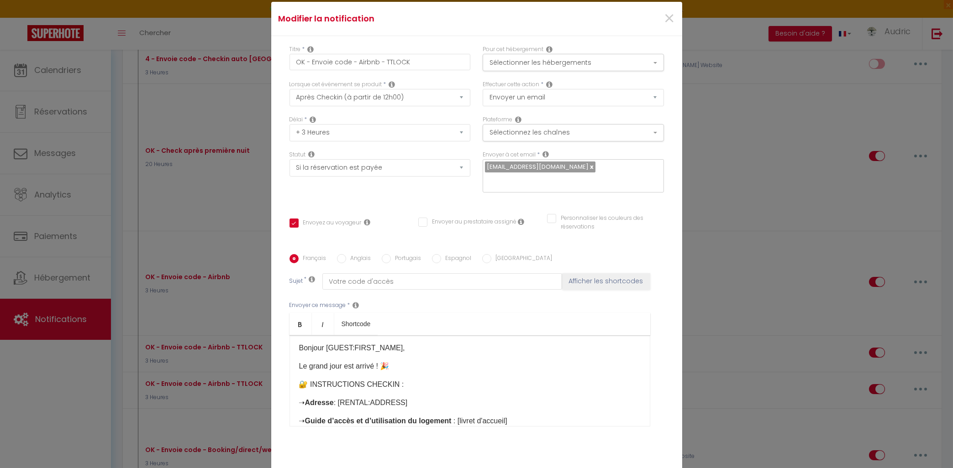
scroll to position [2, 0]
click at [672, 19] on span "×" at bounding box center [668, 18] width 11 height 27
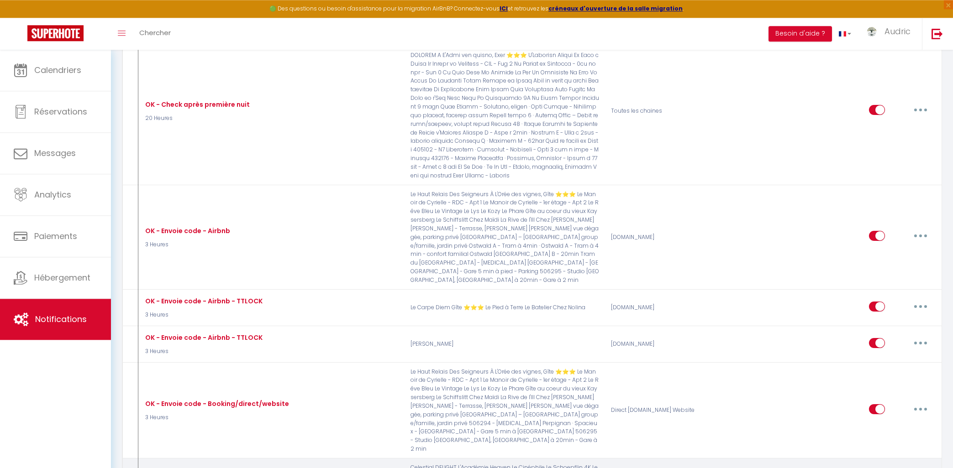
scroll to position [1566, 0]
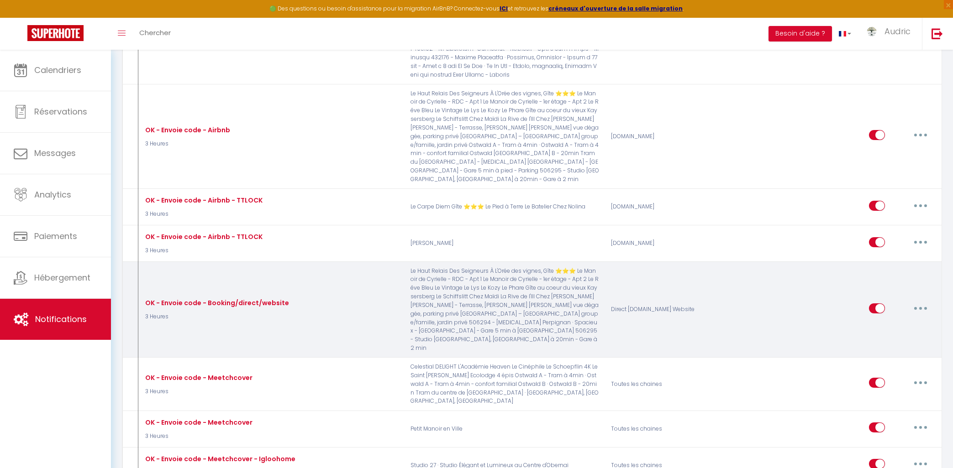
click at [919, 301] on button "button" at bounding box center [921, 308] width 26 height 15
click at [900, 321] on link "Editer" at bounding box center [897, 329] width 68 height 16
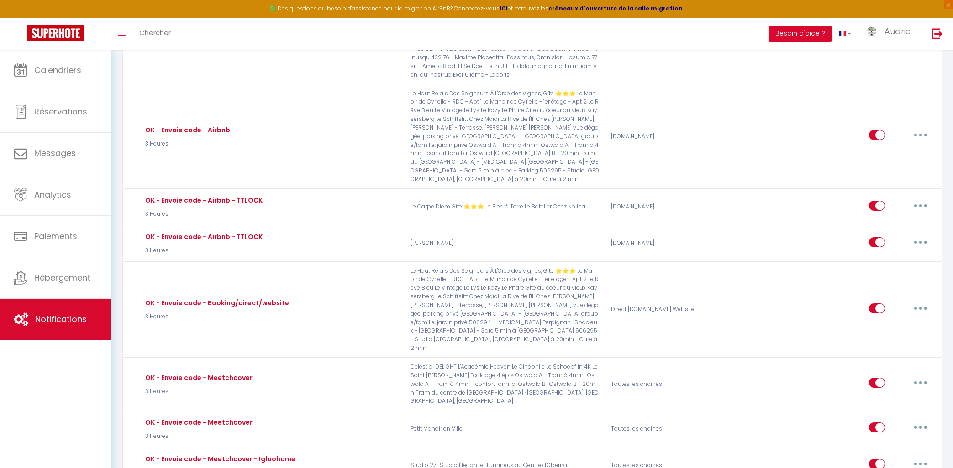
scroll to position [2, 0]
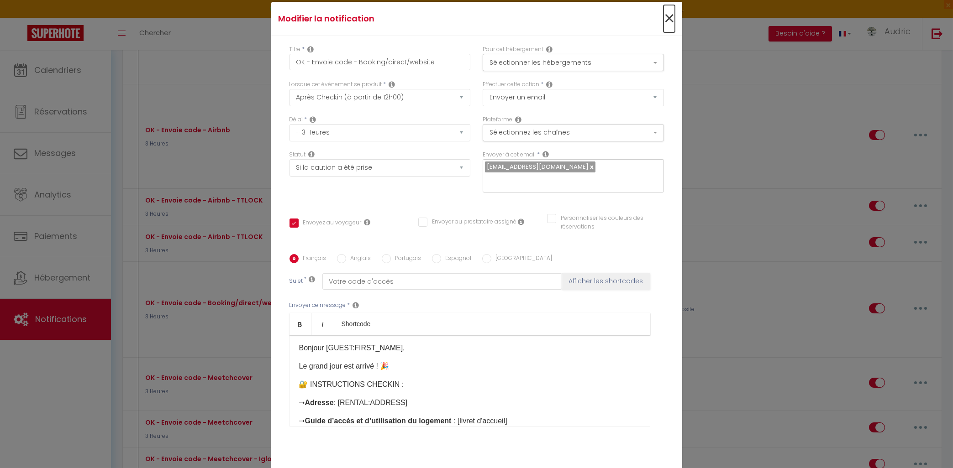
click at [666, 18] on span "×" at bounding box center [668, 18] width 11 height 27
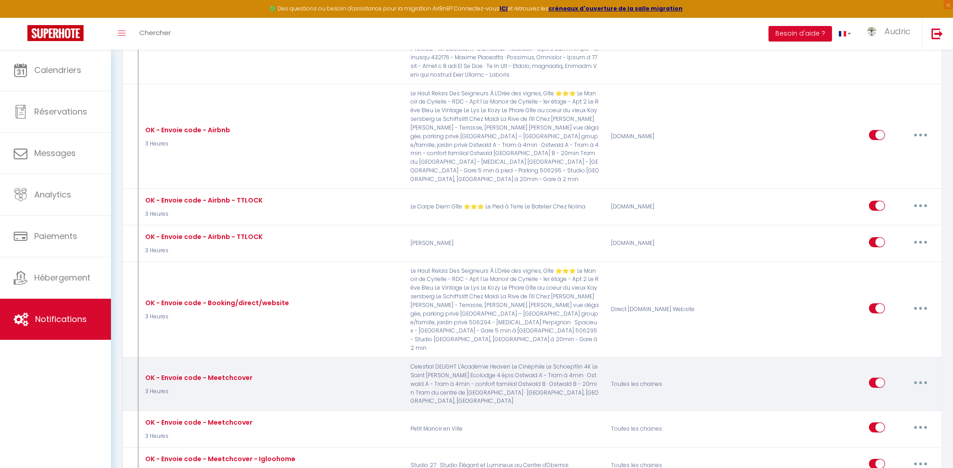
click at [916, 376] on button "button" at bounding box center [921, 383] width 26 height 15
click at [894, 396] on link "Editer" at bounding box center [897, 404] width 68 height 16
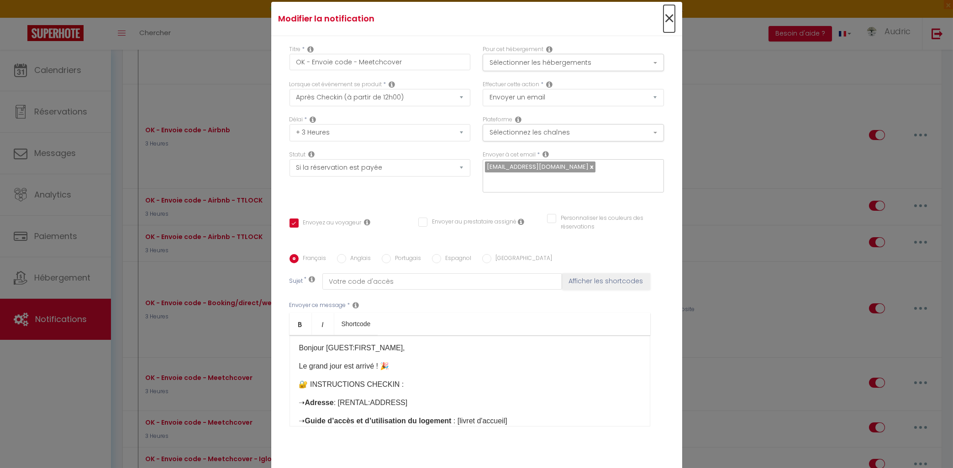
click at [673, 19] on span "×" at bounding box center [668, 18] width 11 height 27
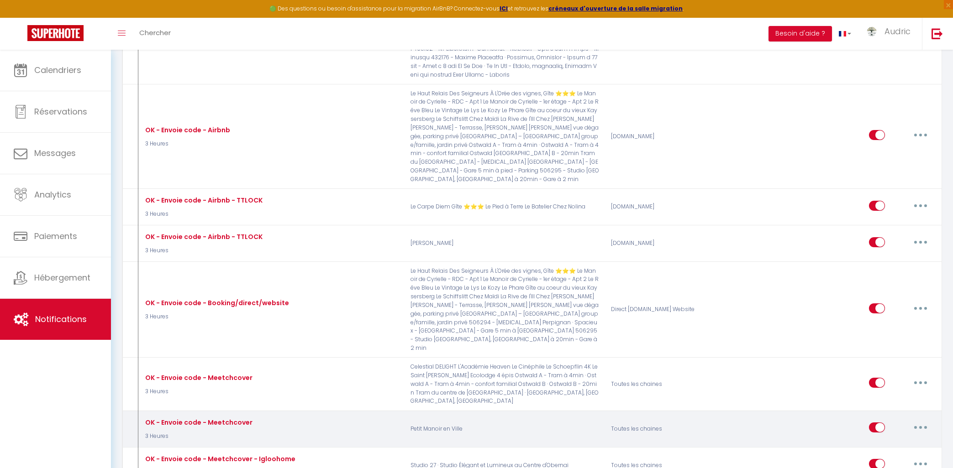
click at [912, 420] on button "button" at bounding box center [921, 427] width 26 height 15
click at [896, 441] on link "Editer" at bounding box center [897, 449] width 68 height 16
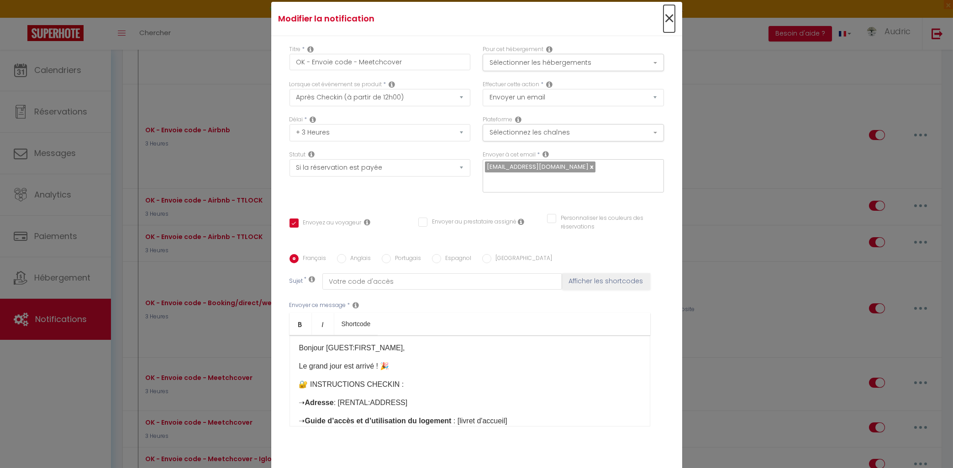
click at [669, 17] on span "×" at bounding box center [668, 18] width 11 height 27
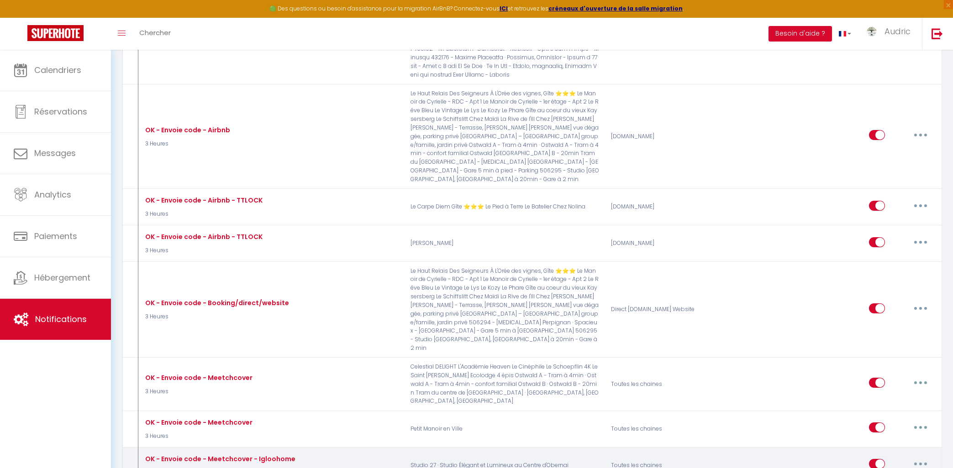
click at [915, 457] on button "button" at bounding box center [921, 464] width 26 height 15
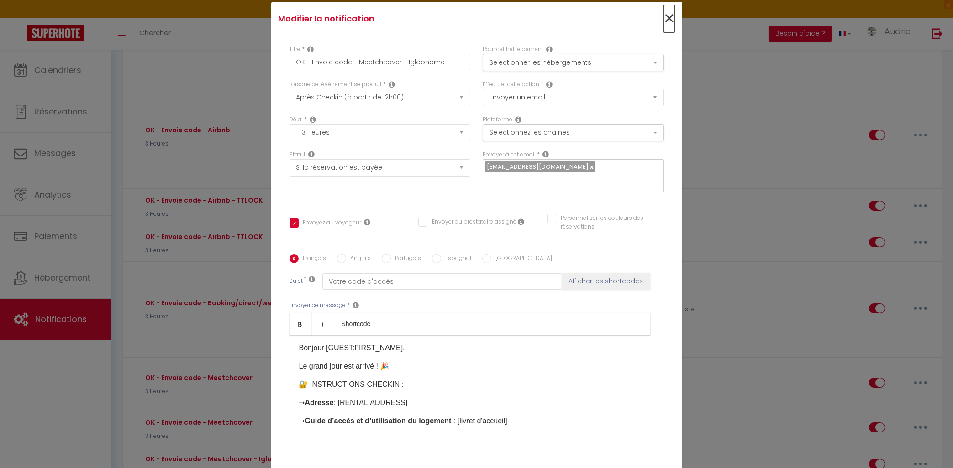
click at [668, 18] on span "×" at bounding box center [668, 18] width 11 height 27
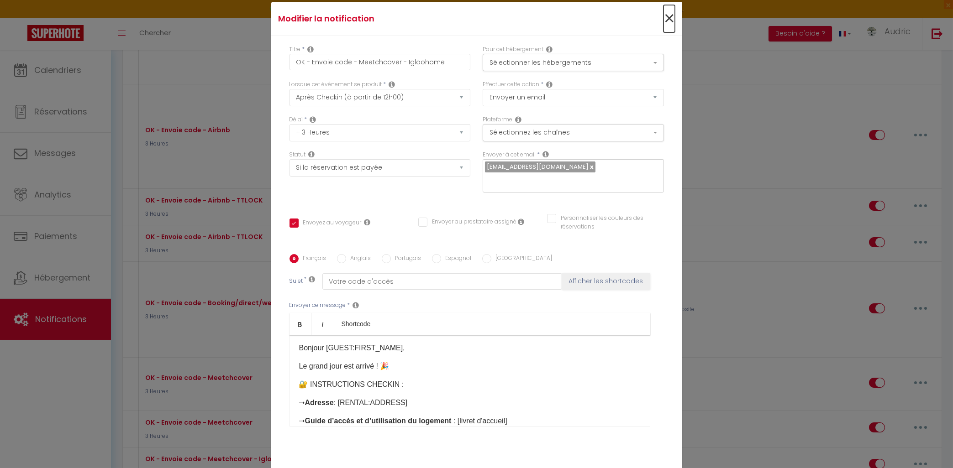
click at [667, 16] on span "×" at bounding box center [668, 18] width 11 height 27
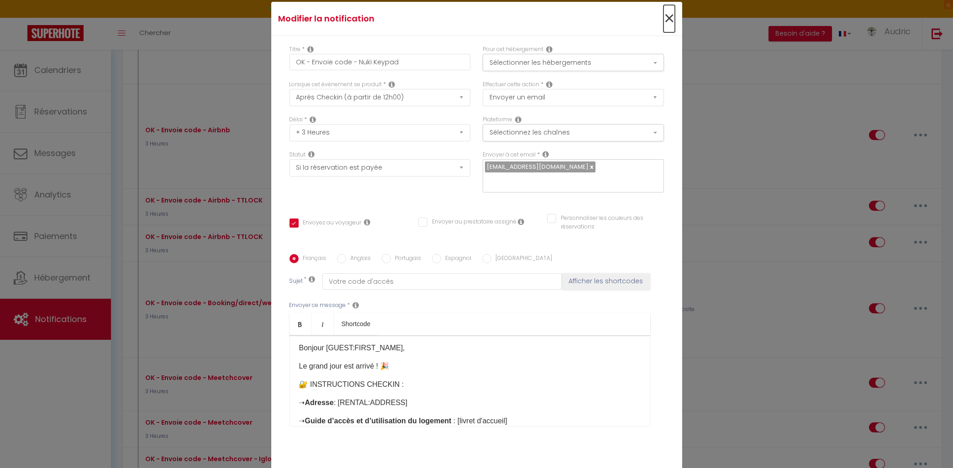
click at [667, 16] on span "×" at bounding box center [668, 18] width 11 height 27
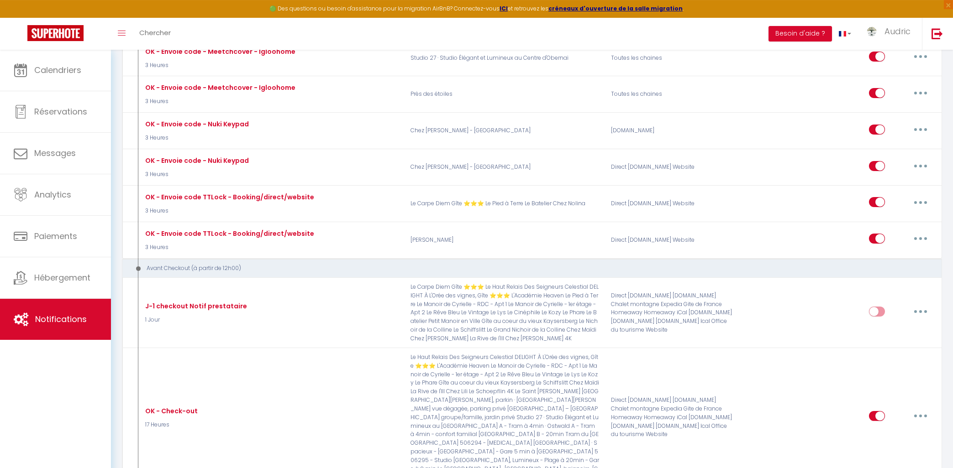
scroll to position [1958, 0]
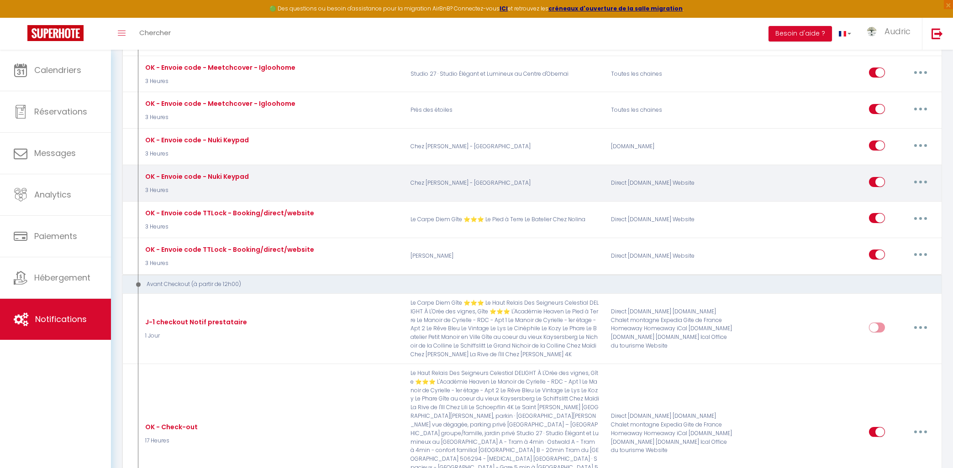
click at [922, 175] on button "button" at bounding box center [921, 182] width 26 height 15
click at [909, 195] on link "Editer" at bounding box center [897, 203] width 68 height 16
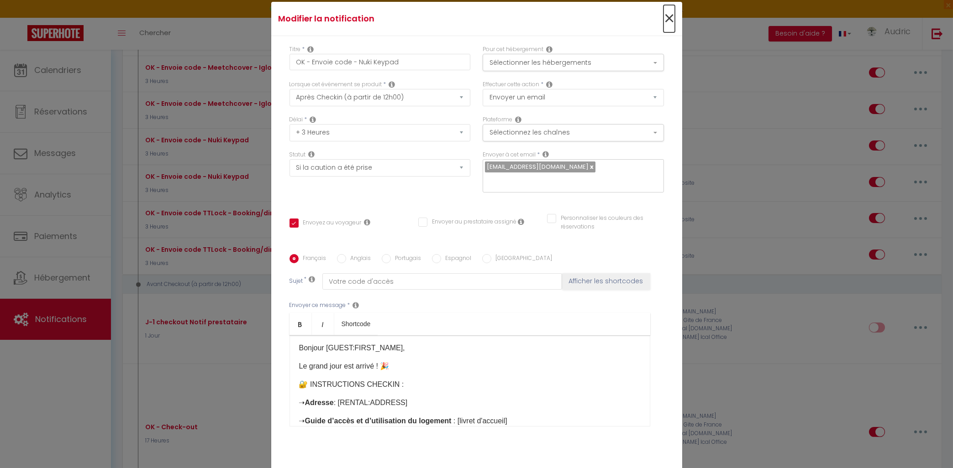
click at [669, 20] on span "×" at bounding box center [668, 18] width 11 height 27
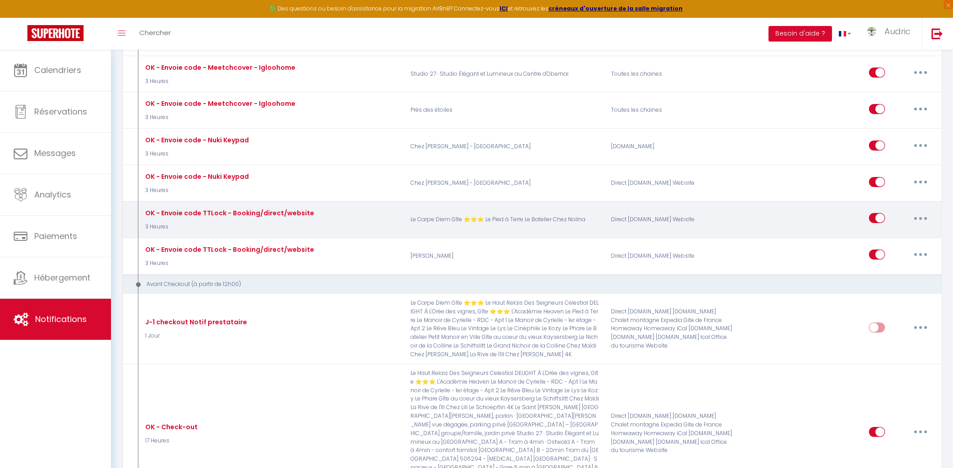
click at [930, 211] on button "button" at bounding box center [921, 218] width 26 height 15
click at [906, 231] on link "Editer" at bounding box center [897, 239] width 68 height 16
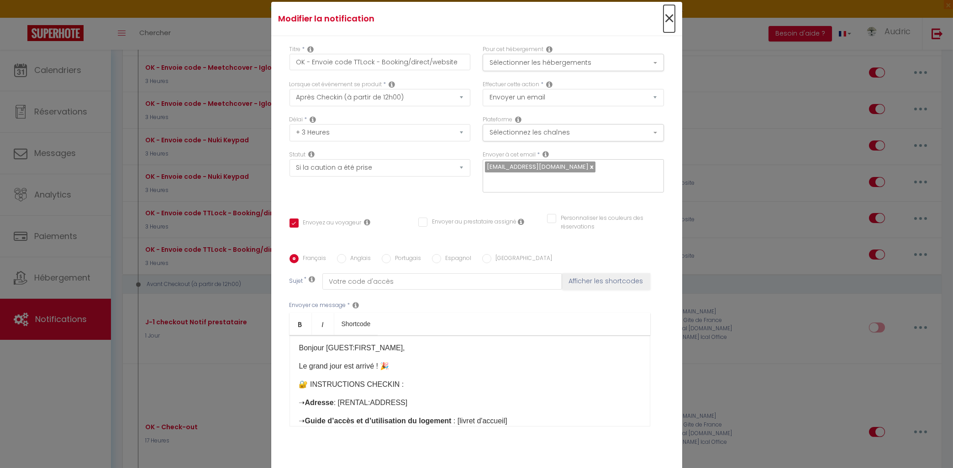
click at [672, 20] on span "×" at bounding box center [668, 18] width 11 height 27
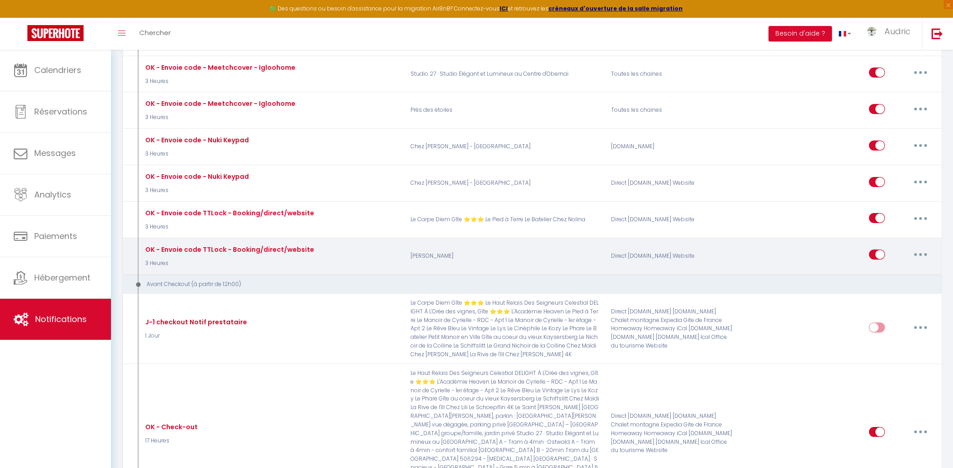
click at [909, 247] on button "button" at bounding box center [921, 254] width 26 height 15
click at [910, 268] on link "Editer" at bounding box center [897, 276] width 68 height 16
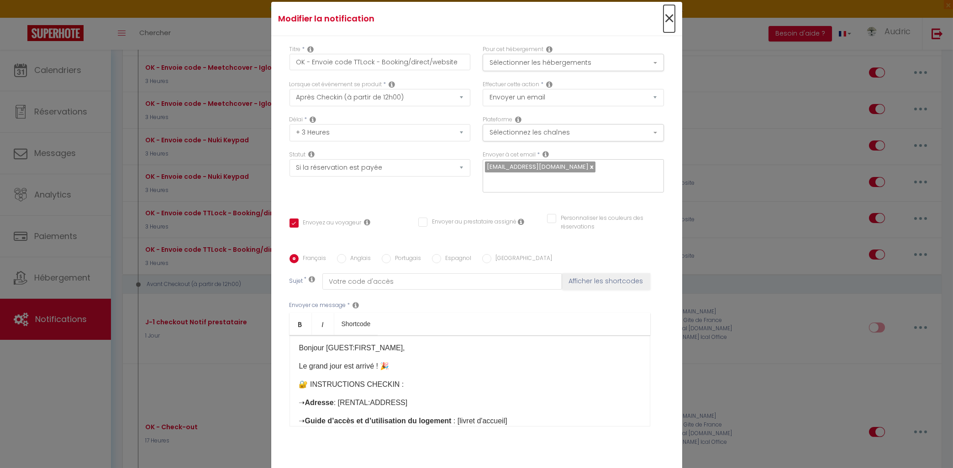
click at [673, 18] on span "×" at bounding box center [668, 18] width 11 height 27
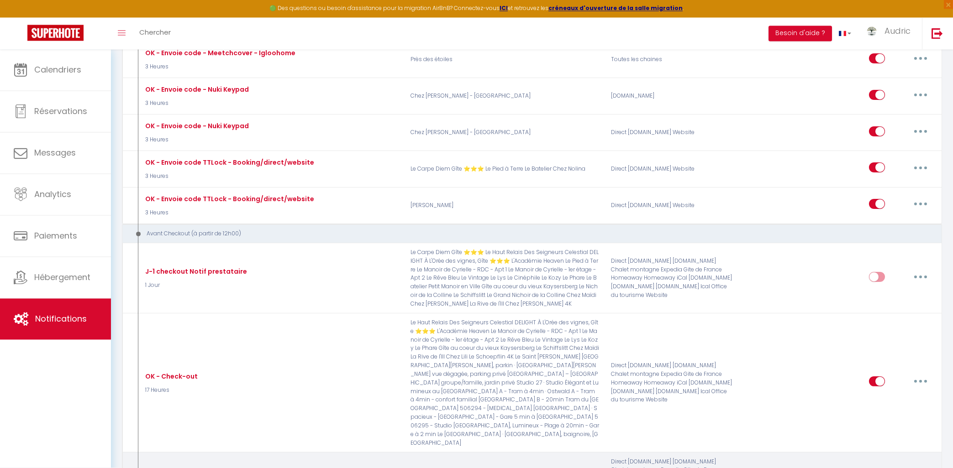
scroll to position [2104, 0]
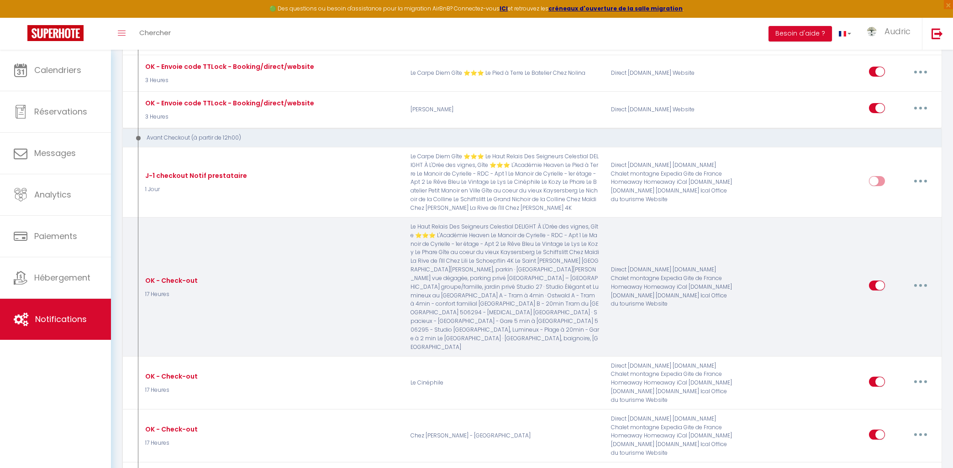
click at [910, 279] on button "button" at bounding box center [921, 286] width 26 height 15
click at [901, 299] on link "Editer" at bounding box center [897, 307] width 68 height 16
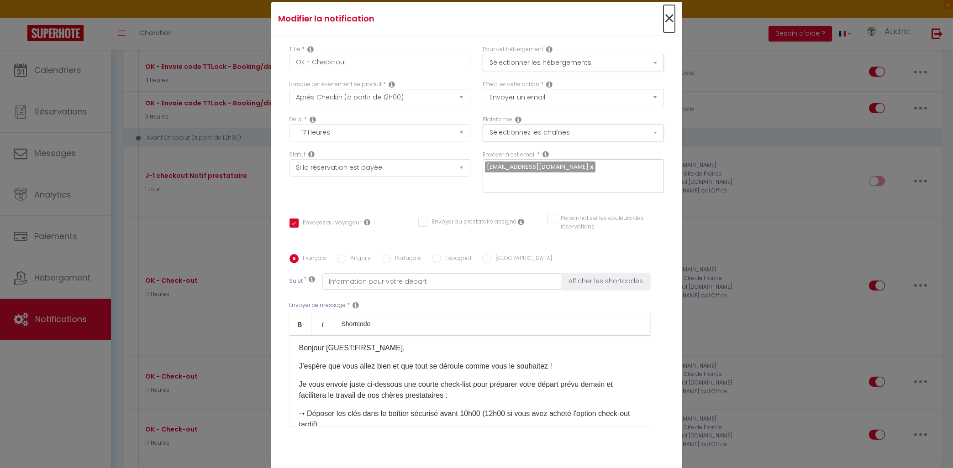
click at [669, 17] on span "×" at bounding box center [668, 18] width 11 height 27
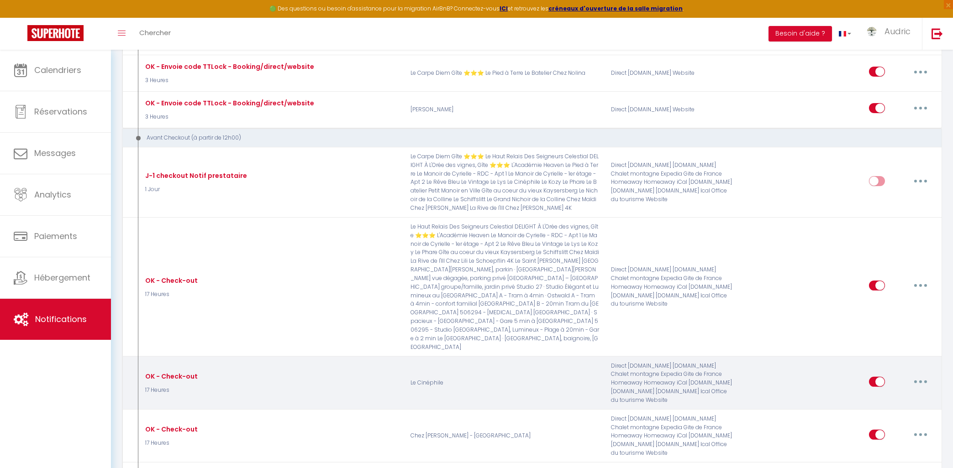
click at [912, 375] on button "button" at bounding box center [921, 382] width 26 height 15
click at [889, 395] on link "Editer" at bounding box center [897, 403] width 68 height 16
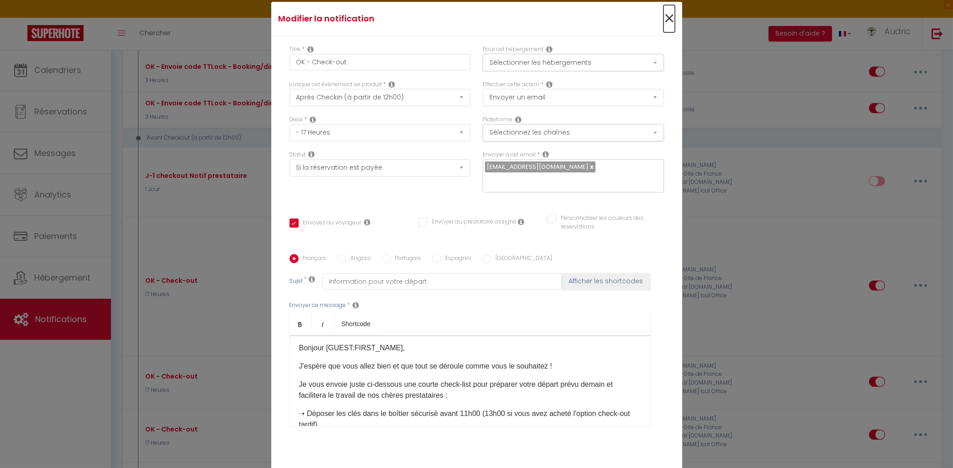
click at [667, 21] on span "×" at bounding box center [668, 18] width 11 height 27
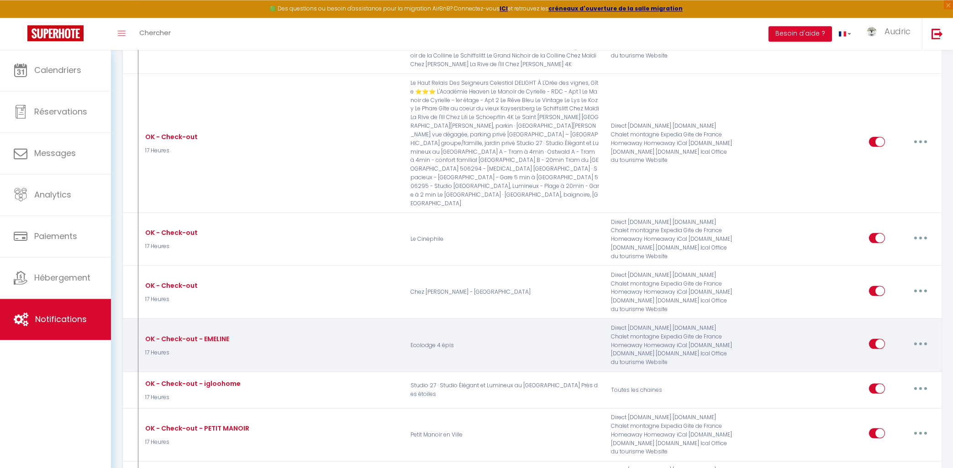
scroll to position [2251, 0]
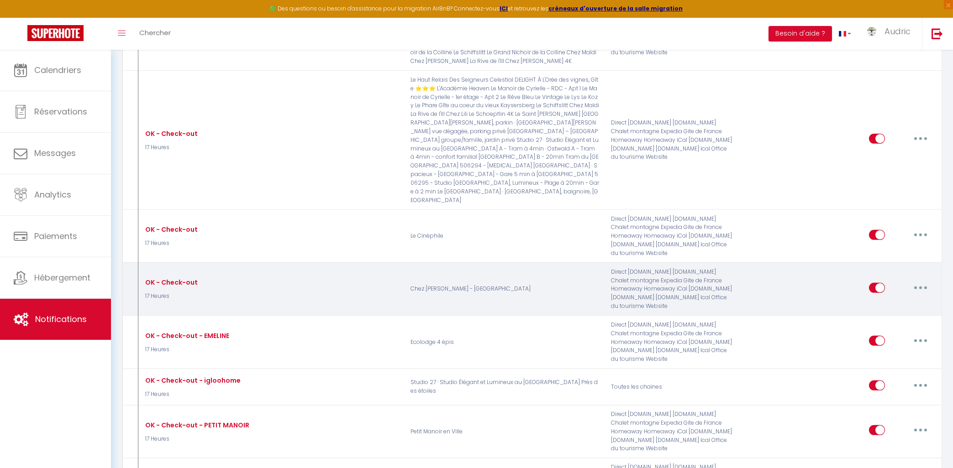
click at [912, 281] on button "button" at bounding box center [921, 288] width 26 height 15
click at [890, 301] on link "Editer" at bounding box center [897, 309] width 68 height 16
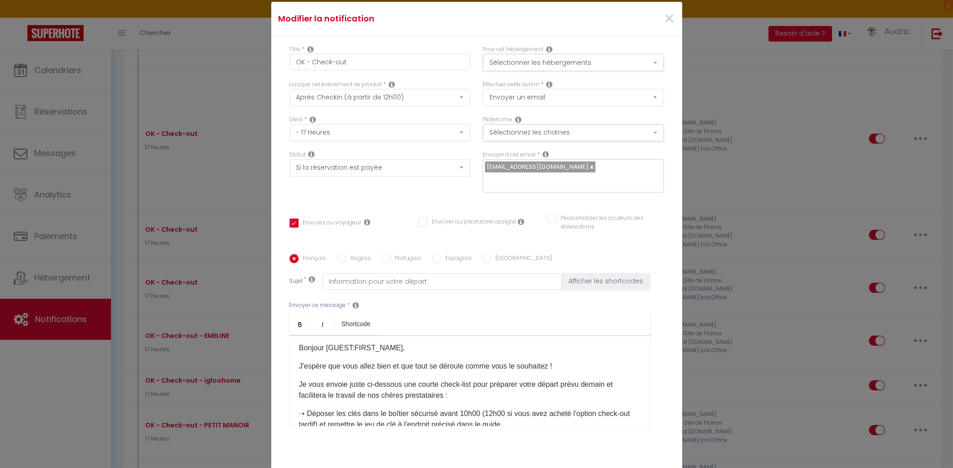
scroll to position [2, 0]
click at [673, 21] on span "×" at bounding box center [668, 18] width 11 height 27
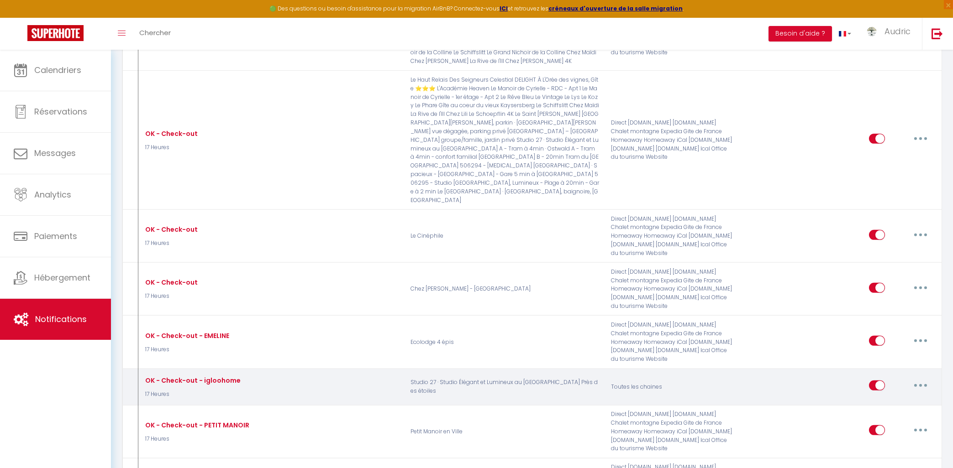
click at [930, 378] on button "button" at bounding box center [921, 385] width 26 height 15
click at [884, 399] on link "Editer" at bounding box center [897, 407] width 68 height 16
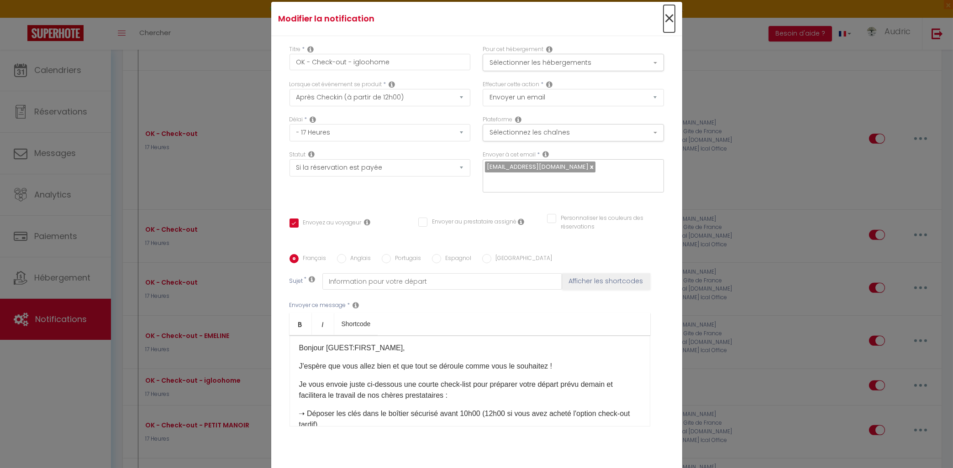
click at [673, 23] on span "×" at bounding box center [668, 18] width 11 height 27
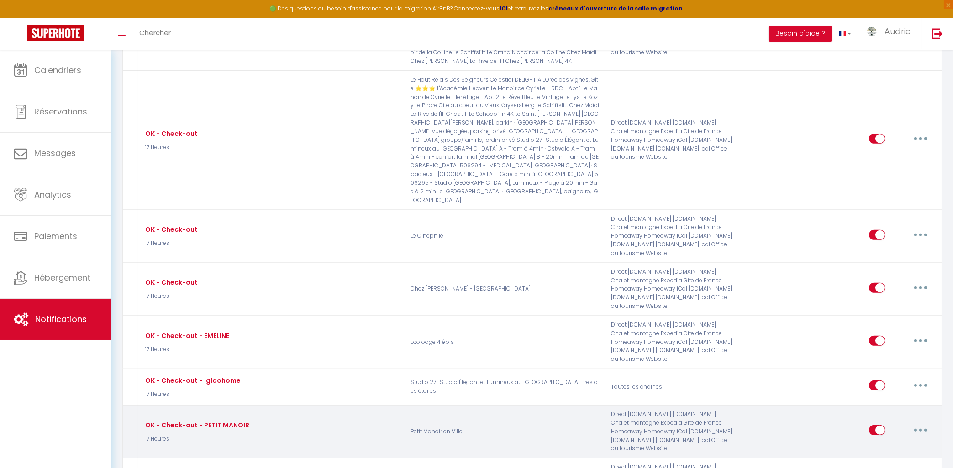
click at [920, 429] on icon "button" at bounding box center [920, 430] width 3 height 3
click at [907, 444] on link "Editer" at bounding box center [897, 452] width 68 height 16
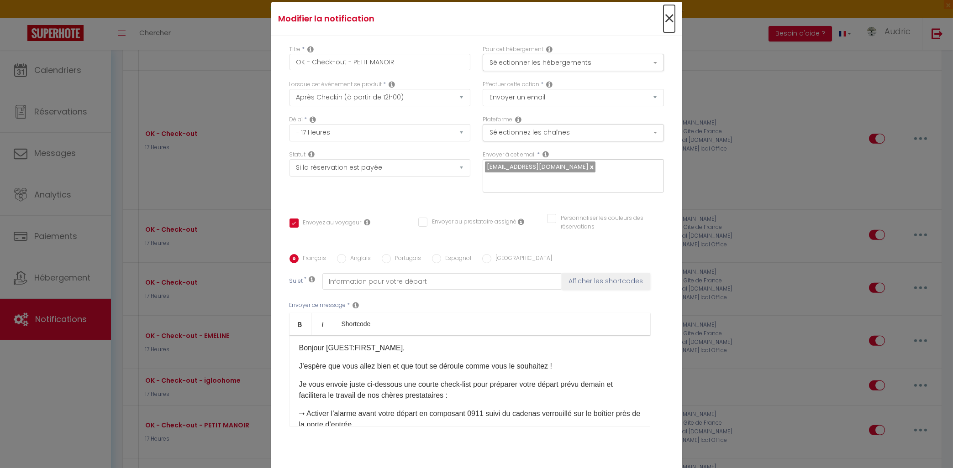
click at [673, 22] on span "×" at bounding box center [668, 18] width 11 height 27
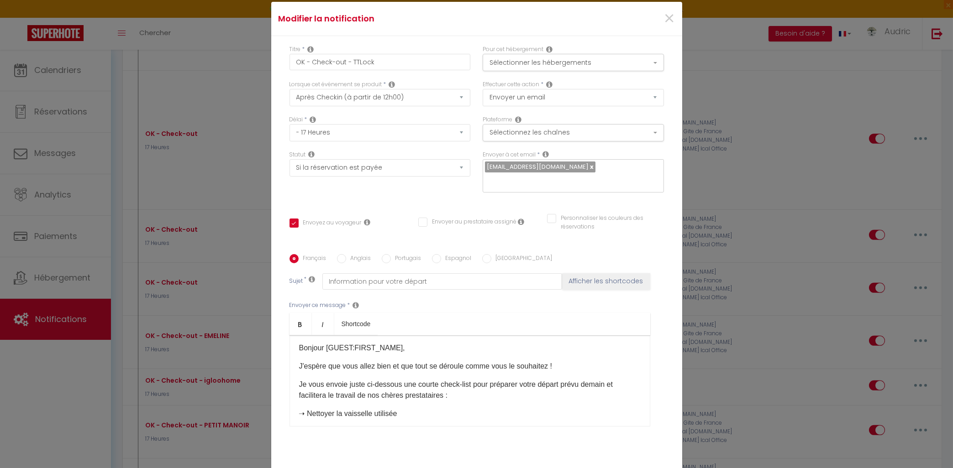
click at [663, 15] on div "×" at bounding box center [613, 19] width 137 height 20
click at [665, 16] on span "×" at bounding box center [668, 18] width 11 height 27
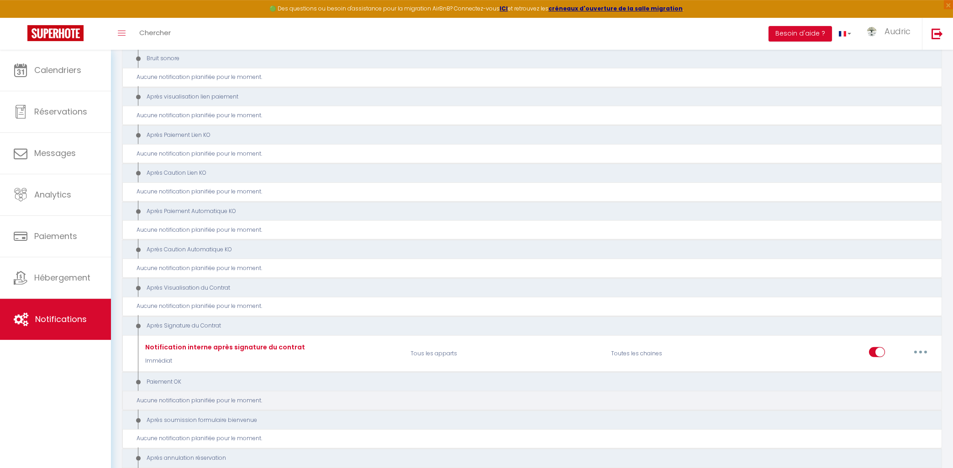
scroll to position [3034, 0]
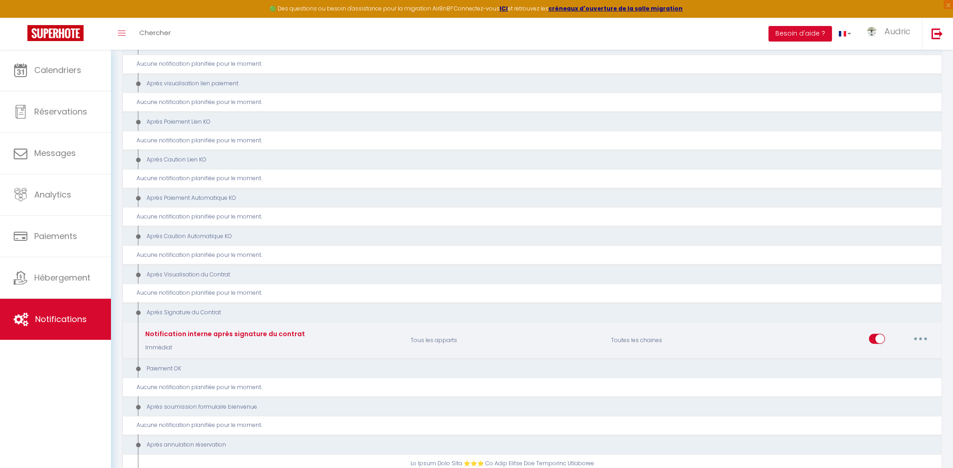
click at [919, 332] on button "button" at bounding box center [921, 339] width 26 height 15
click at [917, 352] on link "Editer" at bounding box center [897, 360] width 68 height 16
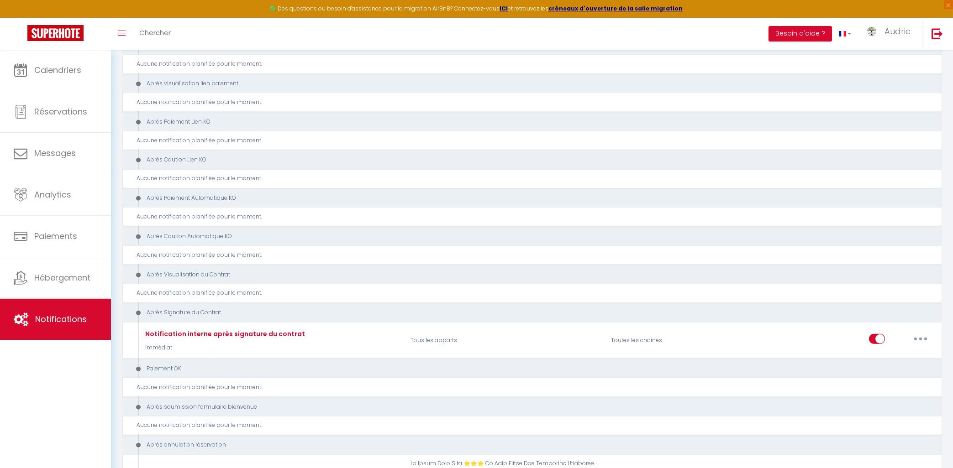
scroll to position [2, 0]
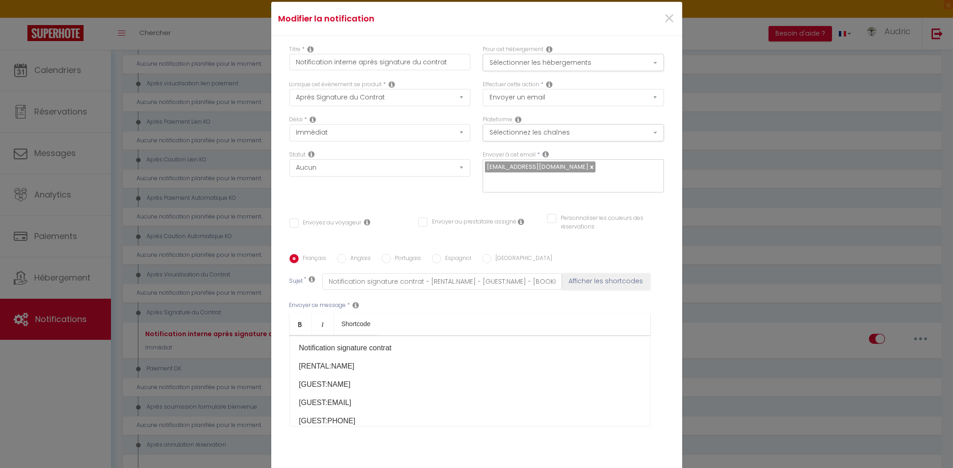
drag, startPoint x: 608, startPoint y: 164, endPoint x: 400, endPoint y: 167, distance: 207.8
click at [483, 167] on div "[EMAIL_ADDRESS][DOMAIN_NAME]" at bounding box center [573, 176] width 181 height 34
click at [636, 176] on input "text" at bounding box center [571, 181] width 172 height 12
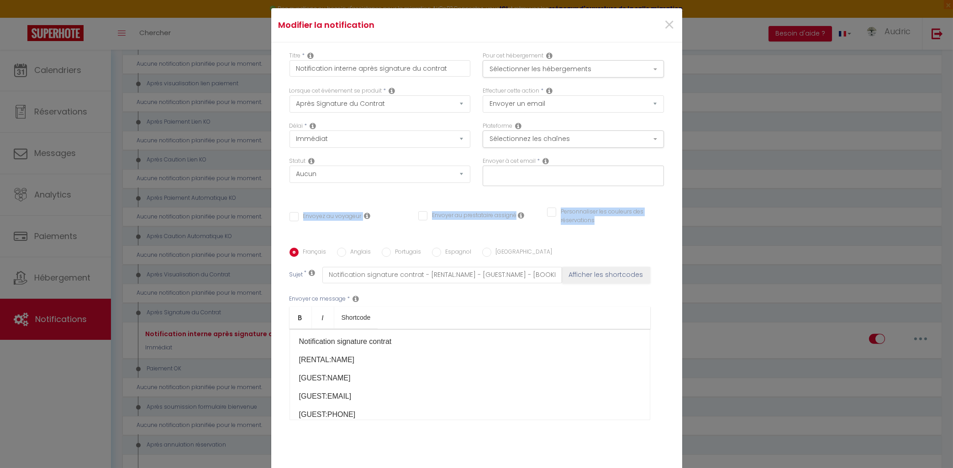
drag, startPoint x: 654, startPoint y: 211, endPoint x: 663, endPoint y: 228, distance: 19.6
click at [662, 226] on div "Titre * Notification interne après signature du contrat Pour cet hébergement Sé…" at bounding box center [476, 254] width 411 height 424
click at [565, 170] on input "text" at bounding box center [571, 174] width 172 height 12
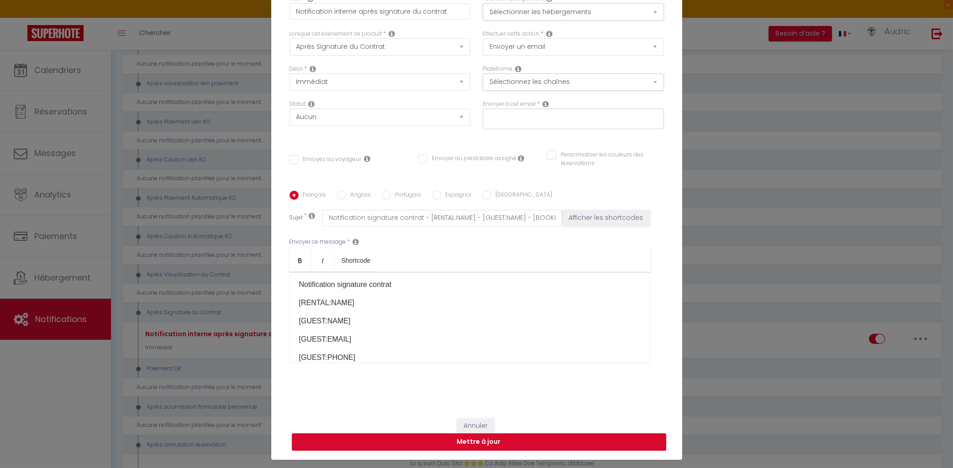
click at [501, 449] on button "Mettre à jour" at bounding box center [479, 442] width 374 height 17
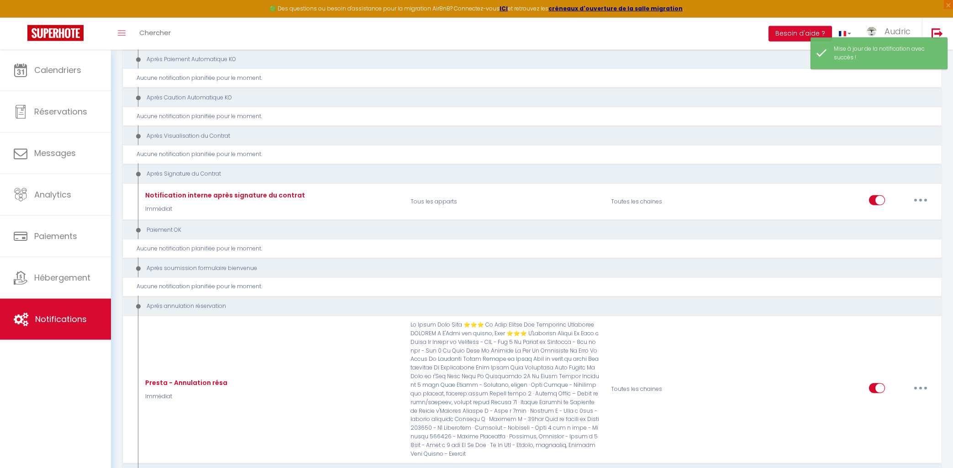
scroll to position [3279, 0]
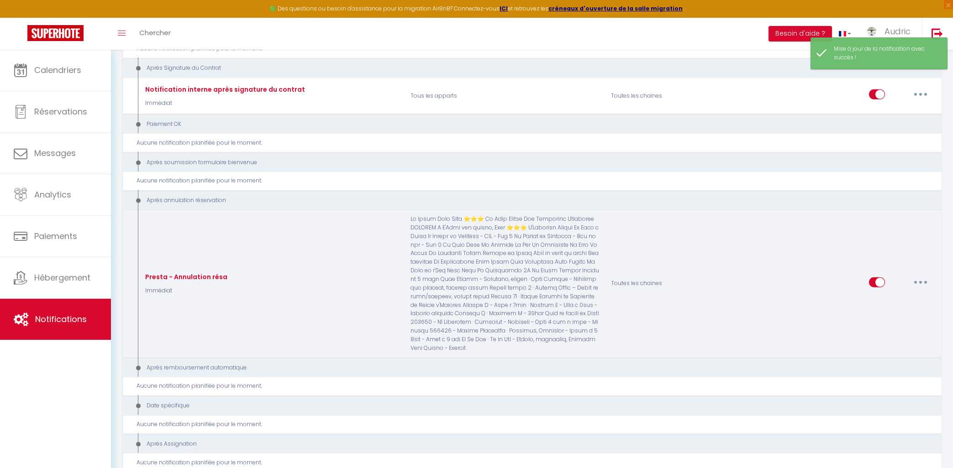
click at [924, 275] on button "button" at bounding box center [921, 282] width 26 height 15
click at [910, 295] on link "Editer" at bounding box center [897, 303] width 68 height 16
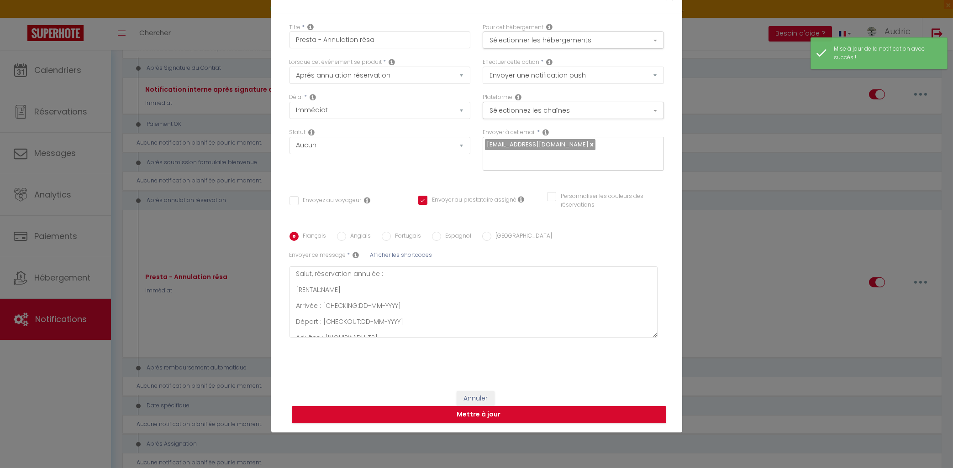
scroll to position [57, 0]
click at [490, 398] on button "Annuler" at bounding box center [476, 399] width 38 height 16
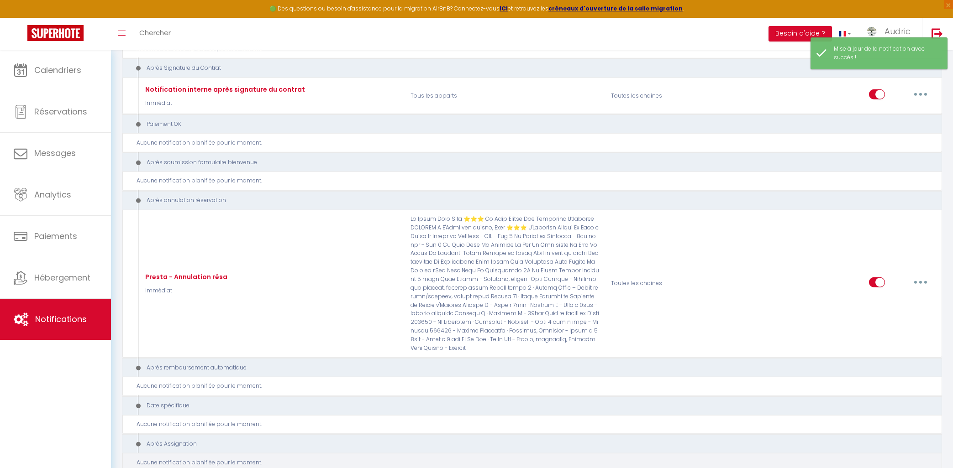
scroll to position [3357, 0]
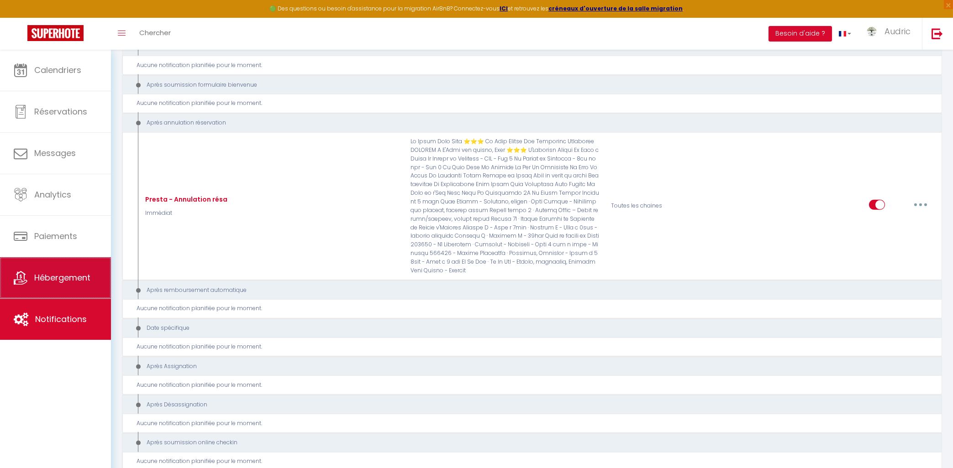
click at [73, 273] on link "Hébergement" at bounding box center [55, 278] width 111 height 41
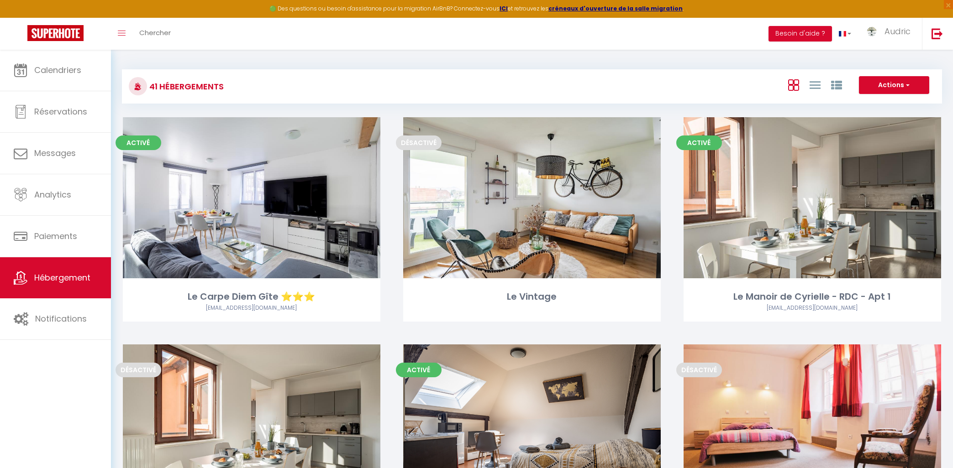
click at [80, 420] on div "Calendriers Réservations Messages Analytics Paiements Hébergement Notifications" at bounding box center [55, 269] width 111 height 438
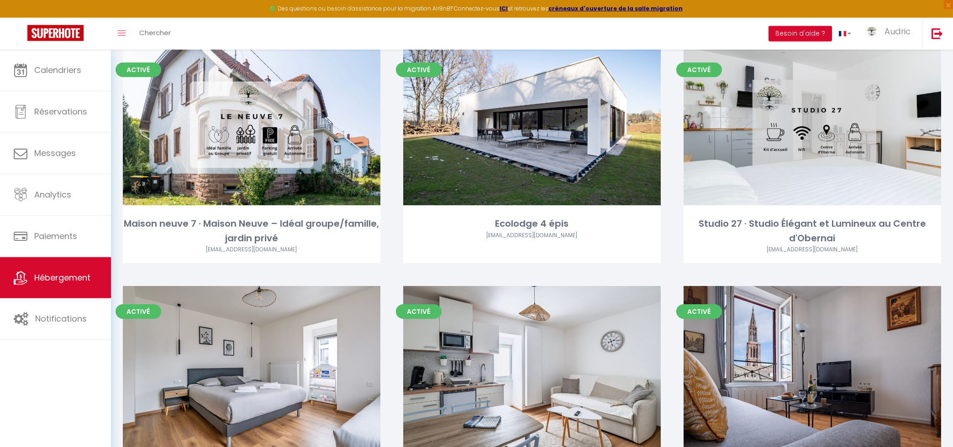
scroll to position [2391, 0]
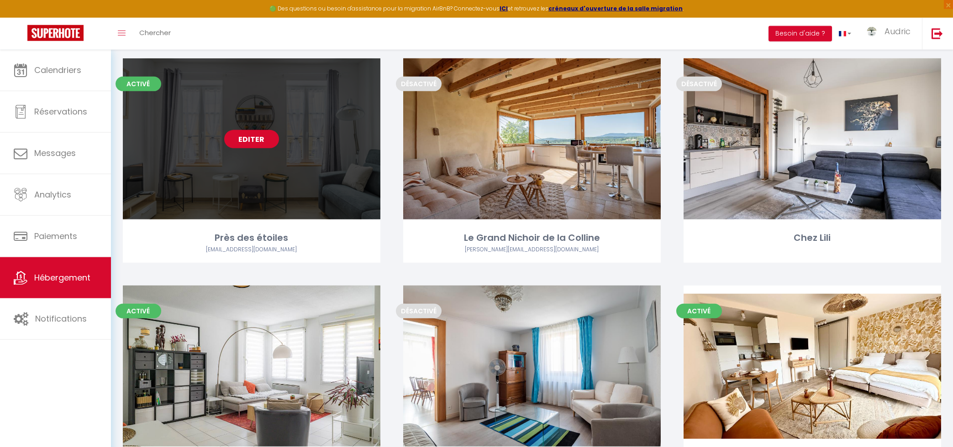
click at [262, 130] on link "Editer" at bounding box center [251, 139] width 55 height 18
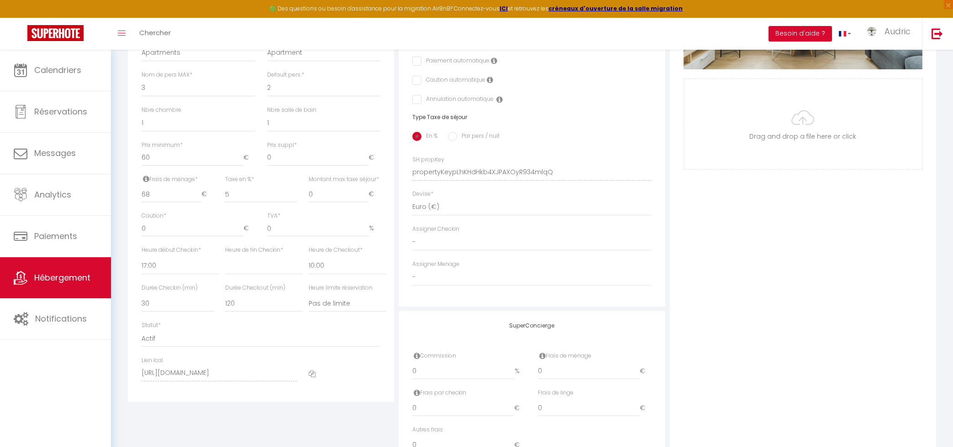
scroll to position [258, 0]
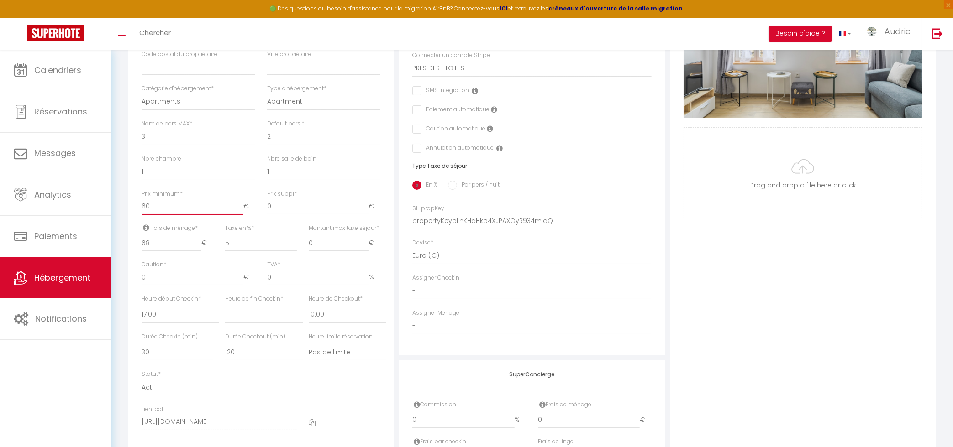
click at [161, 206] on input "60" at bounding box center [192, 207] width 101 height 16
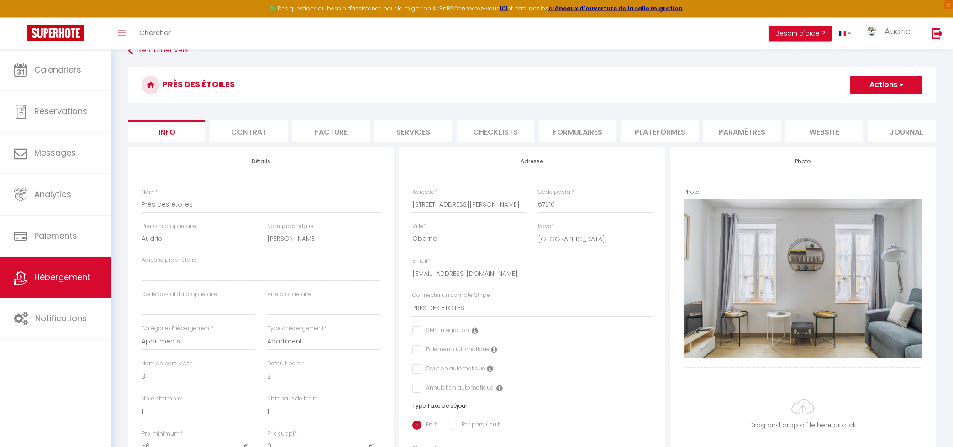
scroll to position [14, 0]
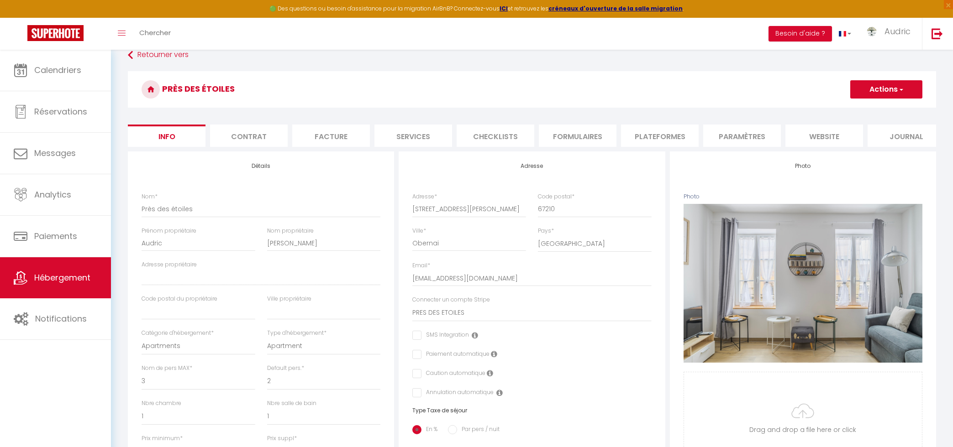
click at [802, 132] on li "website" at bounding box center [824, 136] width 78 height 22
